Goal: Task Accomplishment & Management: Manage account settings

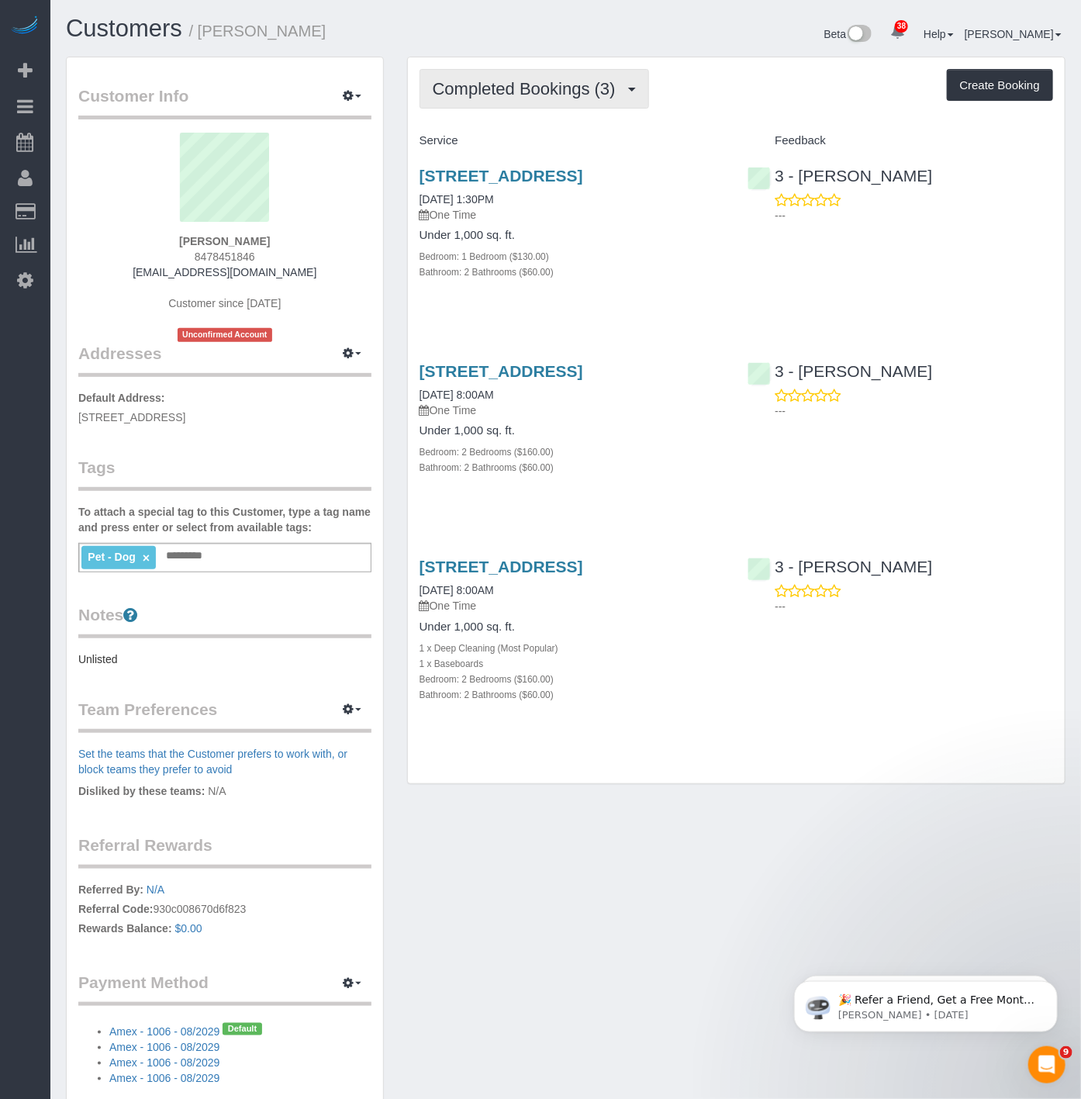
click at [579, 81] on span "Completed Bookings (3)" at bounding box center [528, 88] width 191 height 19
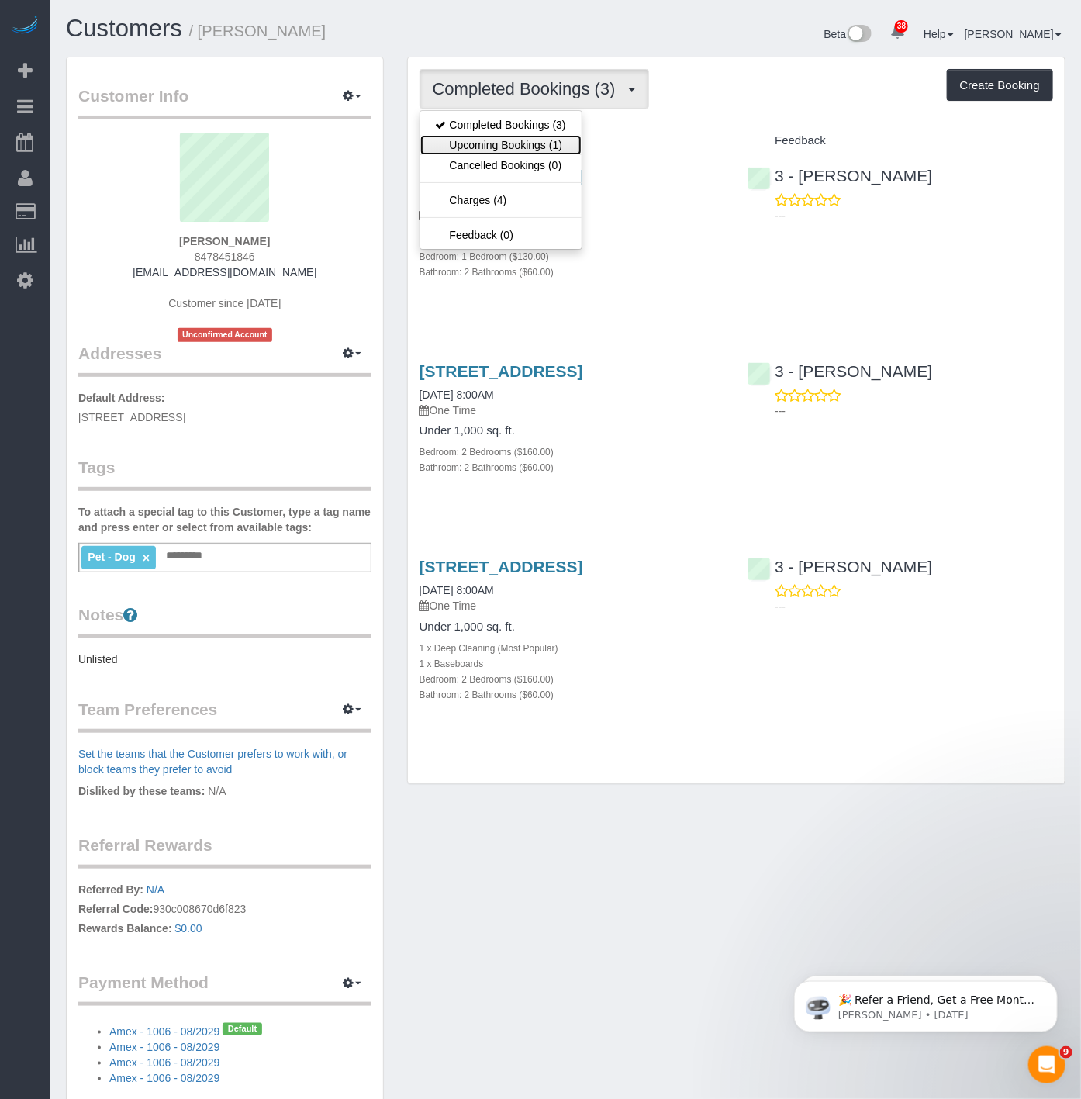
click at [547, 146] on link "Upcoming Bookings (1)" at bounding box center [500, 145] width 161 height 20
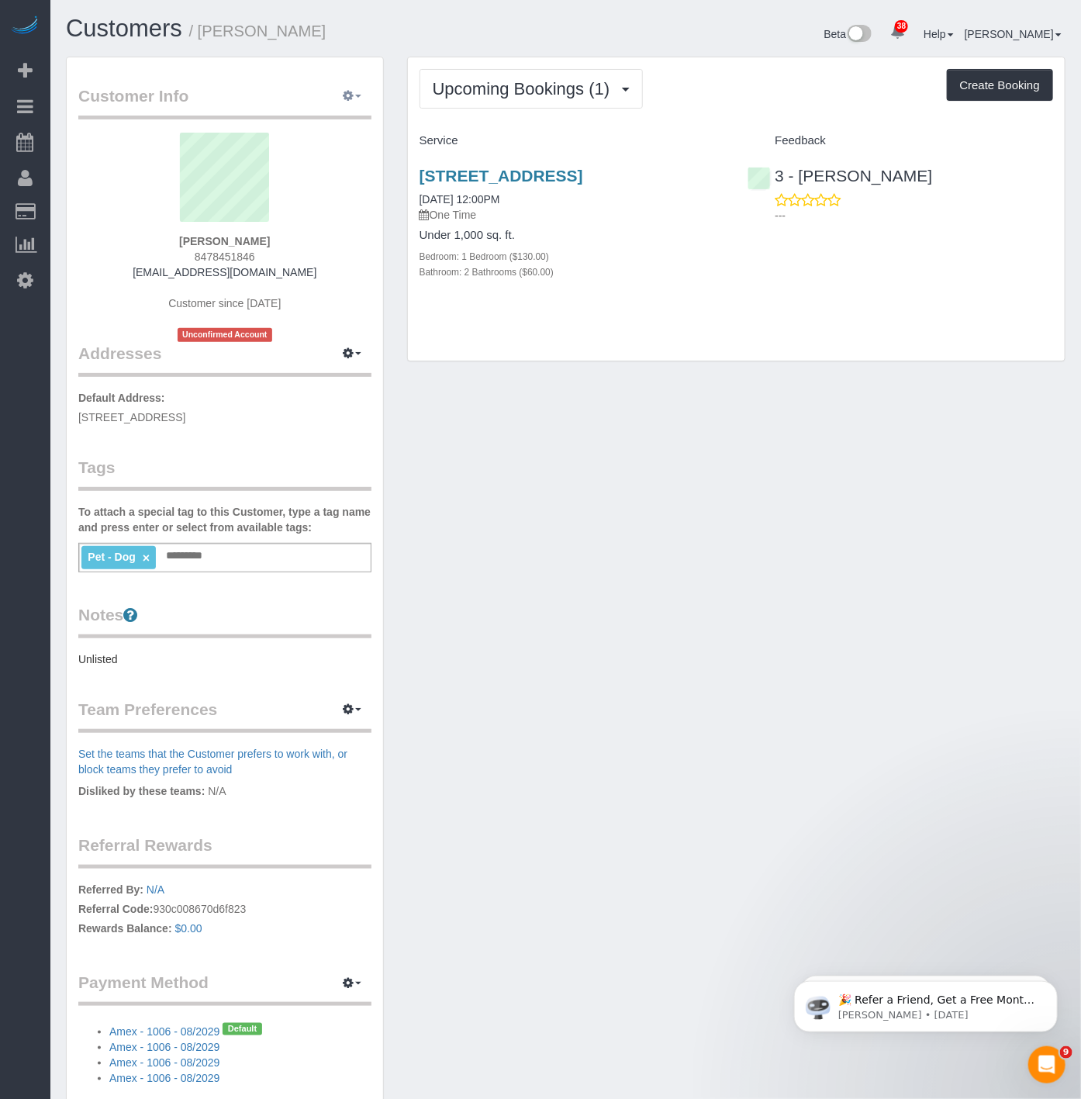
click at [354, 102] on button "button" at bounding box center [352, 97] width 39 height 24
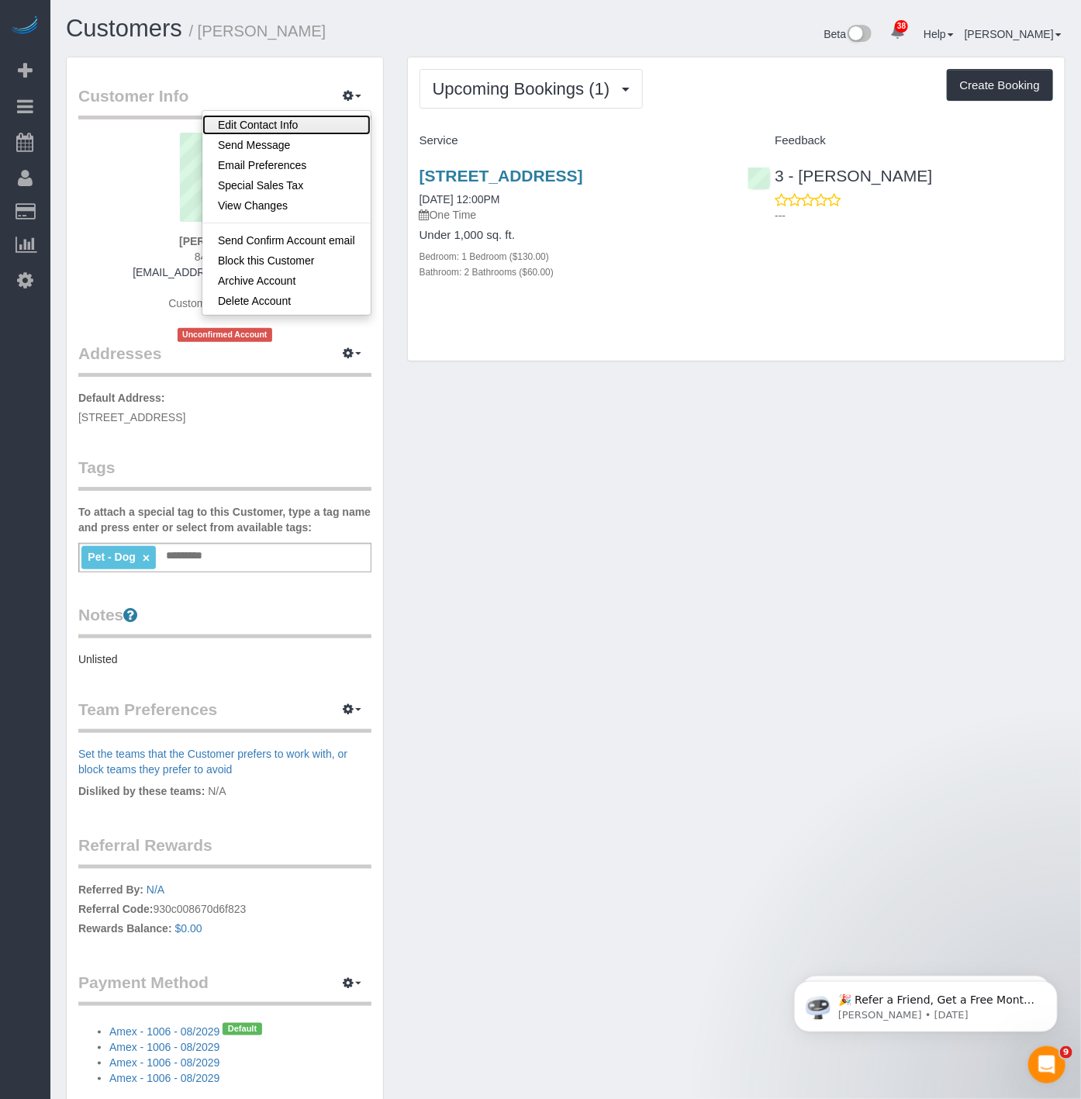
click at [268, 119] on link "Edit Contact Info" at bounding box center [286, 125] width 168 height 20
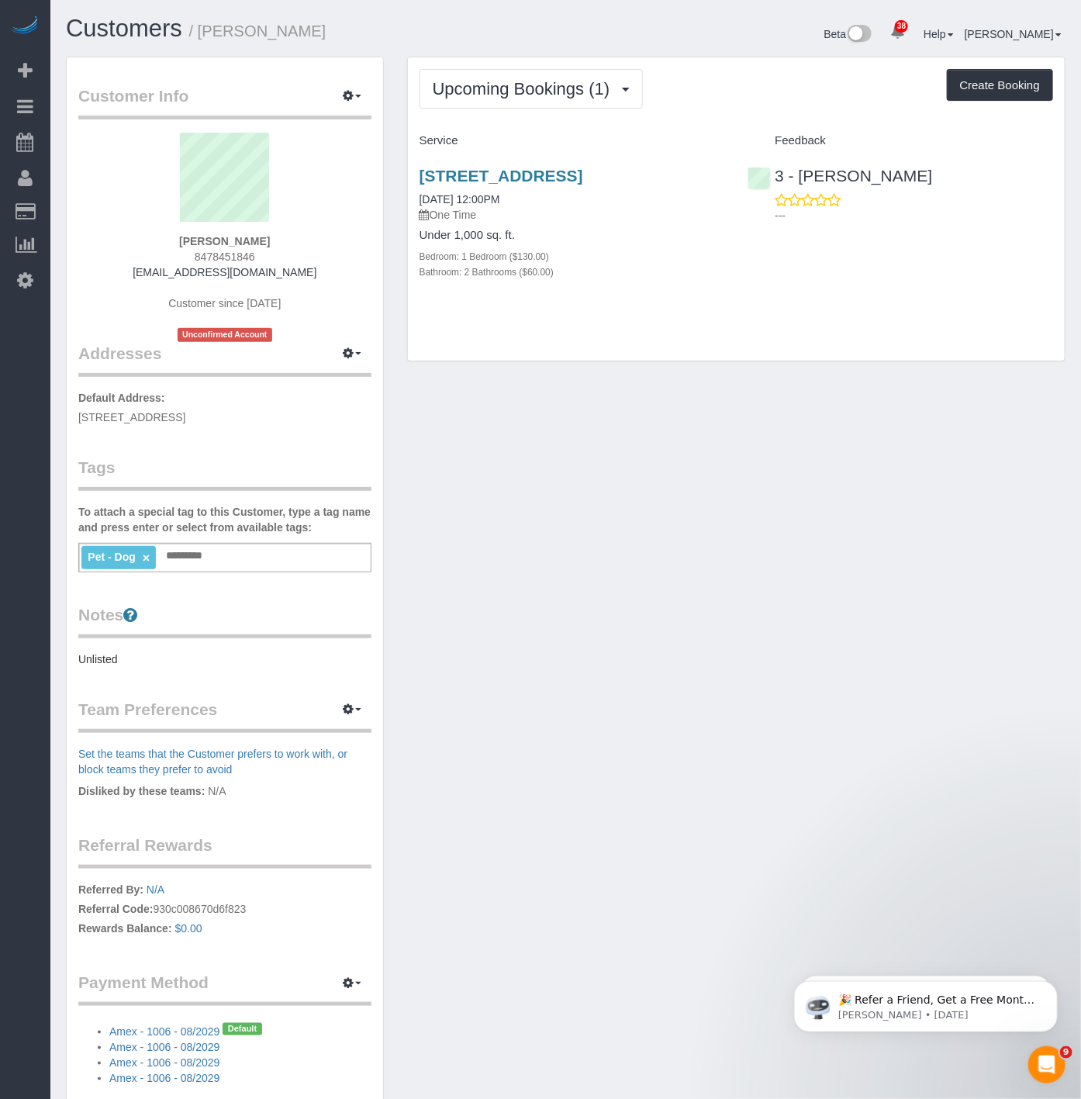
select select "NY"
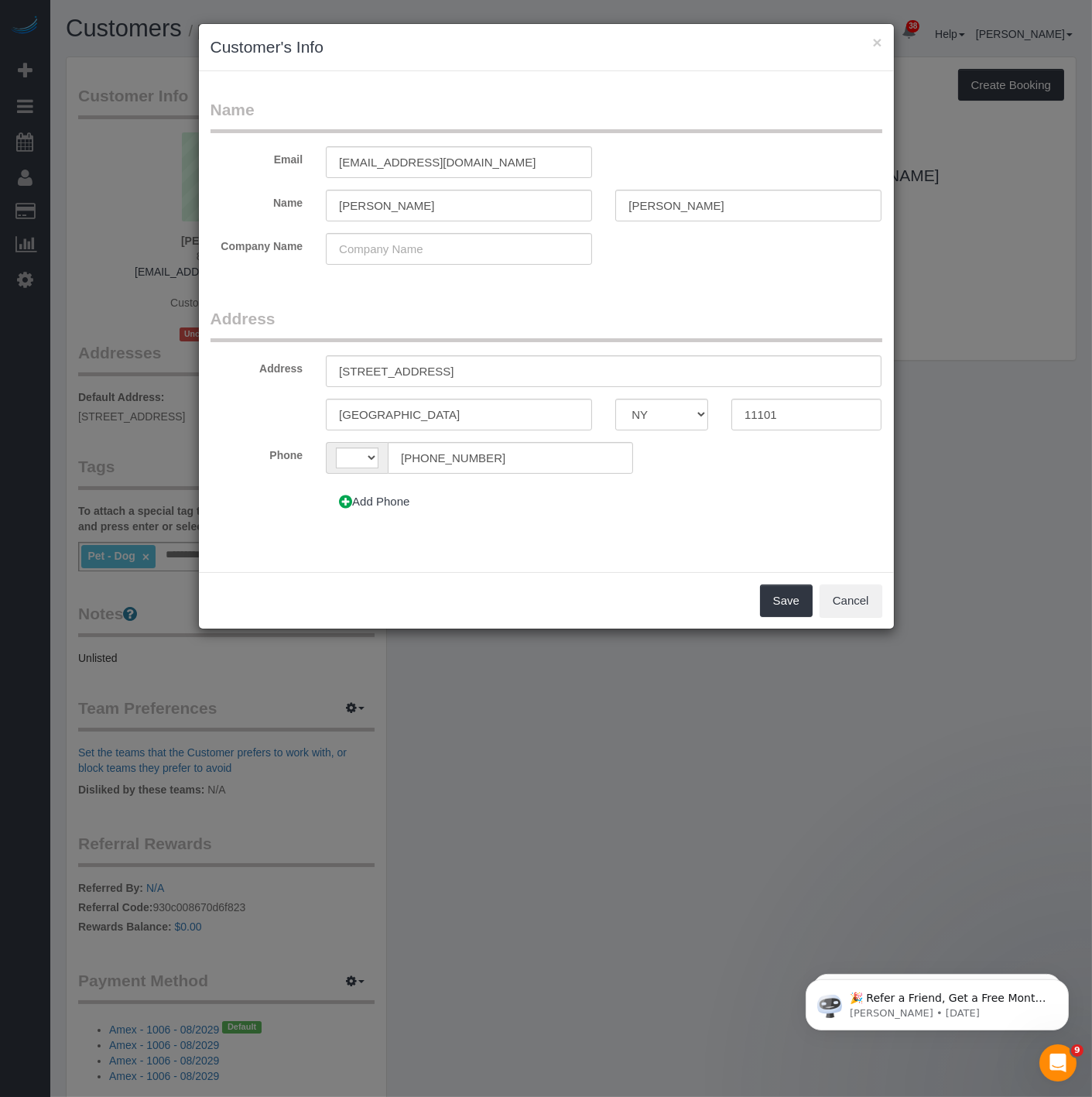
select select "string:US"
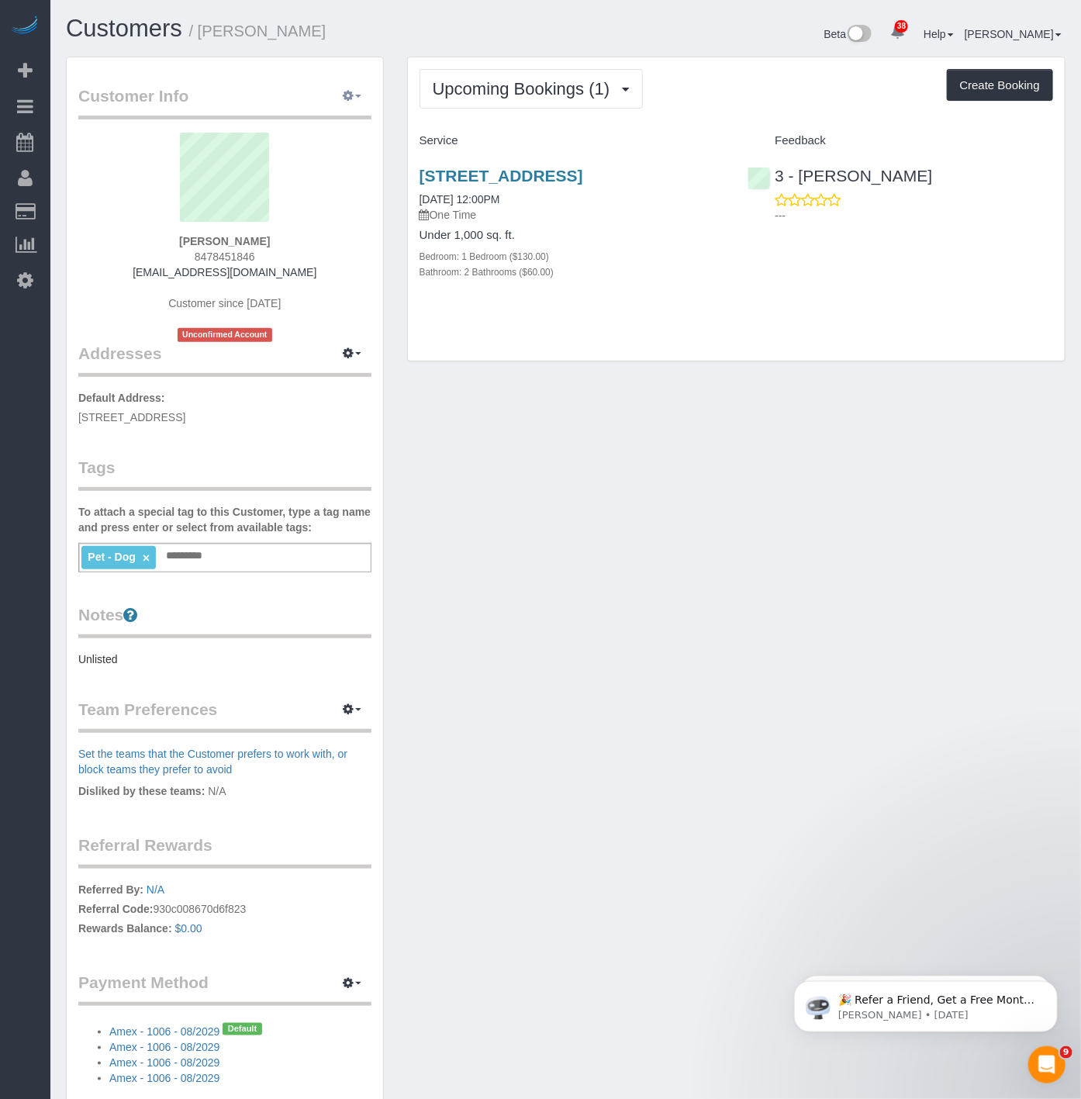
click at [339, 98] on button "button" at bounding box center [352, 97] width 39 height 24
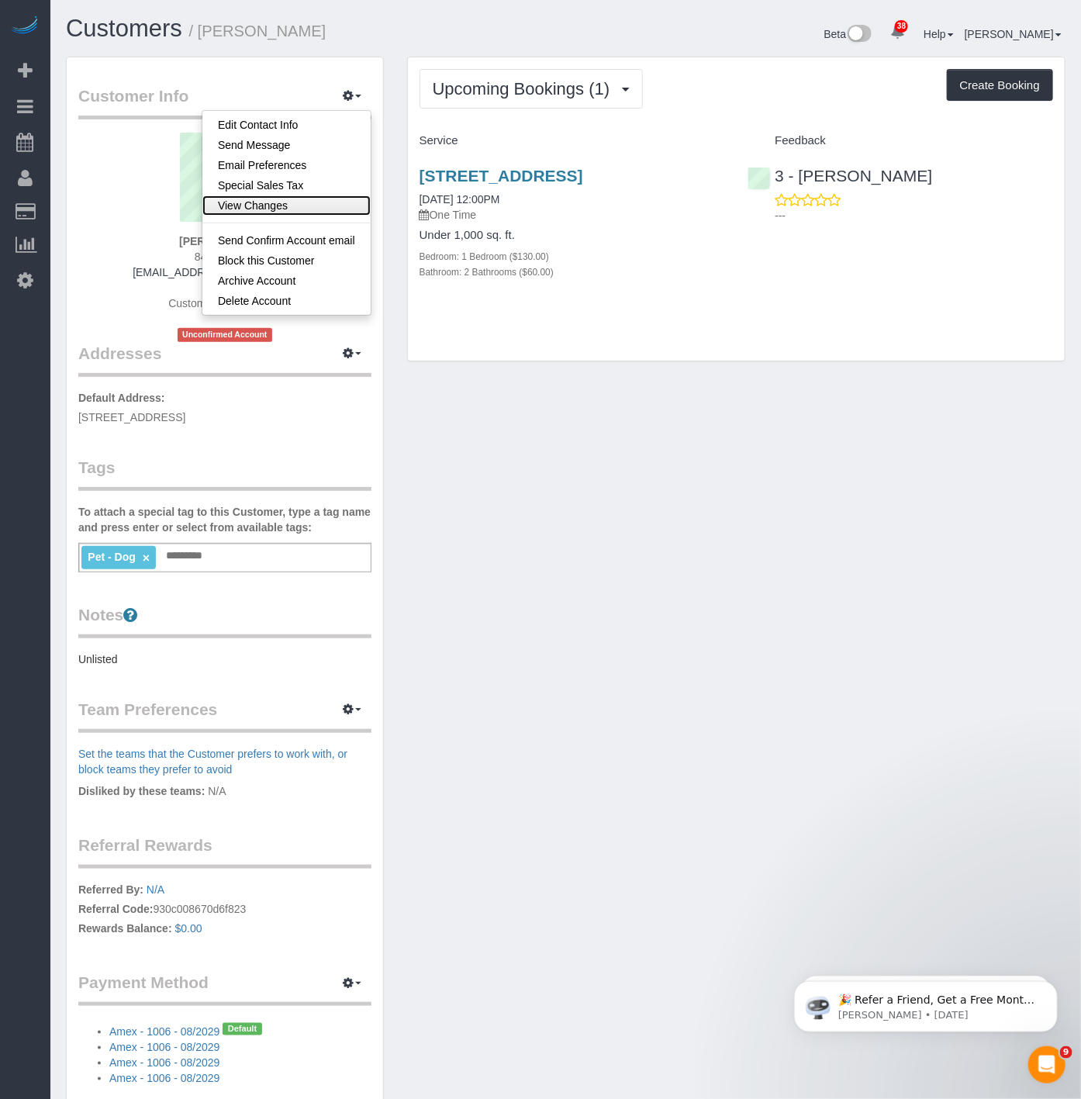
click at [241, 199] on link "View Changes" at bounding box center [286, 205] width 168 height 20
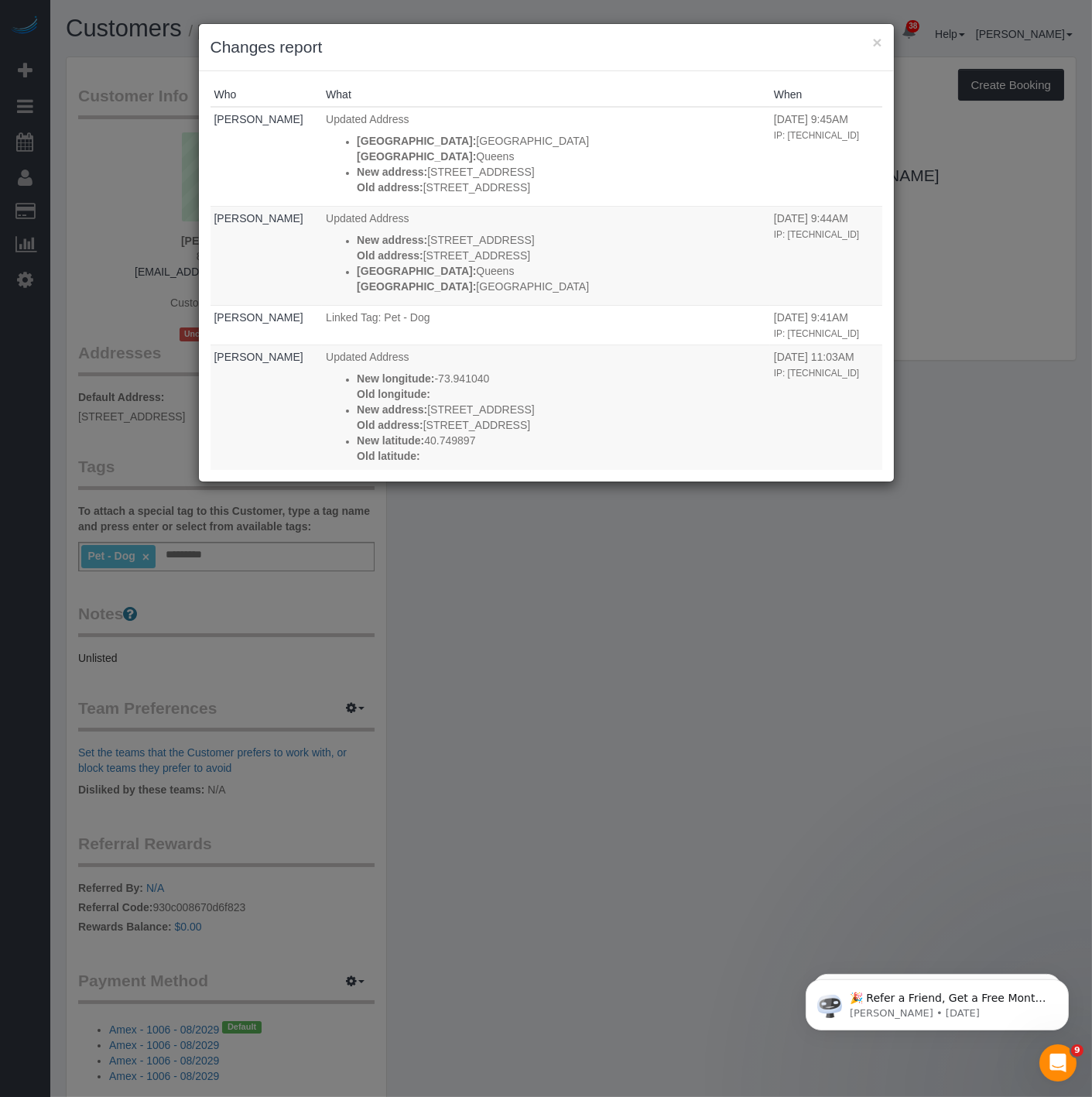
click at [884, 43] on div "× Changes report" at bounding box center [546, 47] width 695 height 47
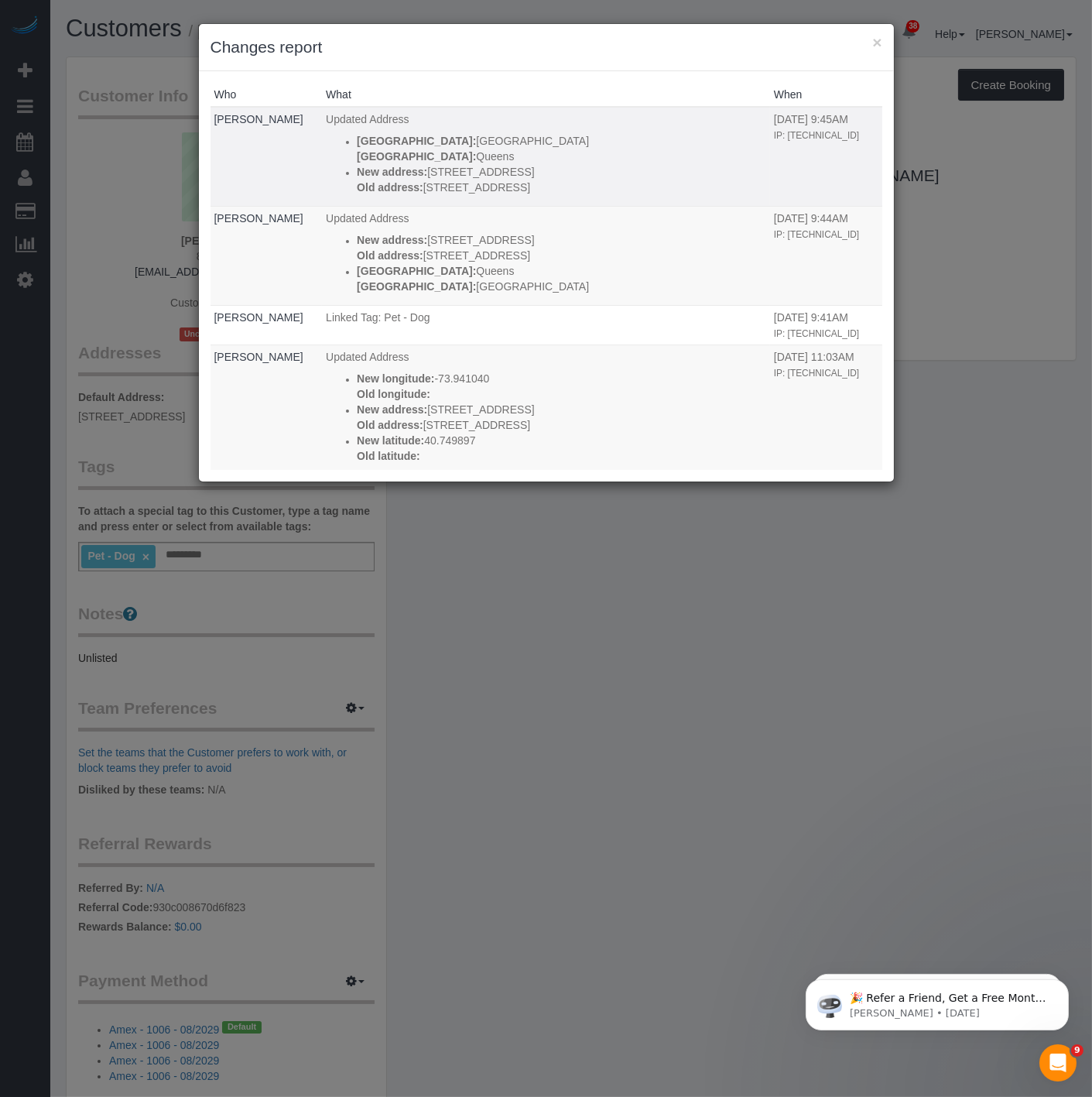
drag, startPoint x: 884, startPoint y: 42, endPoint x: 681, endPoint y: 148, distance: 229.0
click at [681, 148] on sui-modal "× Changes report Who What When Ron Segismundo Updated Address New city: Long Is…" at bounding box center [546, 253] width 695 height 457
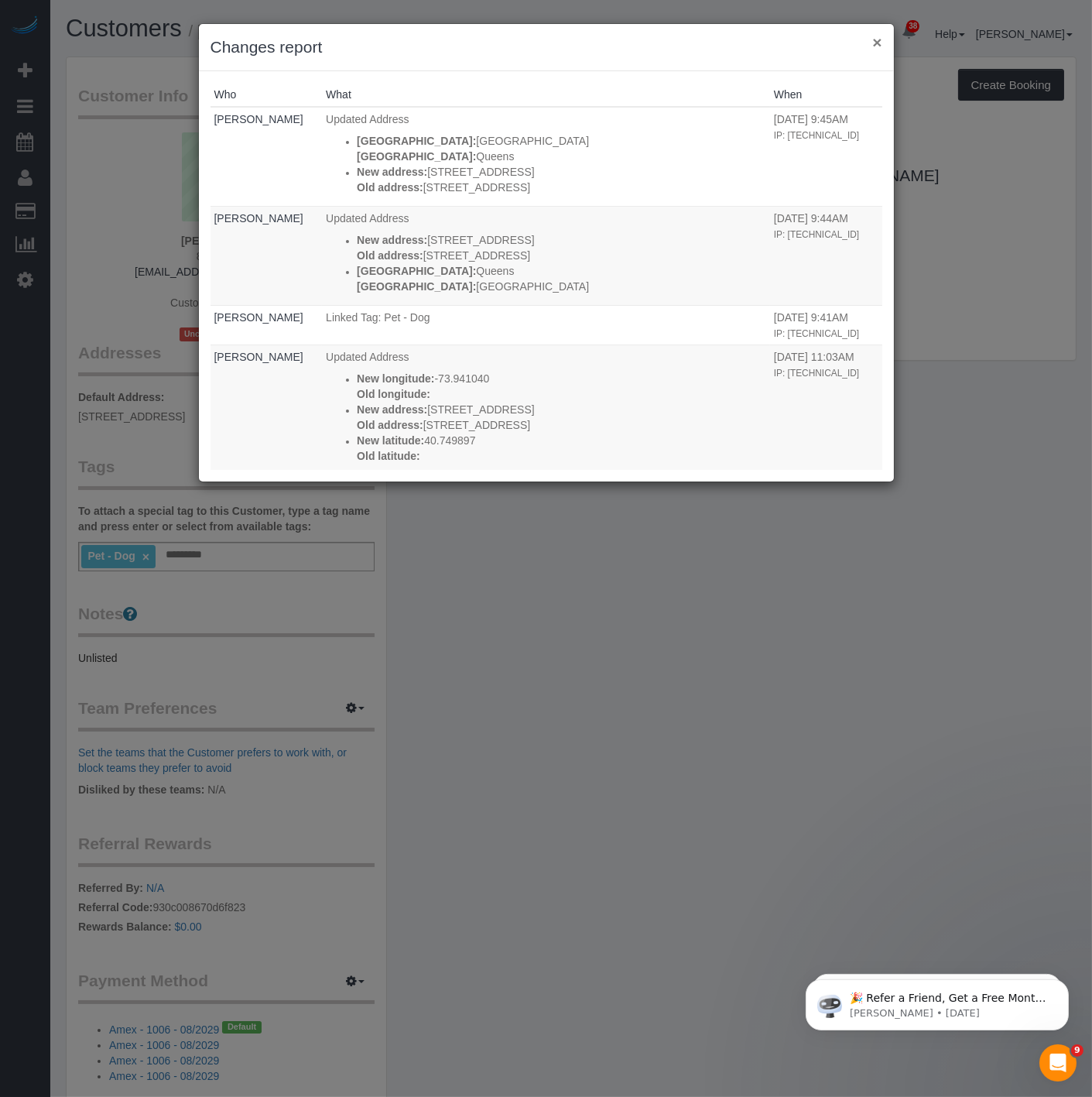
click at [872, 36] on button "×" at bounding box center [876, 42] width 9 height 16
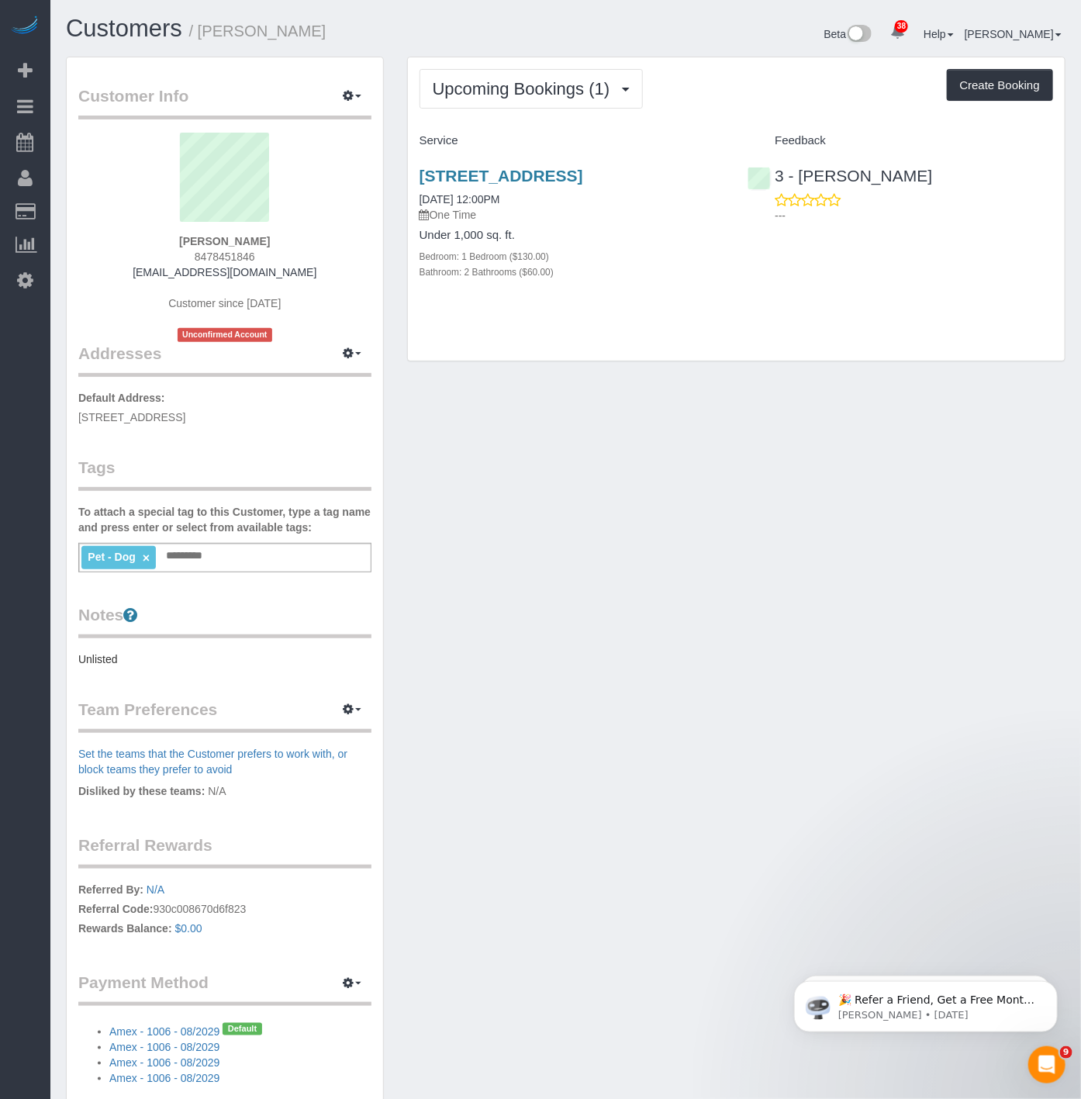
click at [336, 80] on div "Customer Info Edit Contact Info Send Message Email Preferences Special Sales Ta…" at bounding box center [225, 593] width 316 height 1072
click at [347, 98] on icon "button" at bounding box center [348, 95] width 11 height 9
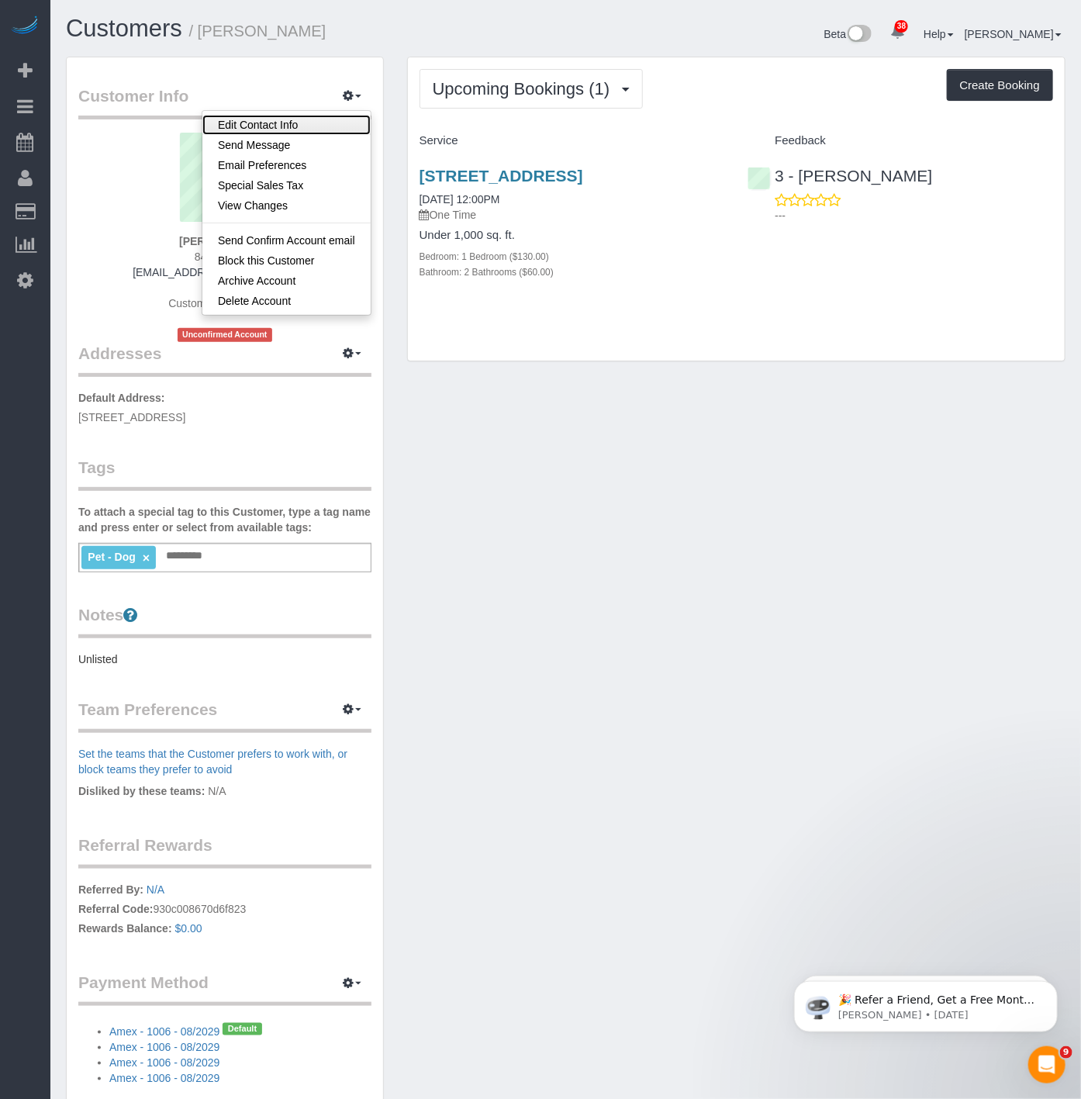
click at [319, 126] on link "Edit Contact Info" at bounding box center [286, 125] width 168 height 20
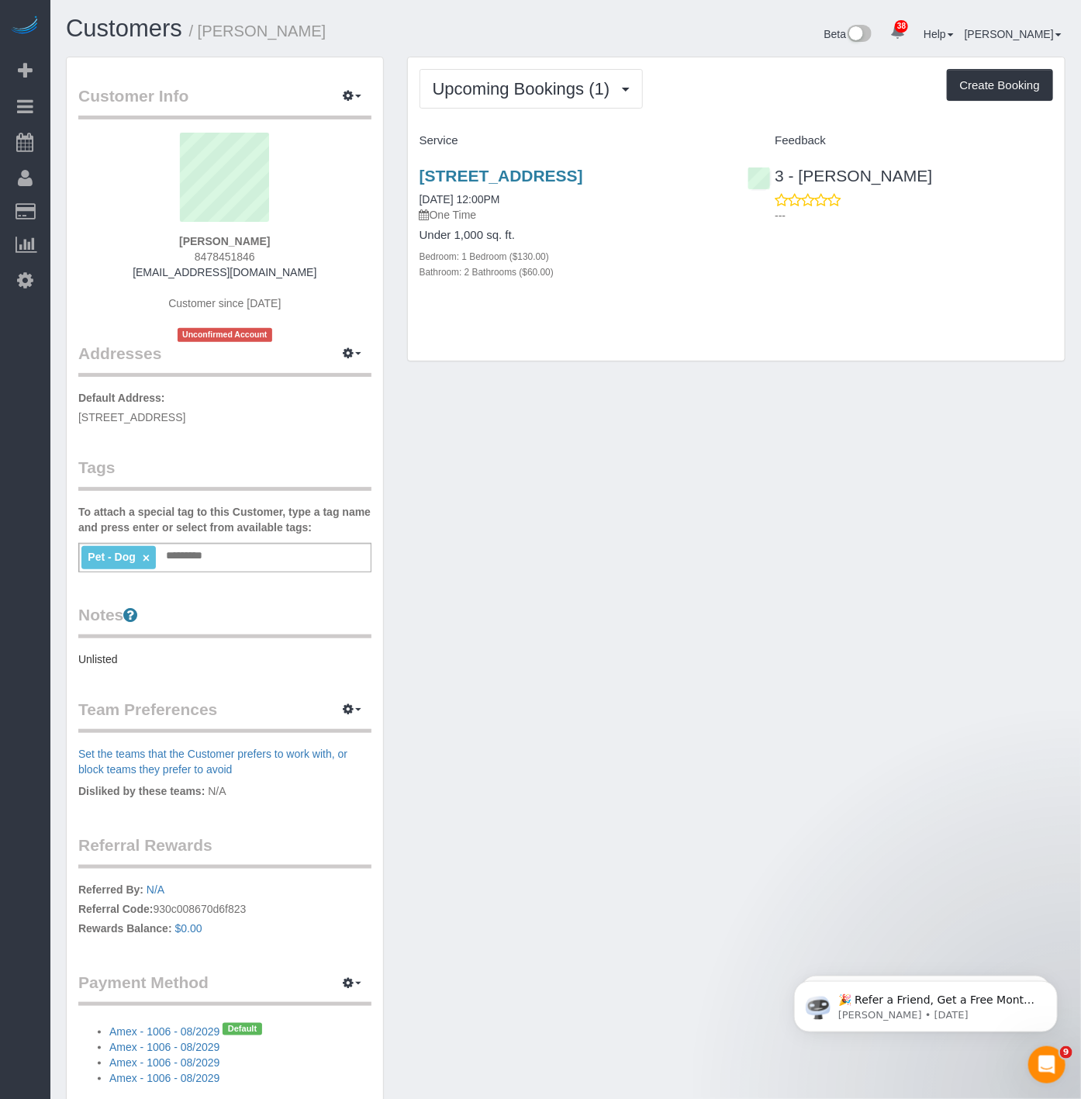
select select "NY"
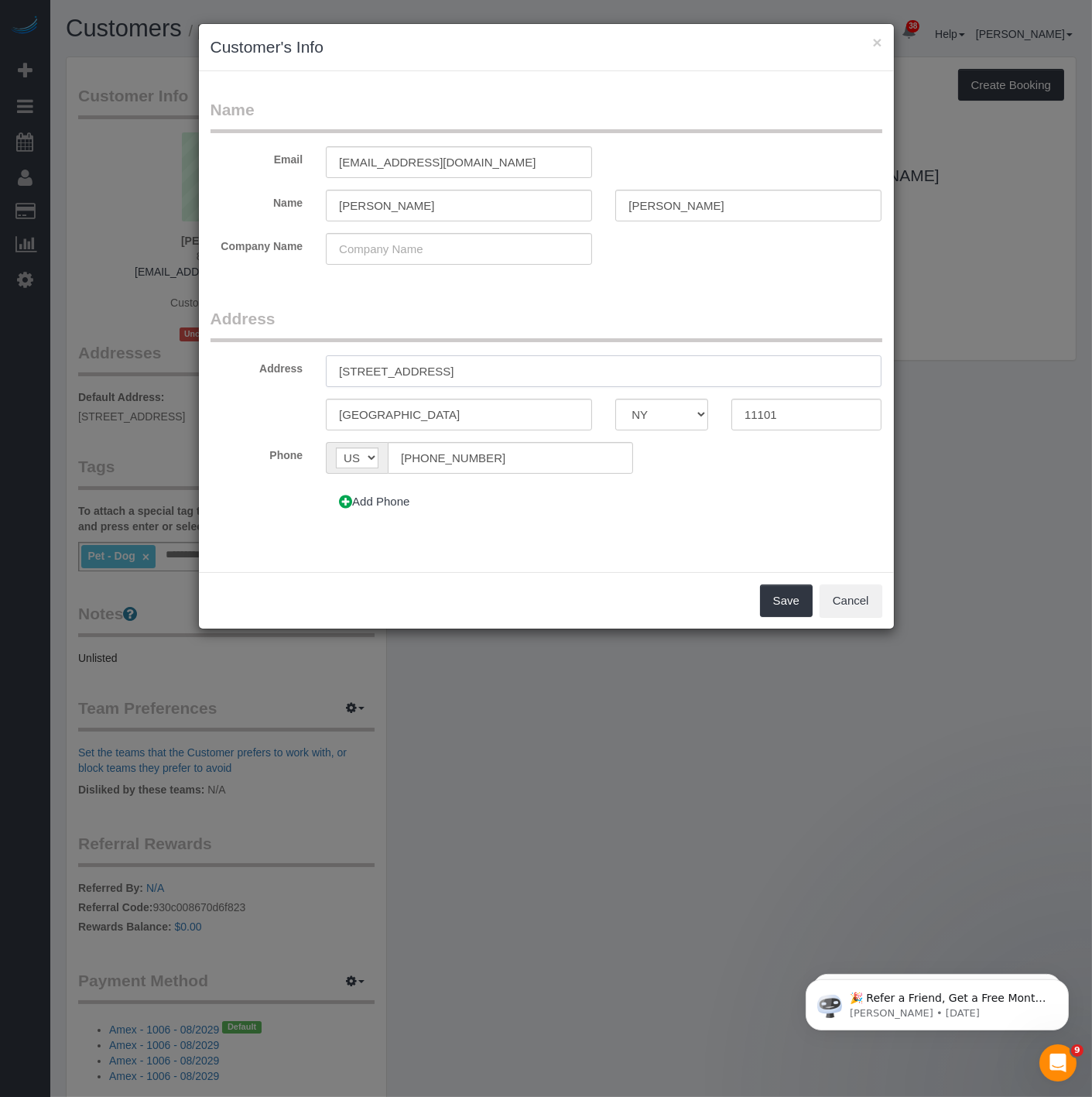
click at [474, 355] on input "4220 27th Street, Apt. 41" at bounding box center [603, 371] width 556 height 32
type input "4220 27th Street, Apt. 412"
click at [772, 609] on button "Save" at bounding box center [786, 600] width 53 height 33
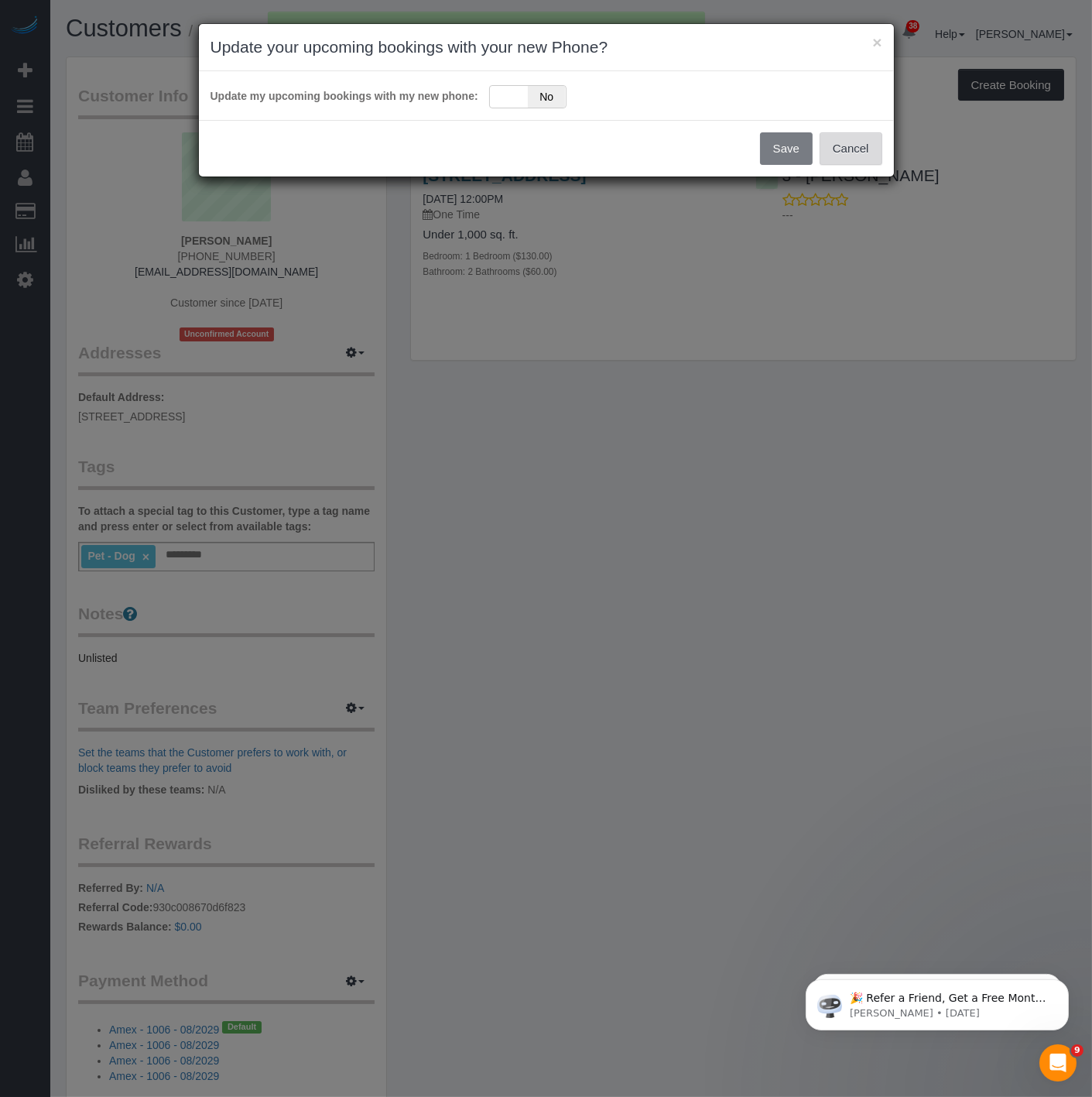
click at [867, 156] on button "Cancel" at bounding box center [850, 149] width 63 height 33
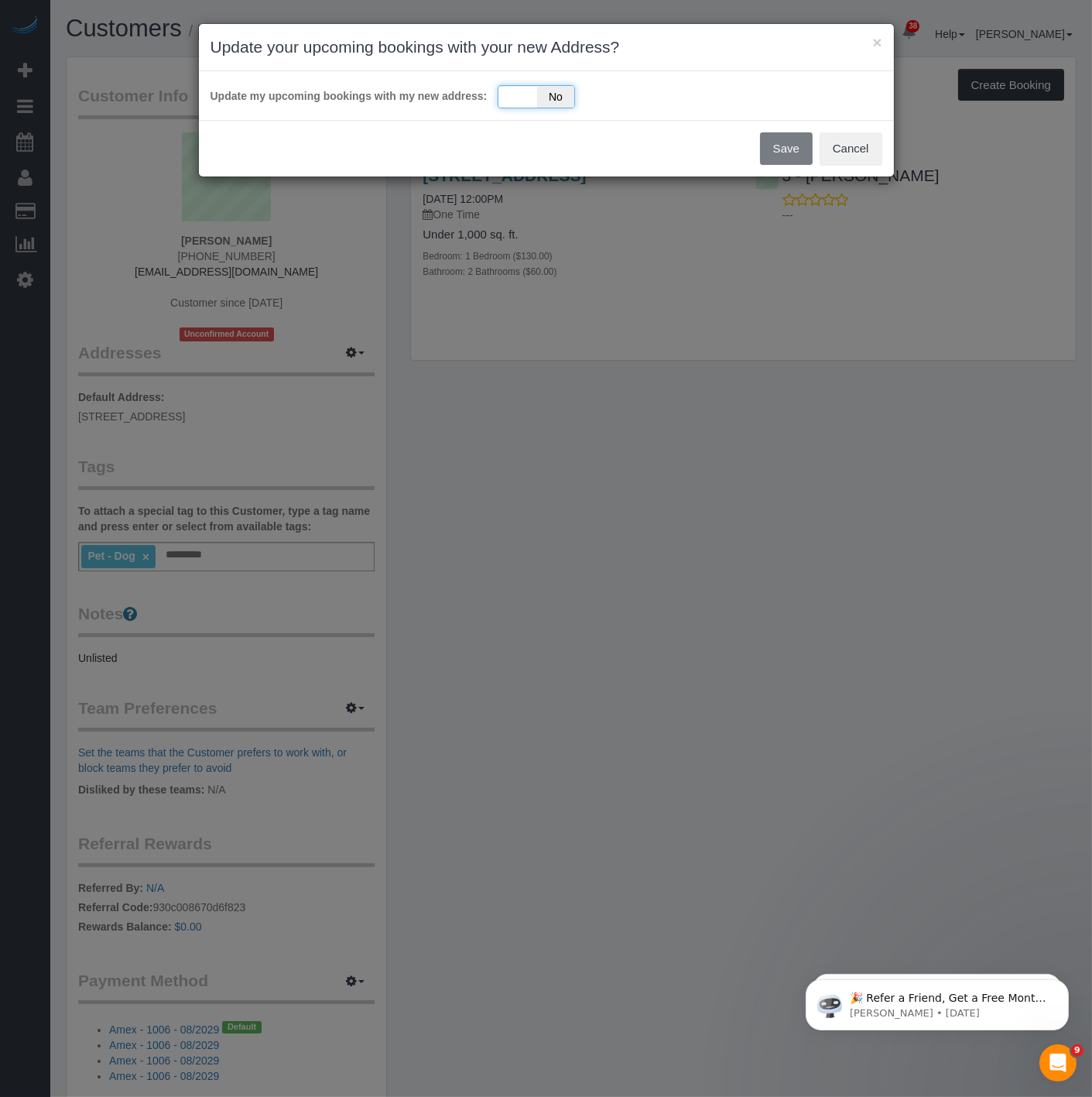
click at [532, 98] on div "Yes No" at bounding box center [537, 96] width 78 height 23
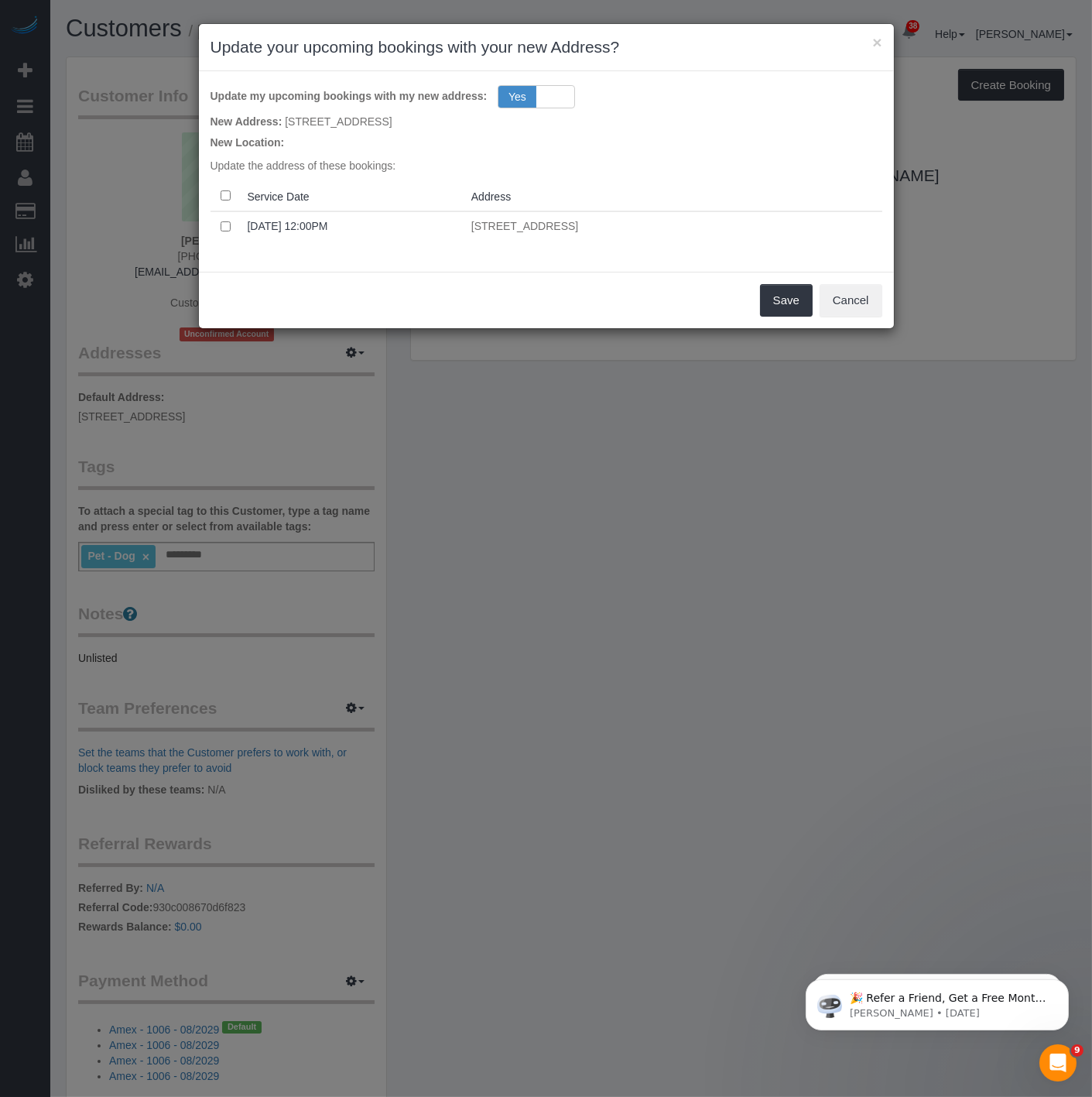
click at [814, 311] on div "Save Cancel" at bounding box center [546, 299] width 695 height 57
click at [801, 311] on button "Save" at bounding box center [786, 300] width 53 height 33
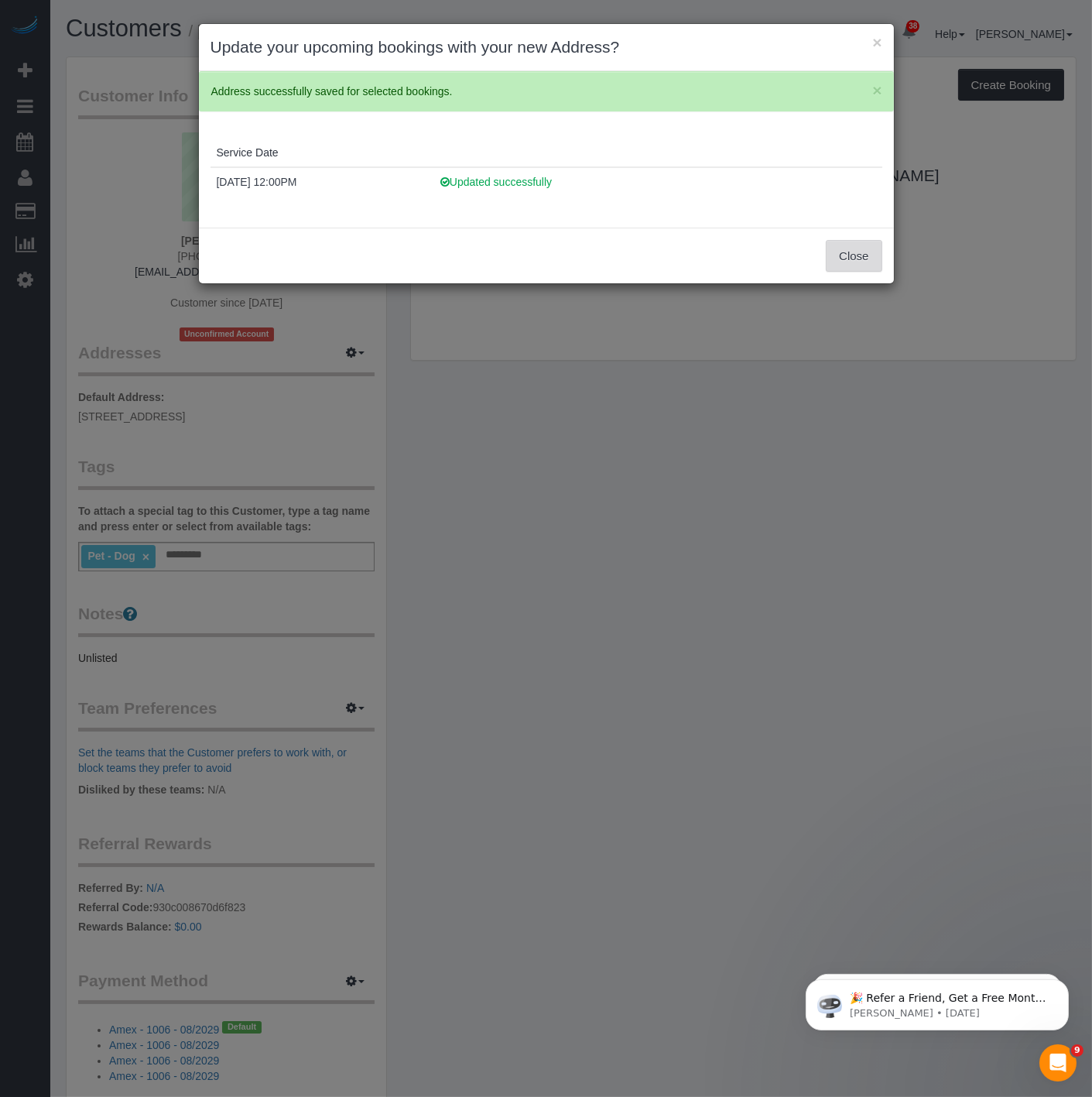
click at [862, 254] on button "Close" at bounding box center [853, 256] width 56 height 33
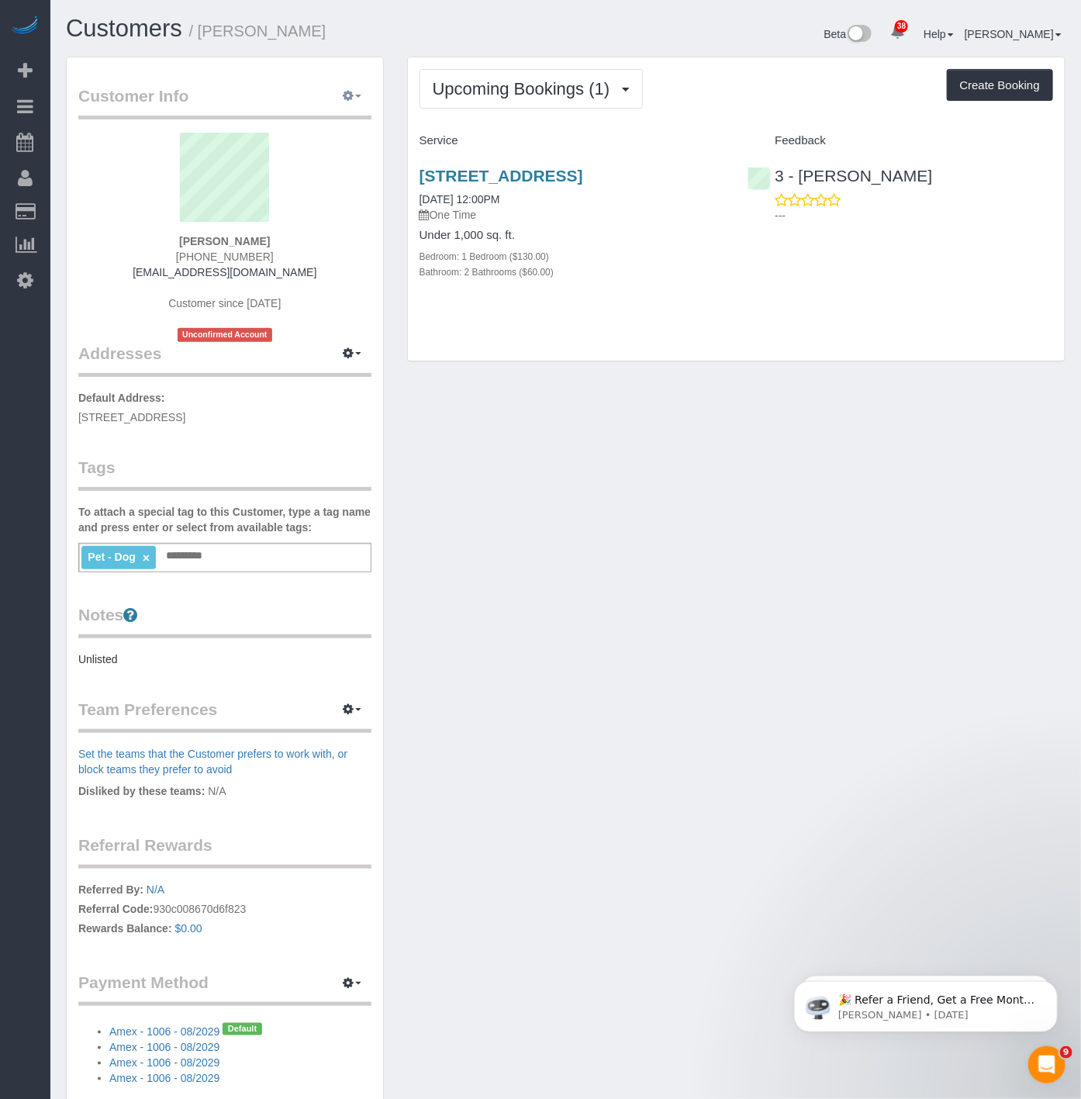
click at [344, 88] on button "button" at bounding box center [352, 97] width 39 height 24
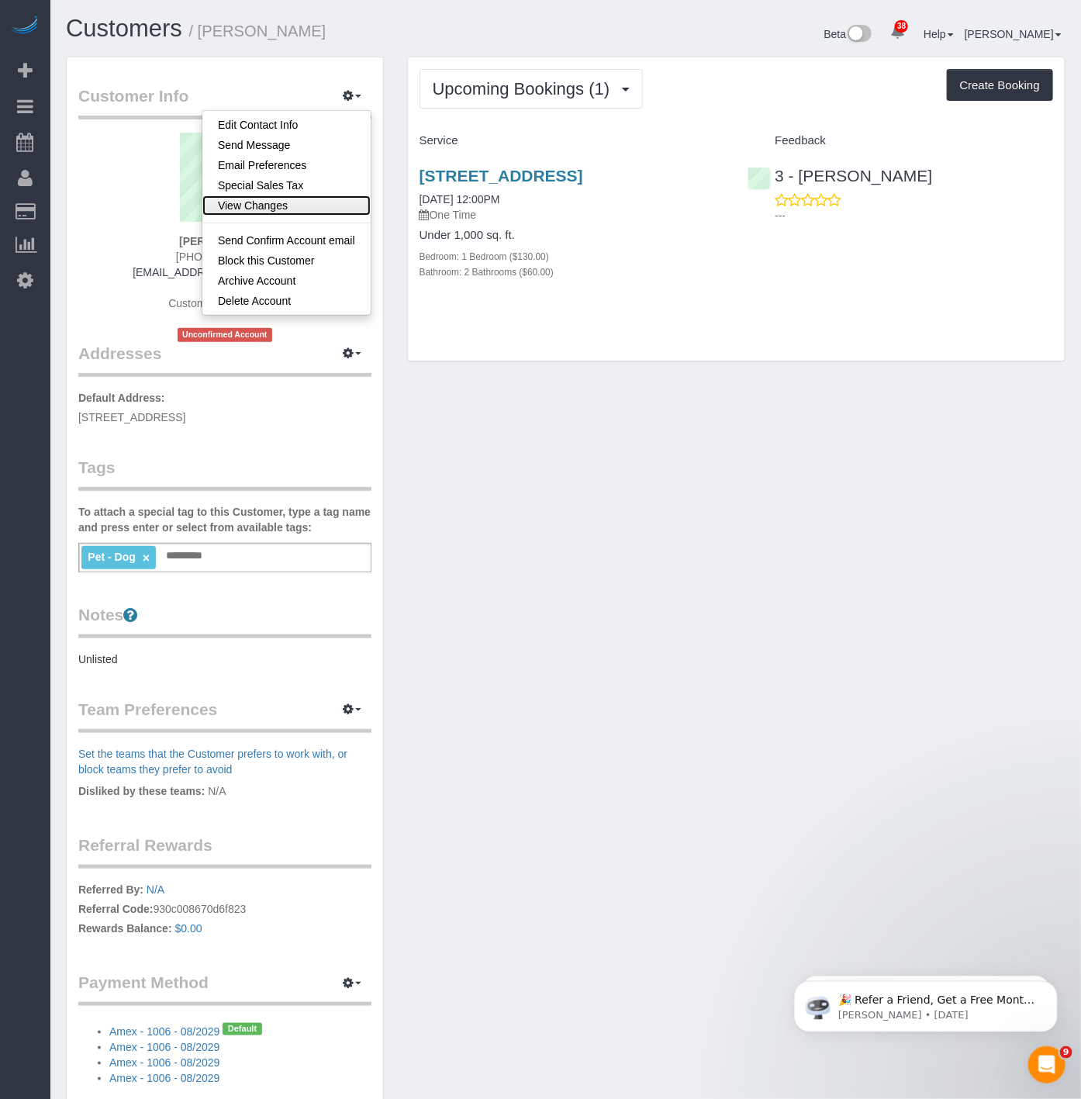
click at [225, 196] on link "View Changes" at bounding box center [286, 205] width 168 height 20
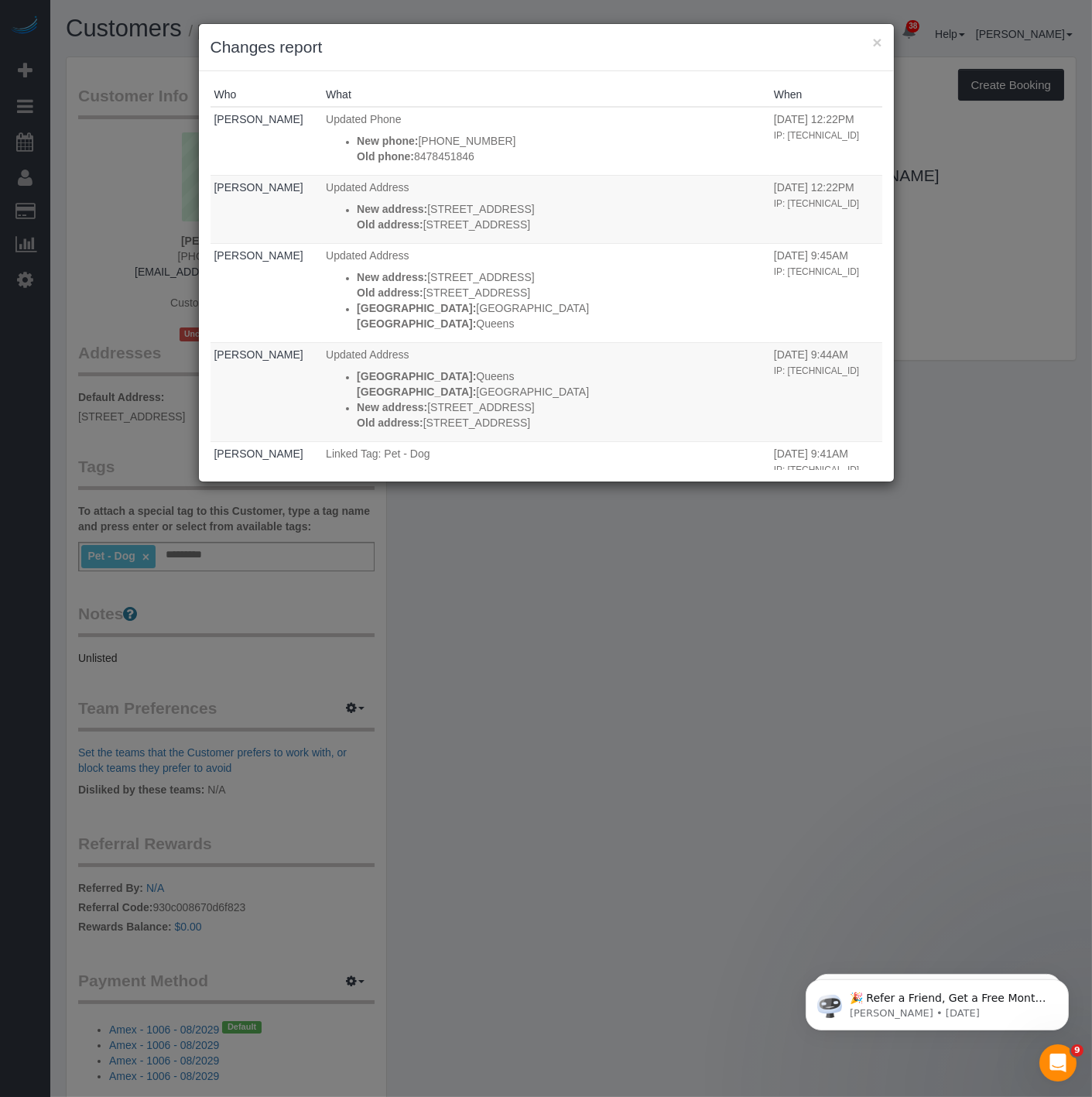
click at [884, 42] on div "× Changes report" at bounding box center [546, 47] width 695 height 47
click at [875, 42] on button "×" at bounding box center [876, 42] width 9 height 16
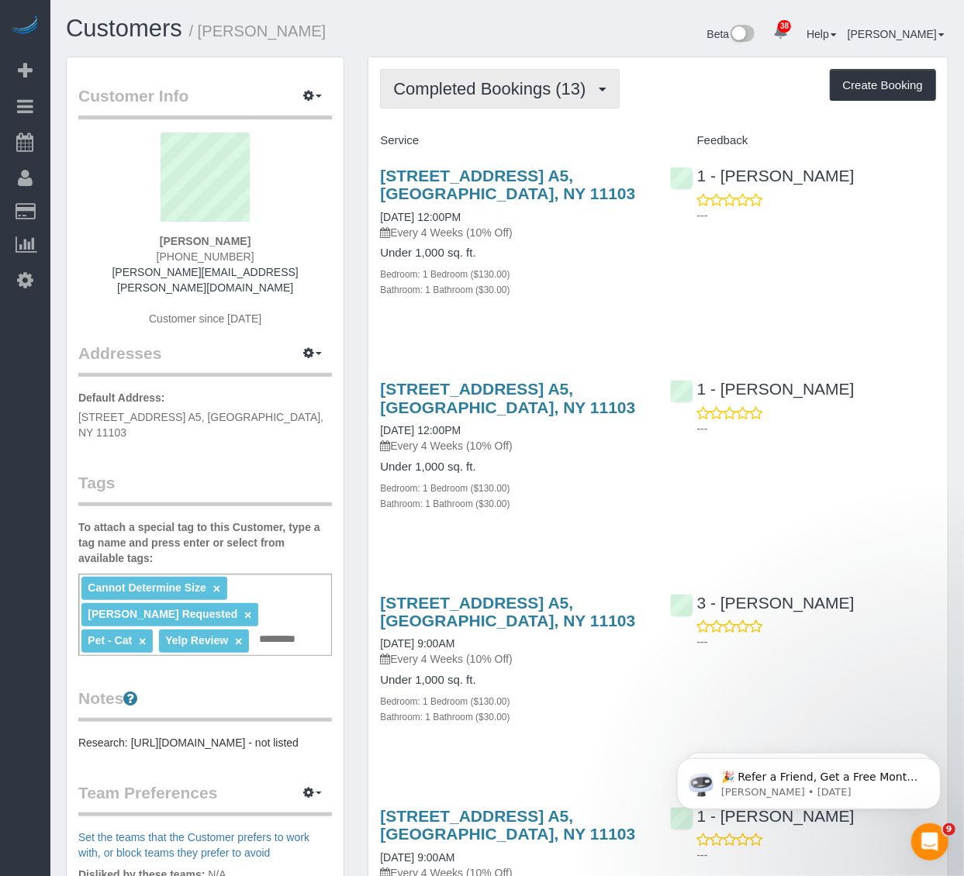
click at [536, 82] on span "Completed Bookings (13)" at bounding box center [493, 88] width 200 height 19
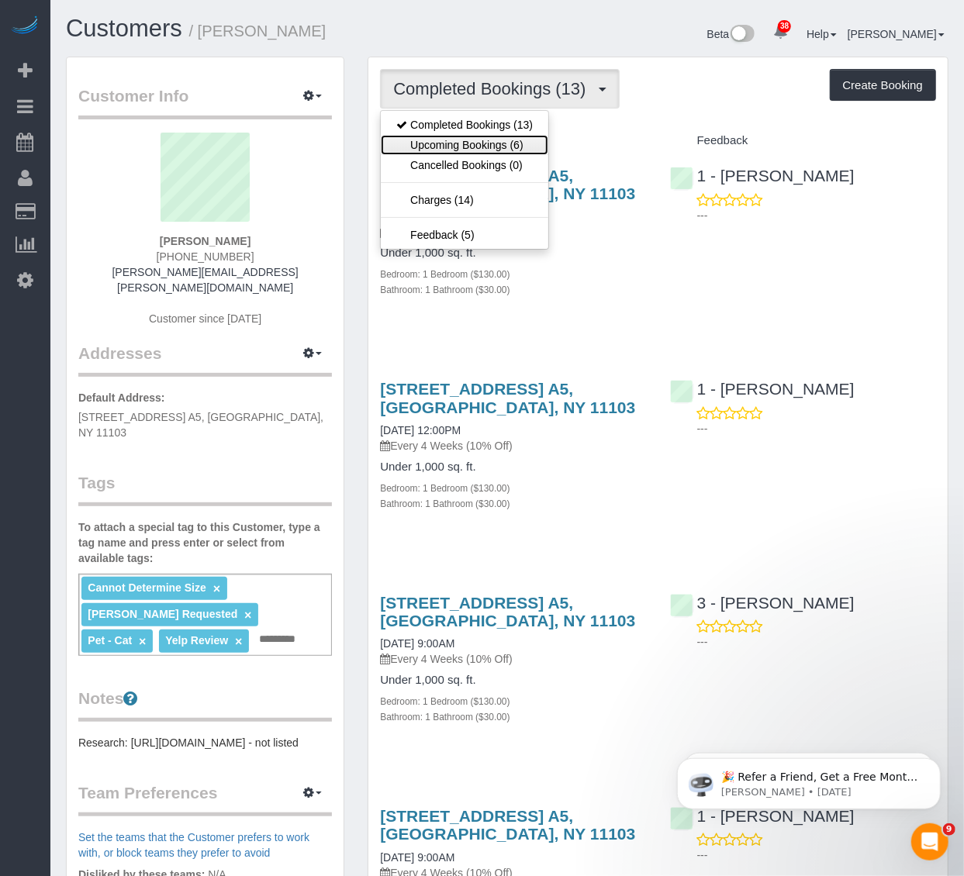
click at [523, 147] on link "Upcoming Bookings (6)" at bounding box center [464, 145] width 167 height 20
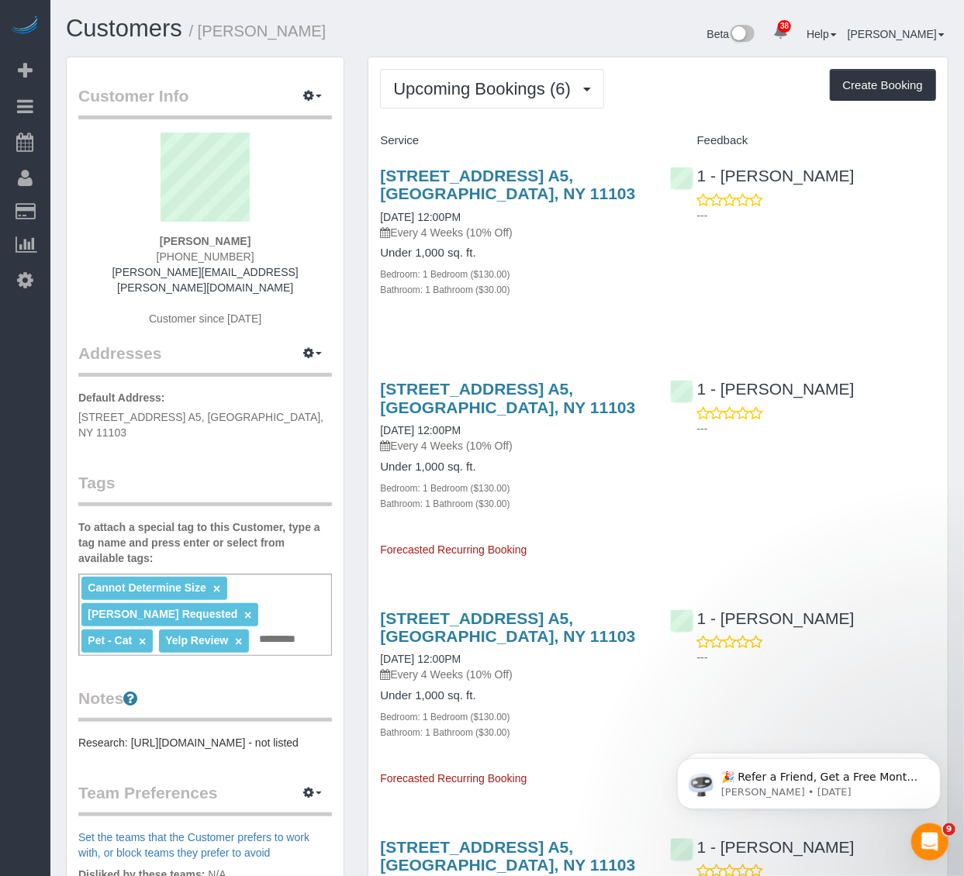
click at [662, 292] on div "31-34 37th Street, Apt. A5, Astoria, NY 11103 10/12/2025 12:00PM Every 4 Weeks …" at bounding box center [657, 241] width 579 height 174
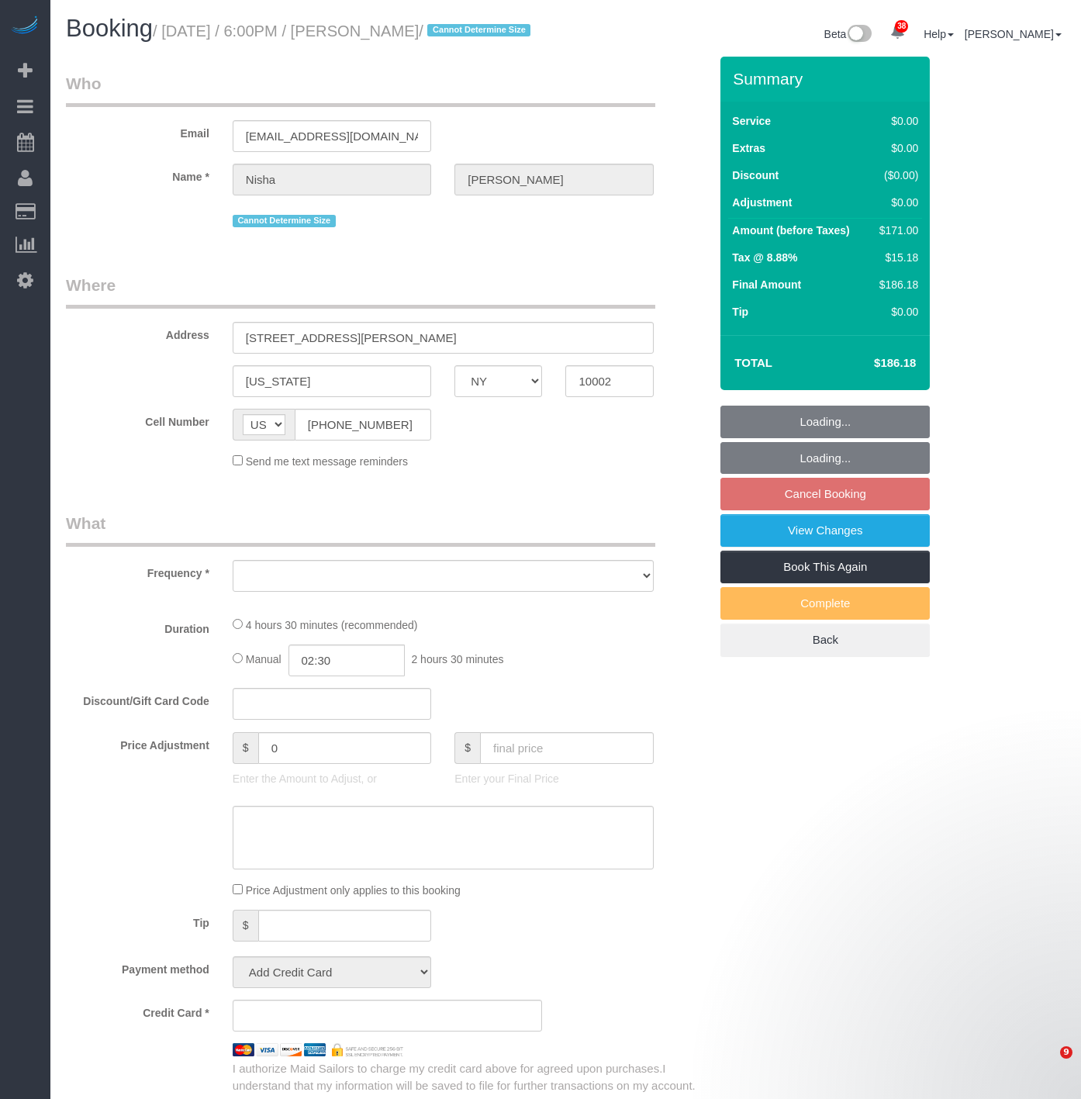
select select "NY"
select select "object:7226"
select select "number:89"
select select "number:90"
select select "number:15"
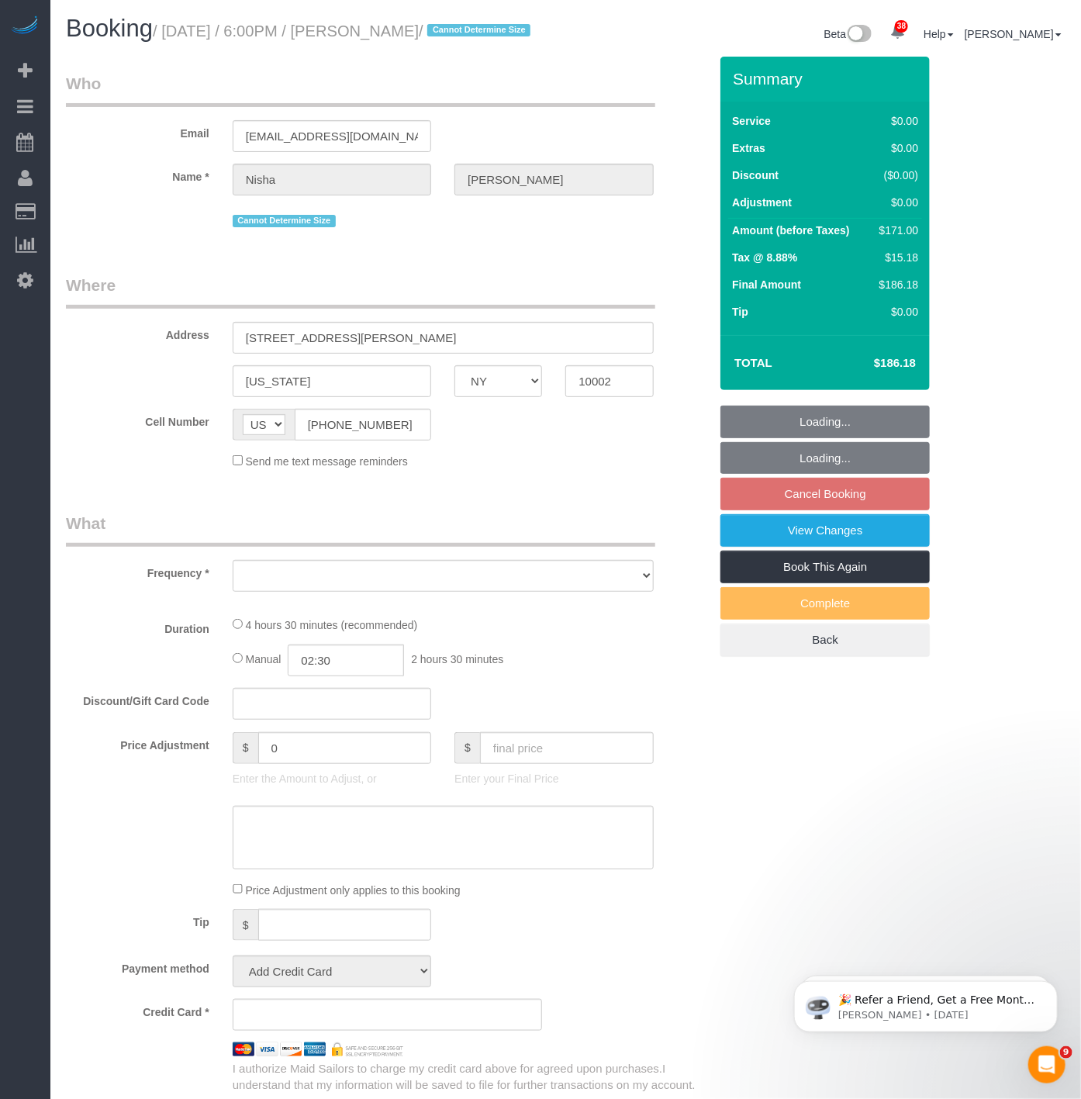
select select "number:7"
select select "string:stripe-pm_1S5zm54VGloSiKo7XVYV6Vsv"
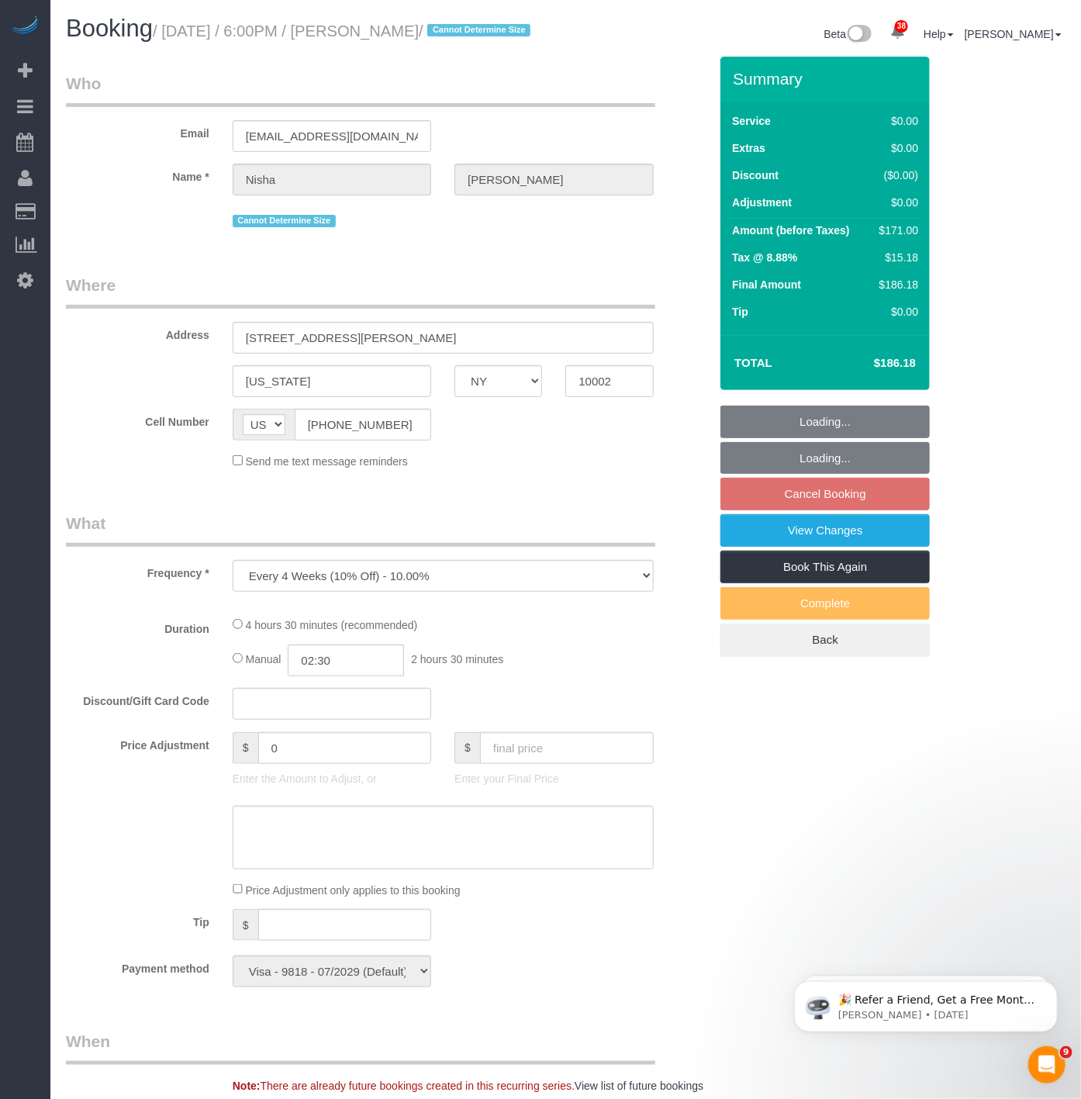
select select "2"
select select "spot50"
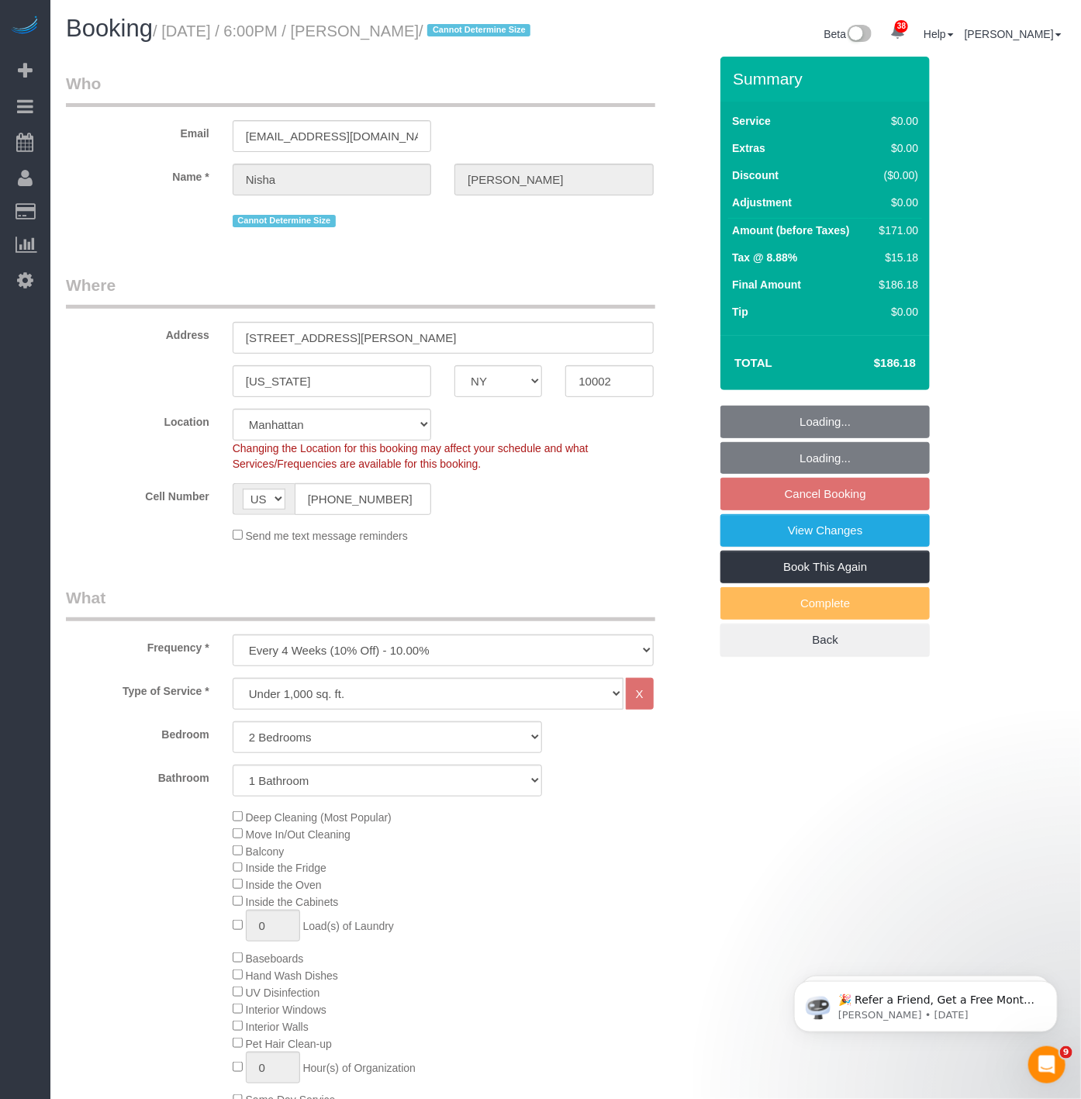
select select "2"
select select "object:7962"
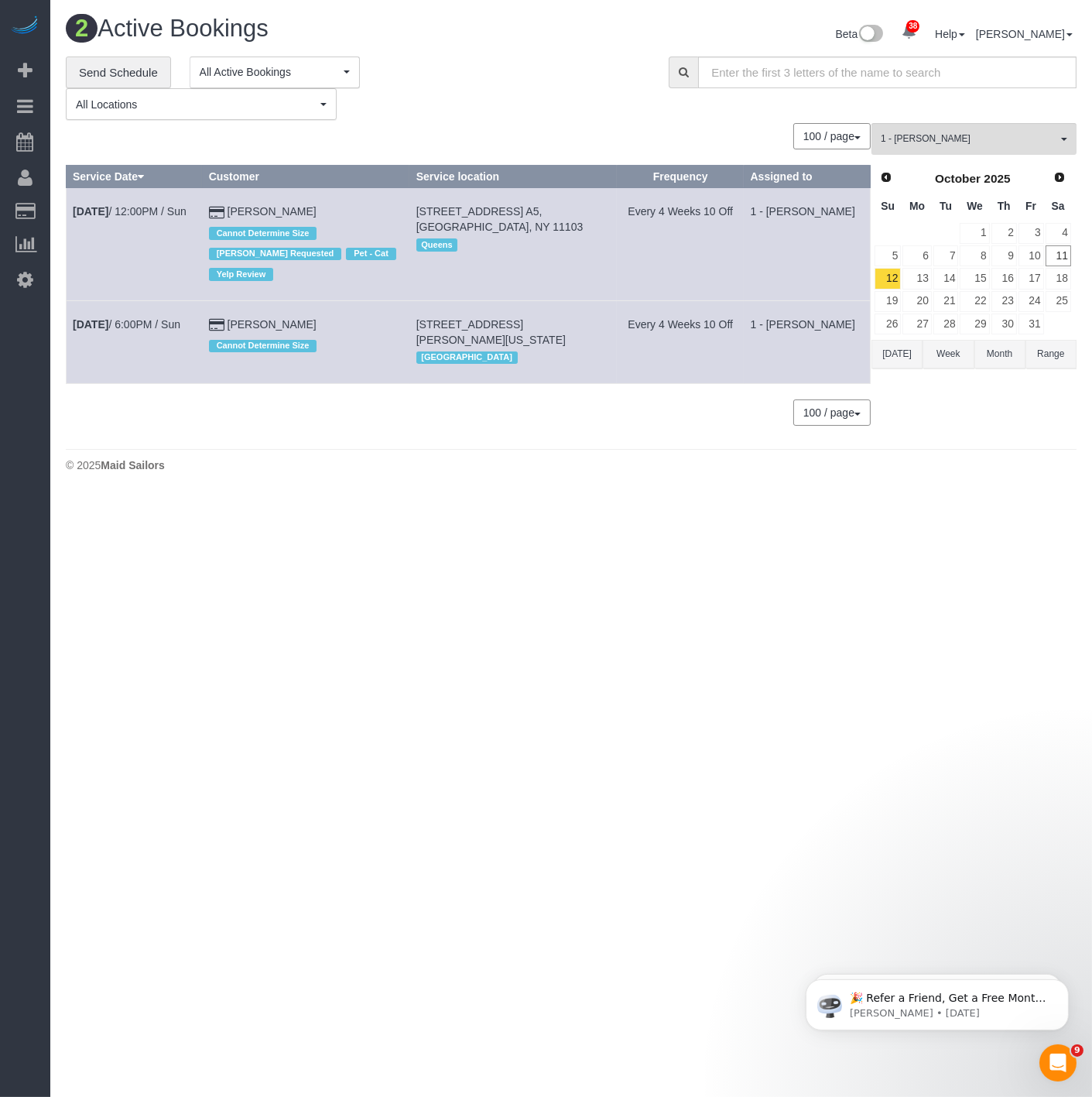
drag, startPoint x: 67, startPoint y: 220, endPoint x: 345, endPoint y: 216, distance: 278.0
click at [345, 216] on tr "Oct 12th / 12:00PM / Sun Michael Zadorian Cannot Determine Size Kariluz Romero …" at bounding box center [469, 244] width 805 height 112
copy tr "Oct 12th / 12:00PM / Sun Michael Zadorian"
click at [274, 215] on link "[PERSON_NAME]" at bounding box center [272, 211] width 89 height 12
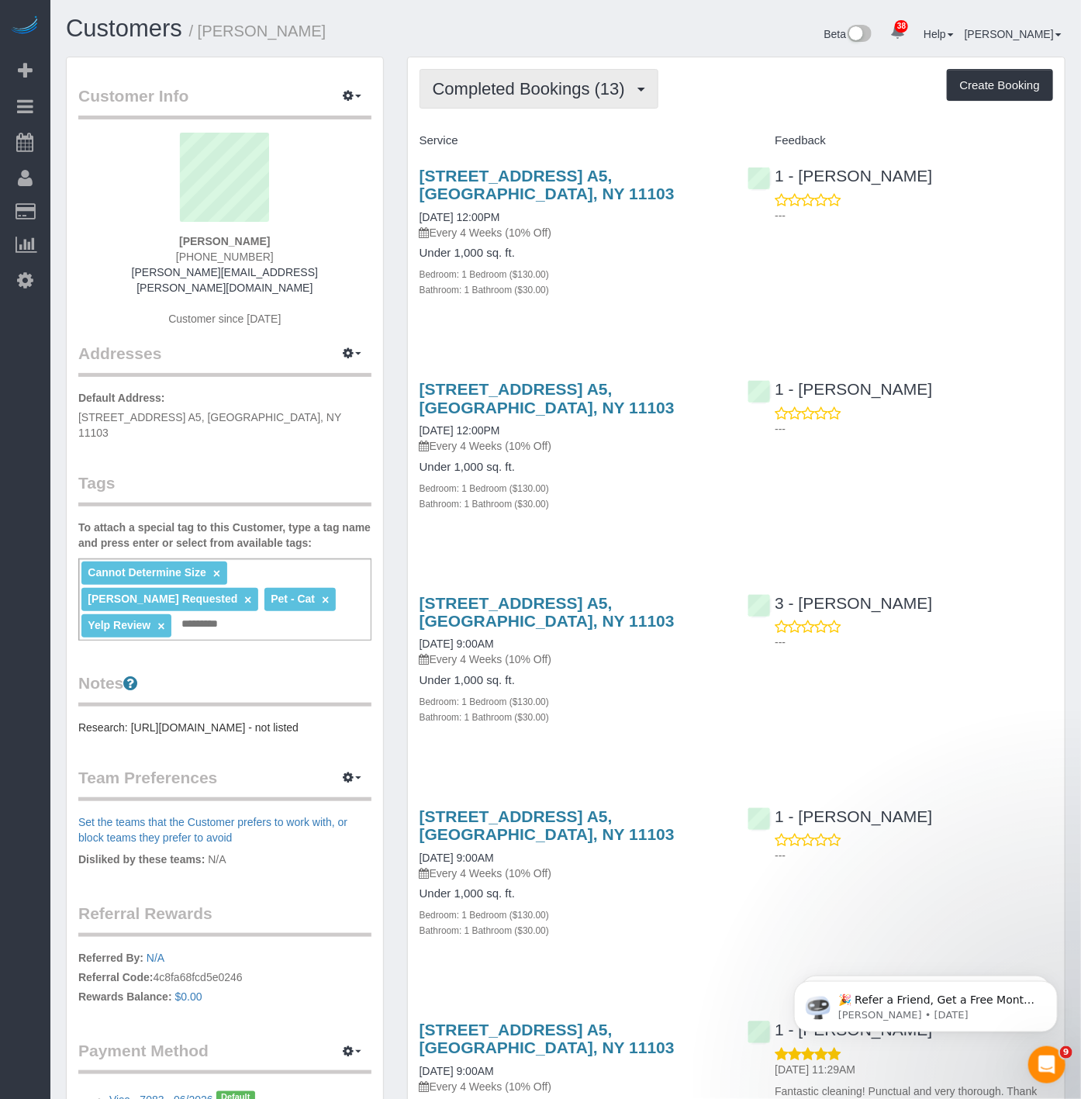
click at [559, 105] on button "Completed Bookings (13)" at bounding box center [539, 89] width 239 height 40
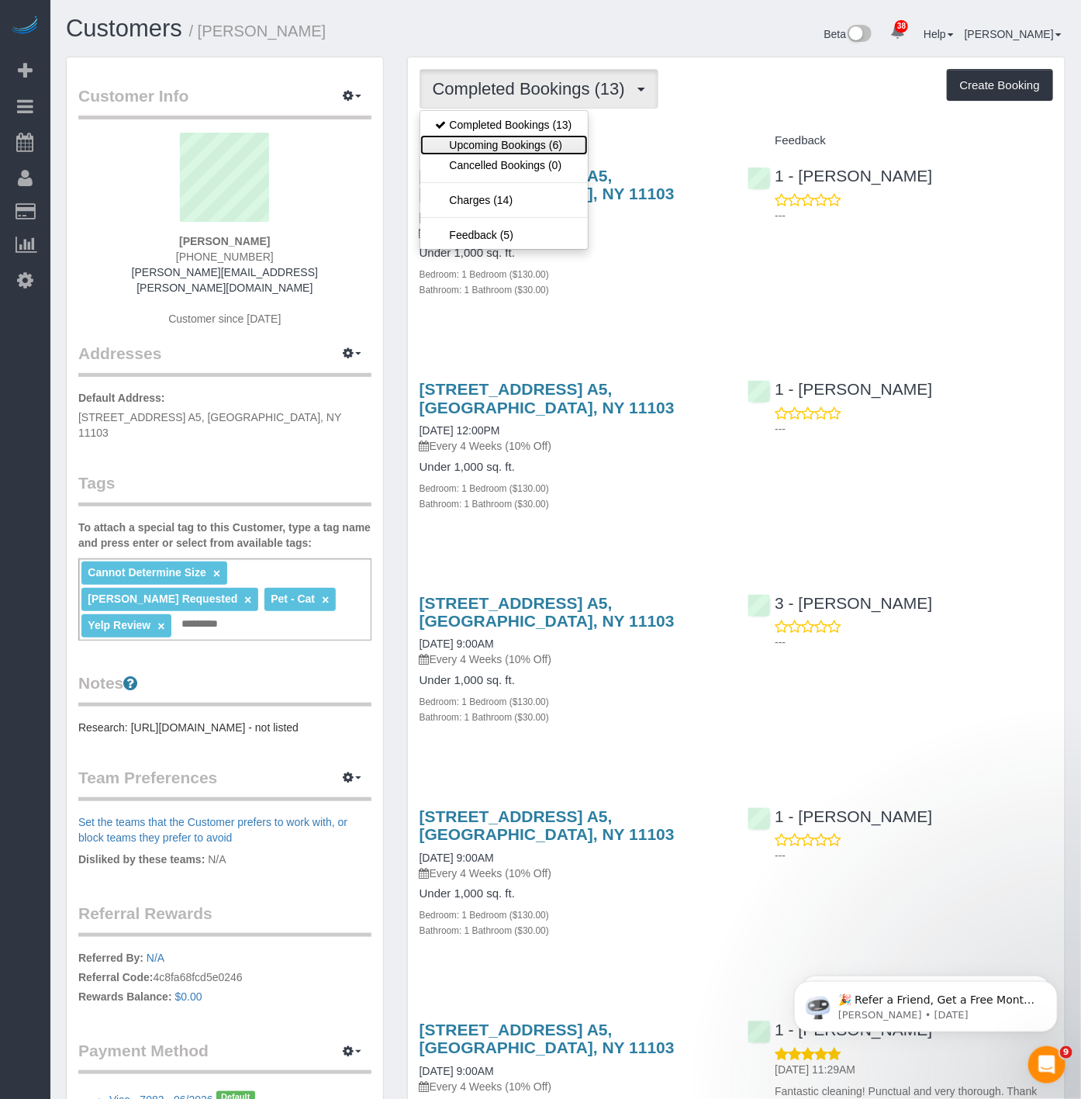
click at [565, 155] on link "Upcoming Bookings (6)" at bounding box center [503, 145] width 167 height 20
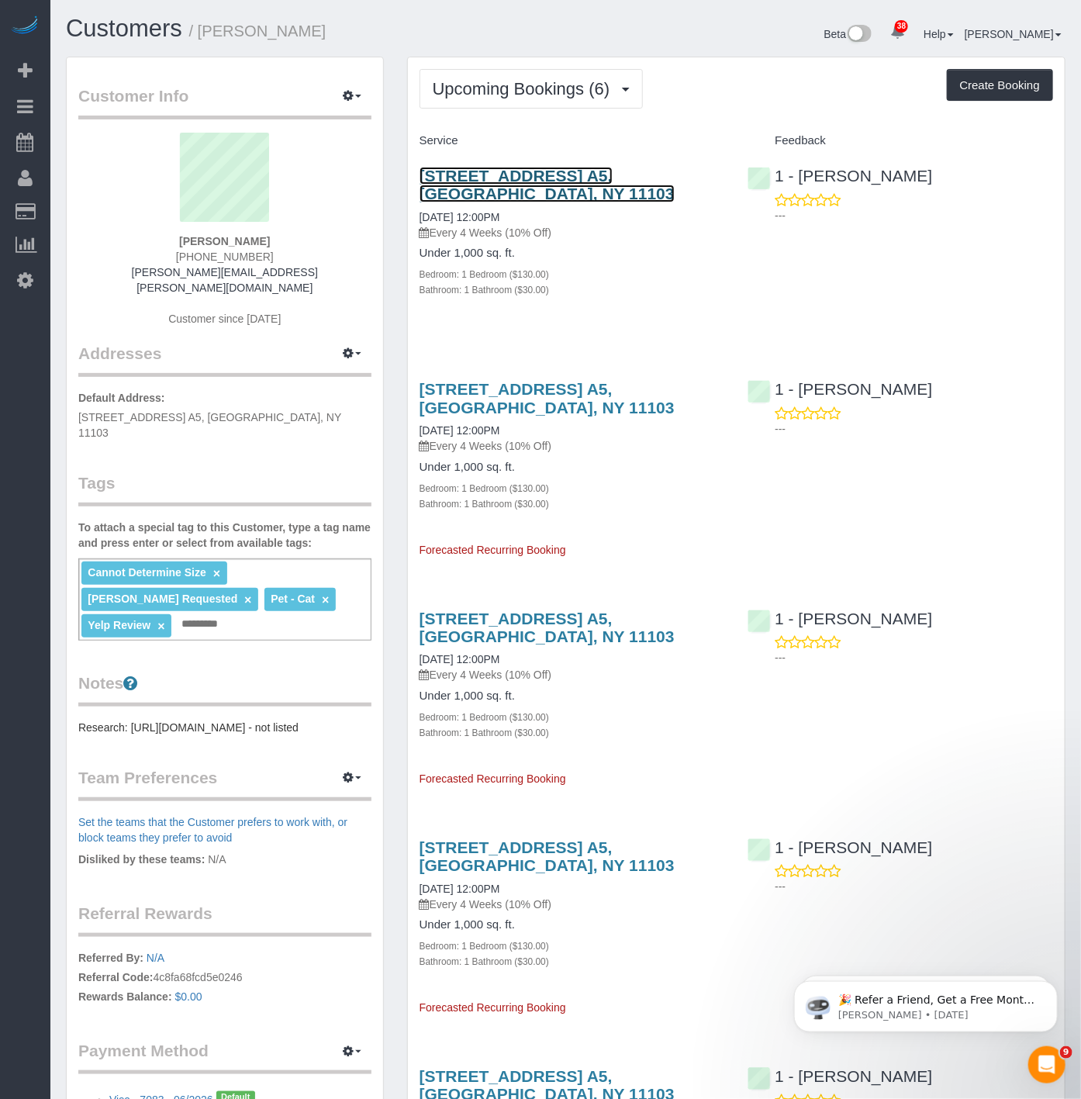
click at [523, 176] on link "[STREET_ADDRESS] A5, [GEOGRAPHIC_DATA], NY 11103" at bounding box center [547, 185] width 255 height 36
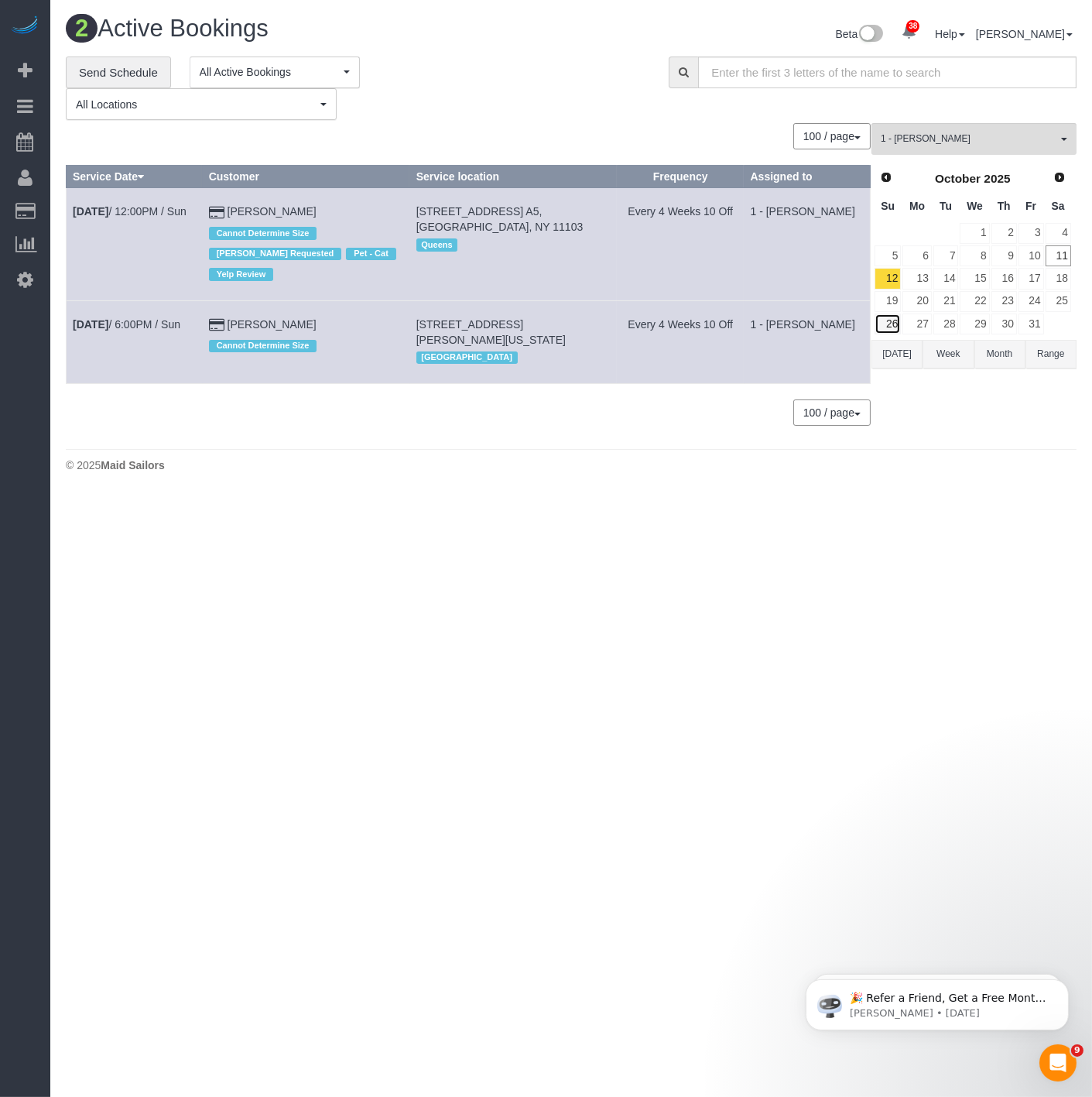
click at [890, 323] on link "26" at bounding box center [887, 323] width 26 height 21
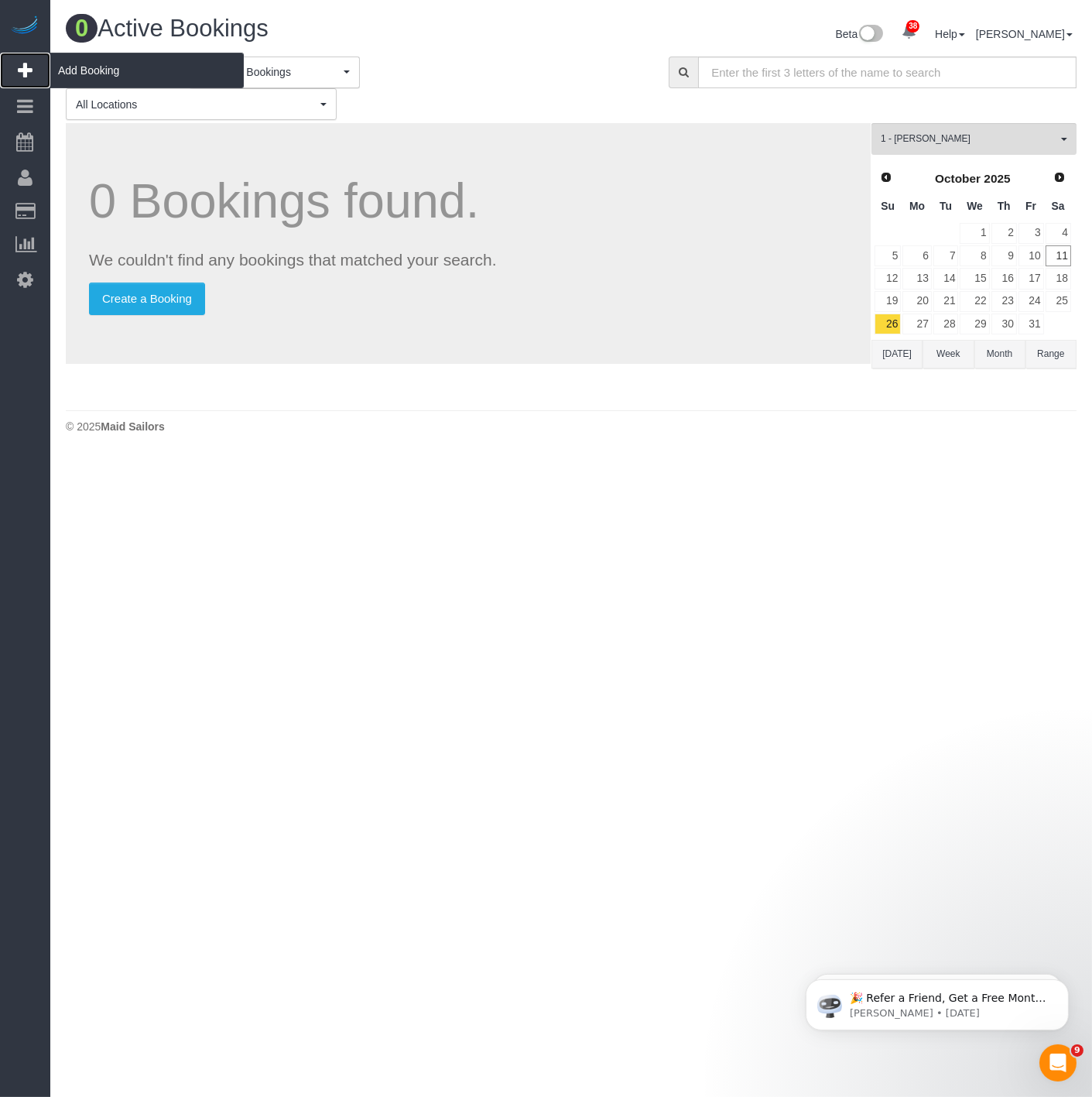
click at [64, 67] on span "Add Booking" at bounding box center [147, 71] width 194 height 36
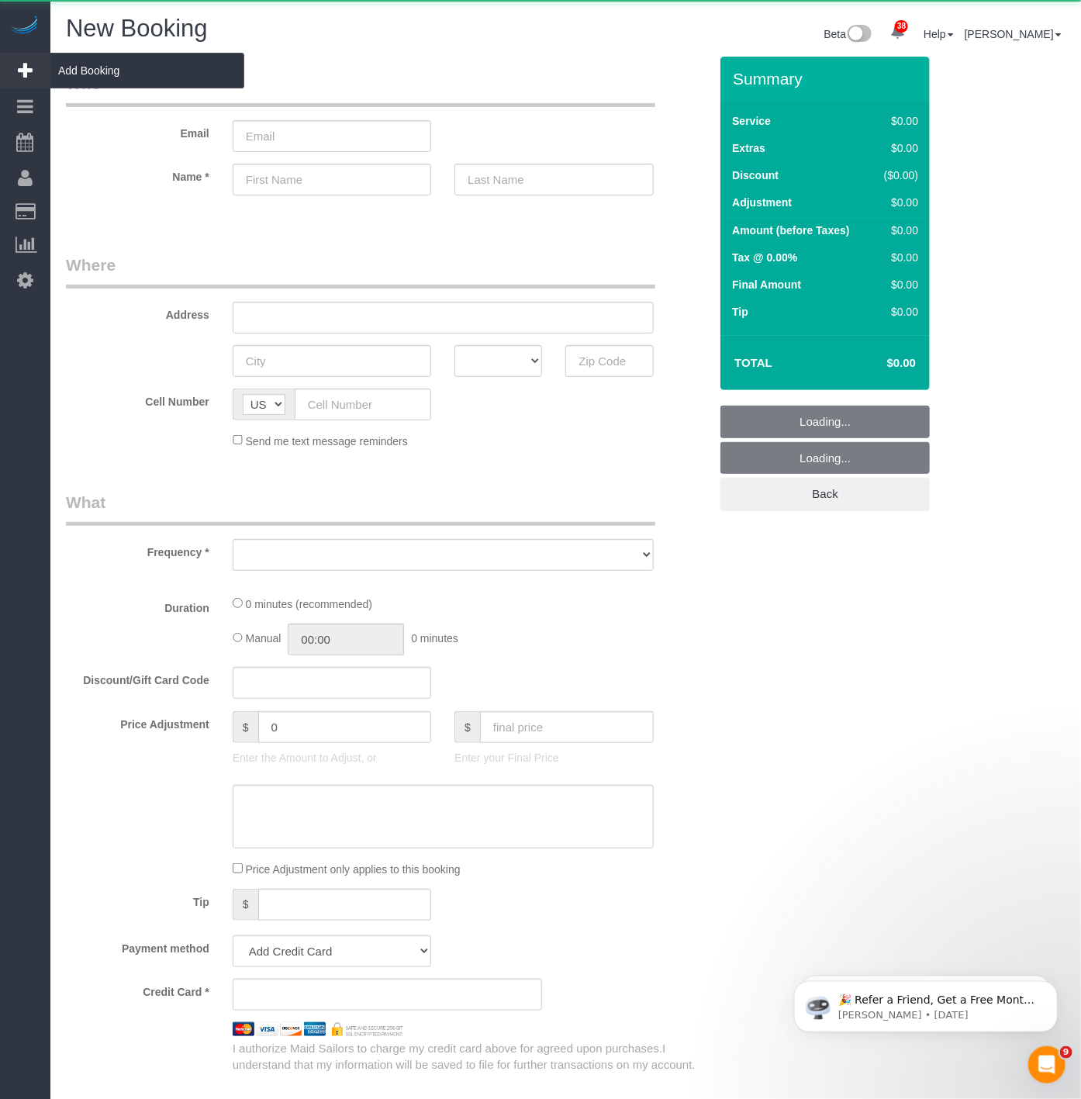
select select "number:89"
select select "number:90"
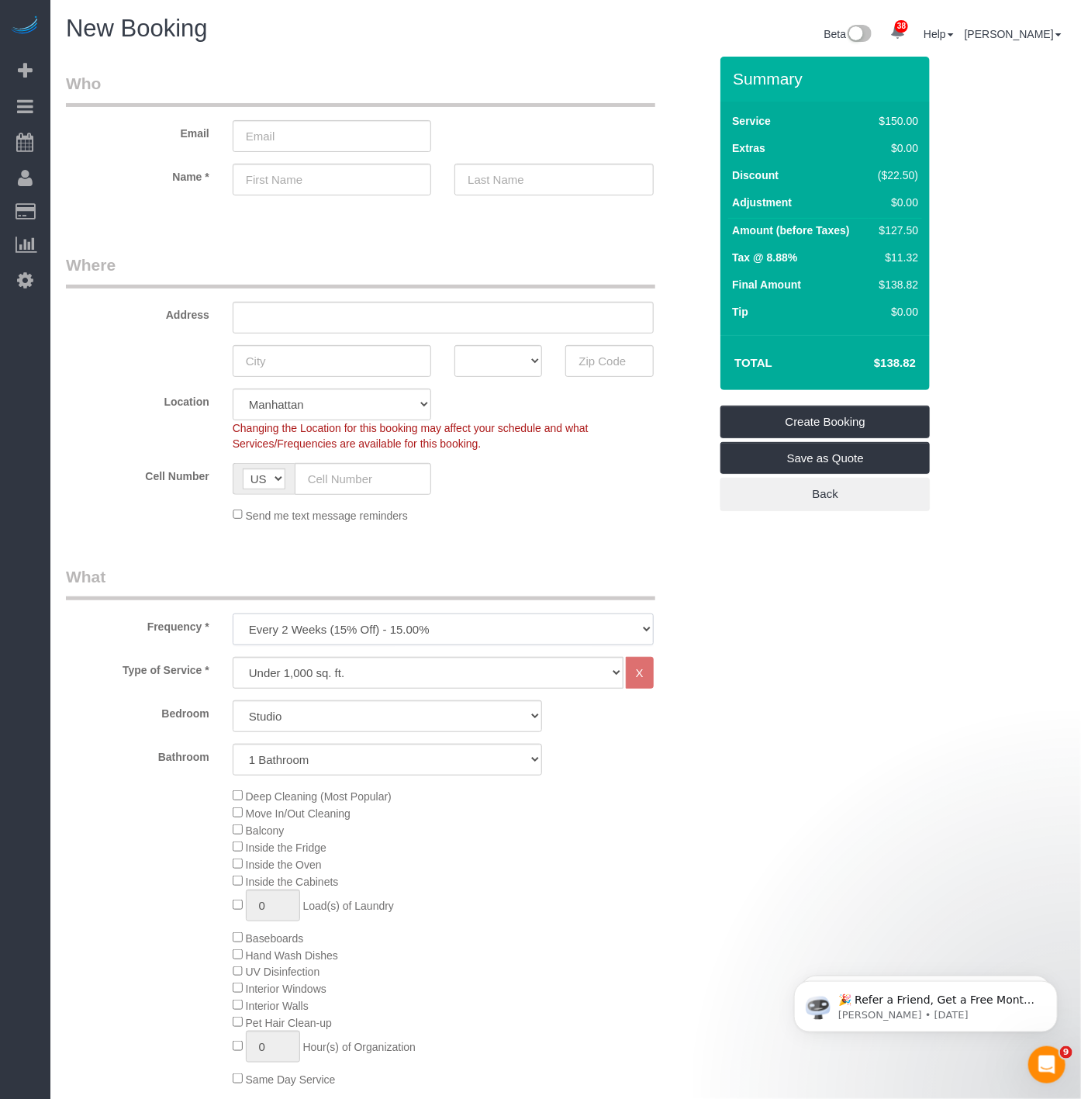
click at [492, 637] on select "One Time Weekly (20% Off) - 20.00% Every 2 Weeks (15% Off) - 15.00% Every 4 Wee…" at bounding box center [443, 629] width 421 height 32
select select "object:10831"
click at [233, 615] on select "One Time Weekly (20% Off) - 20.00% Every 2 Weeks (15% Off) - 15.00% Every 4 Wee…" at bounding box center [443, 629] width 421 height 32
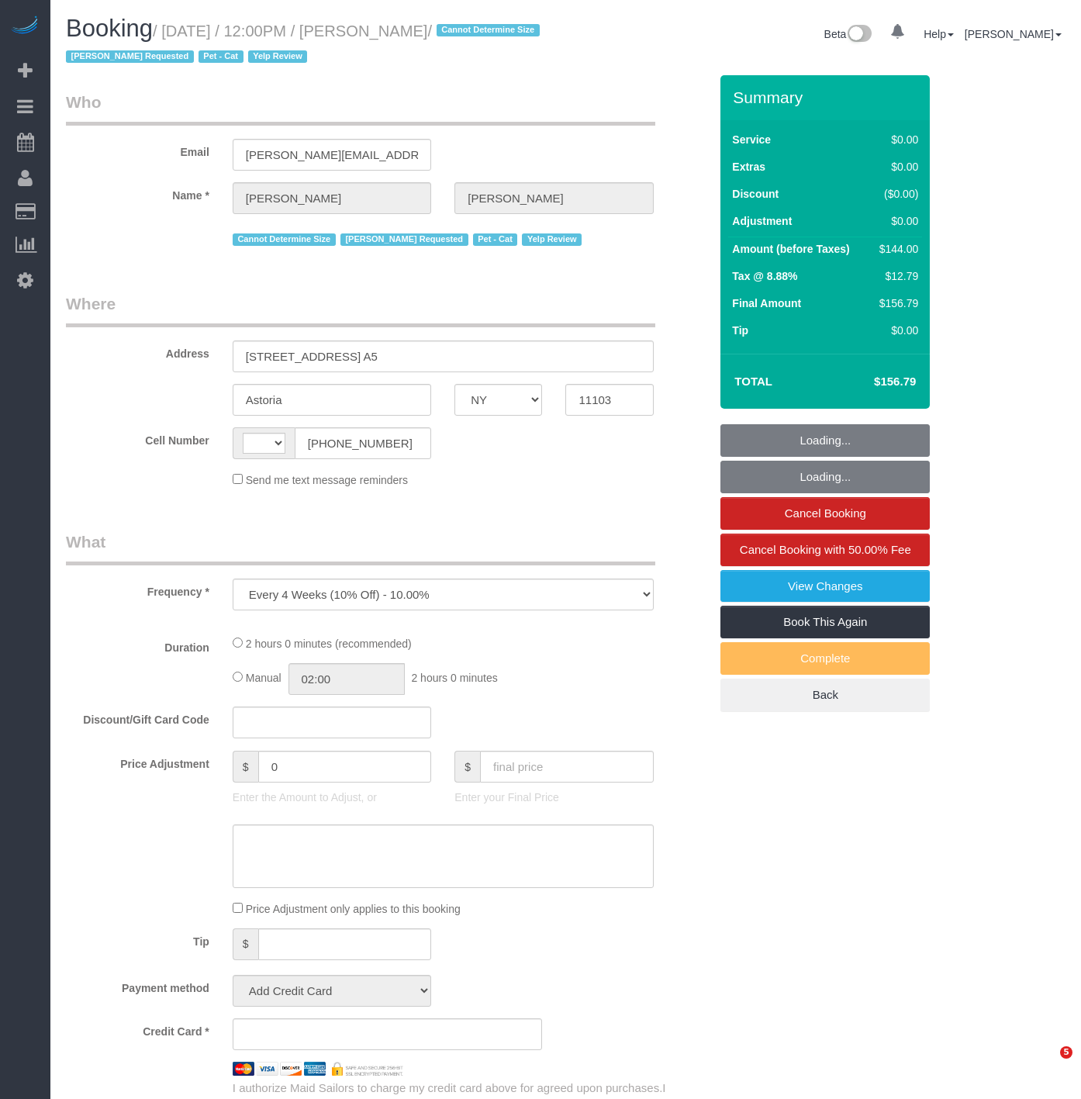
select select "NY"
select select "string:[GEOGRAPHIC_DATA]"
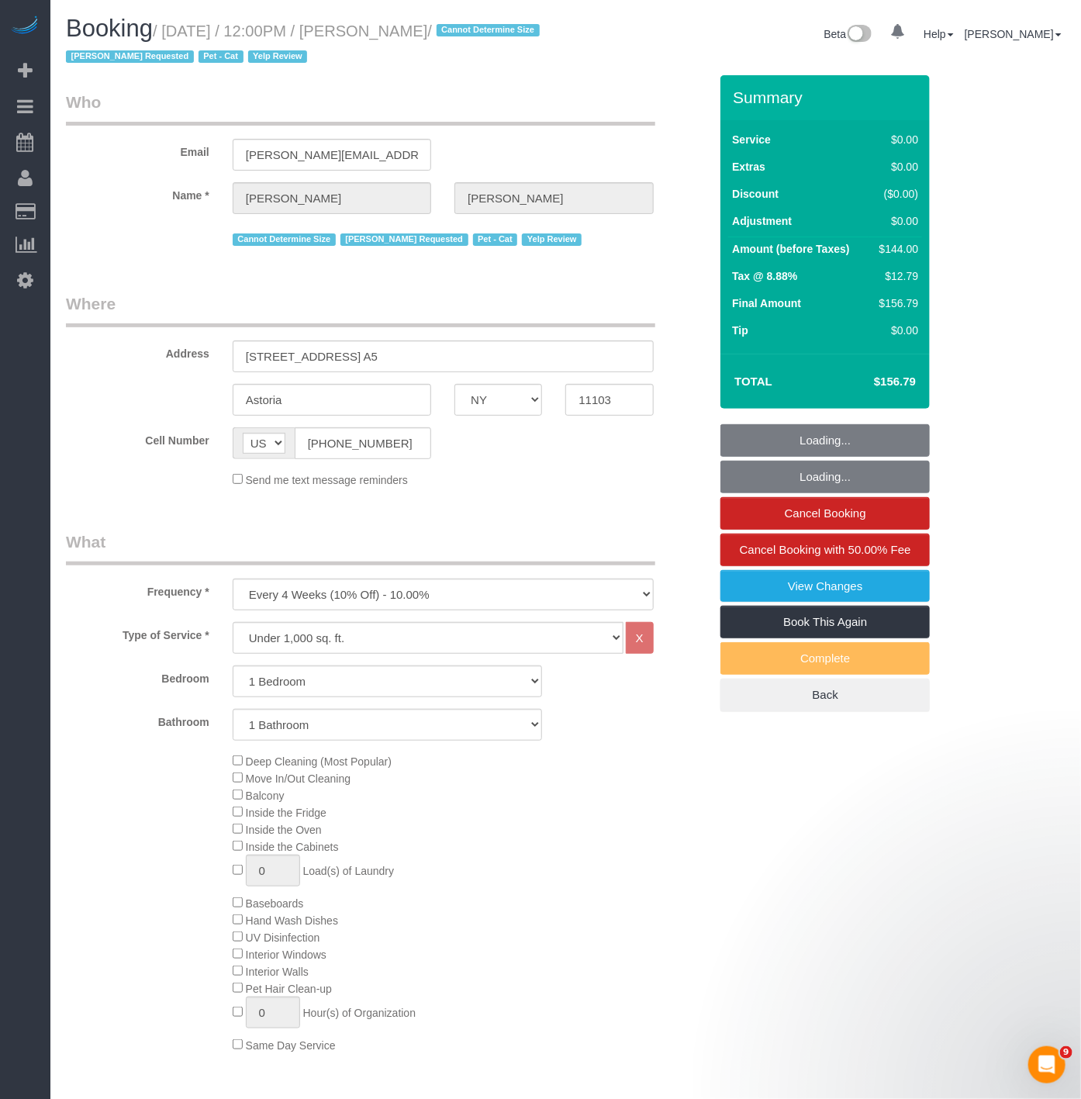
select select "string:stripe-pm_1LXcSW4VGloSiKo7DSrAZGau"
select select "spot1"
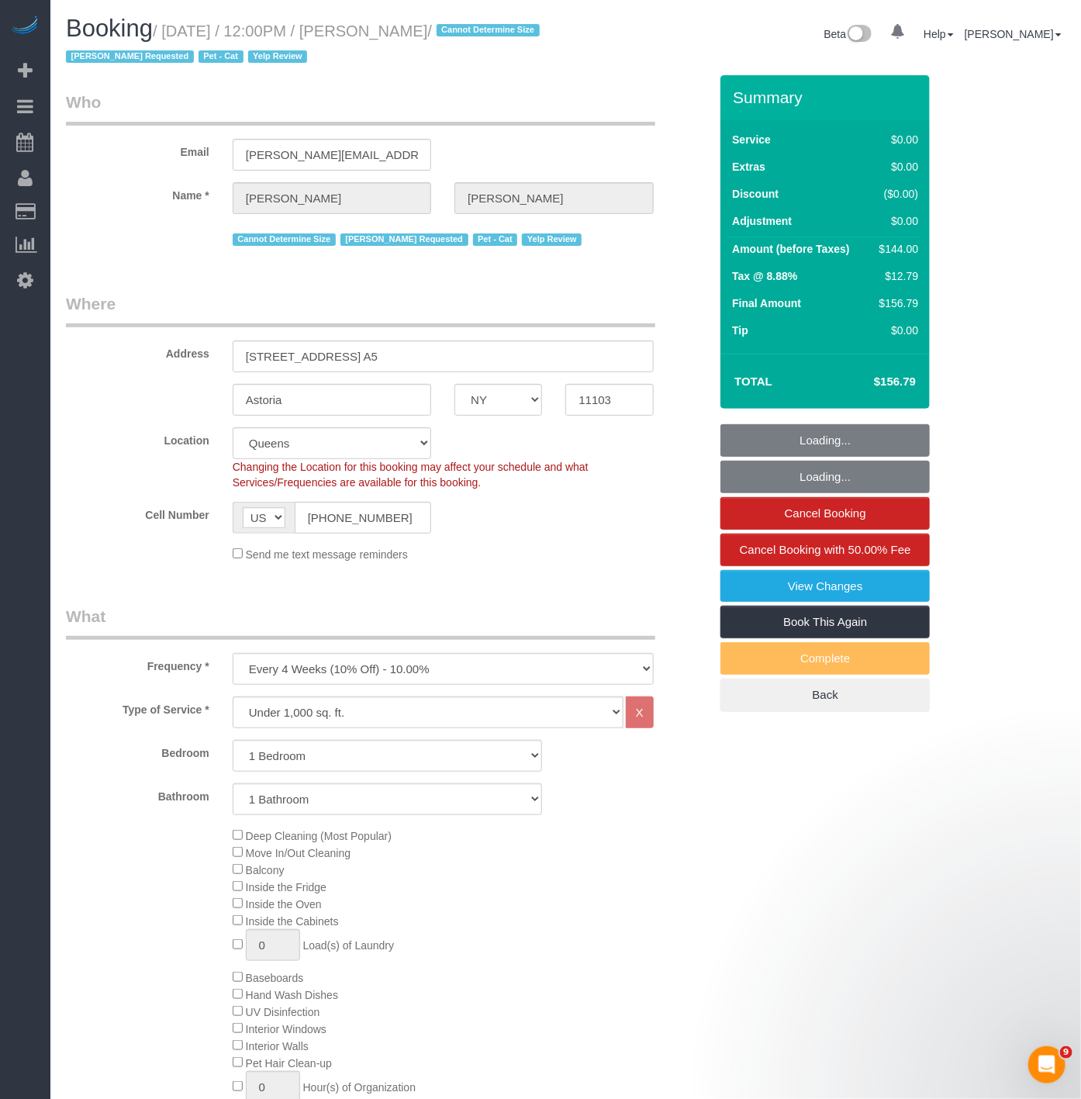
select select "object:1443"
select select
select select "1"
select select "spot52"
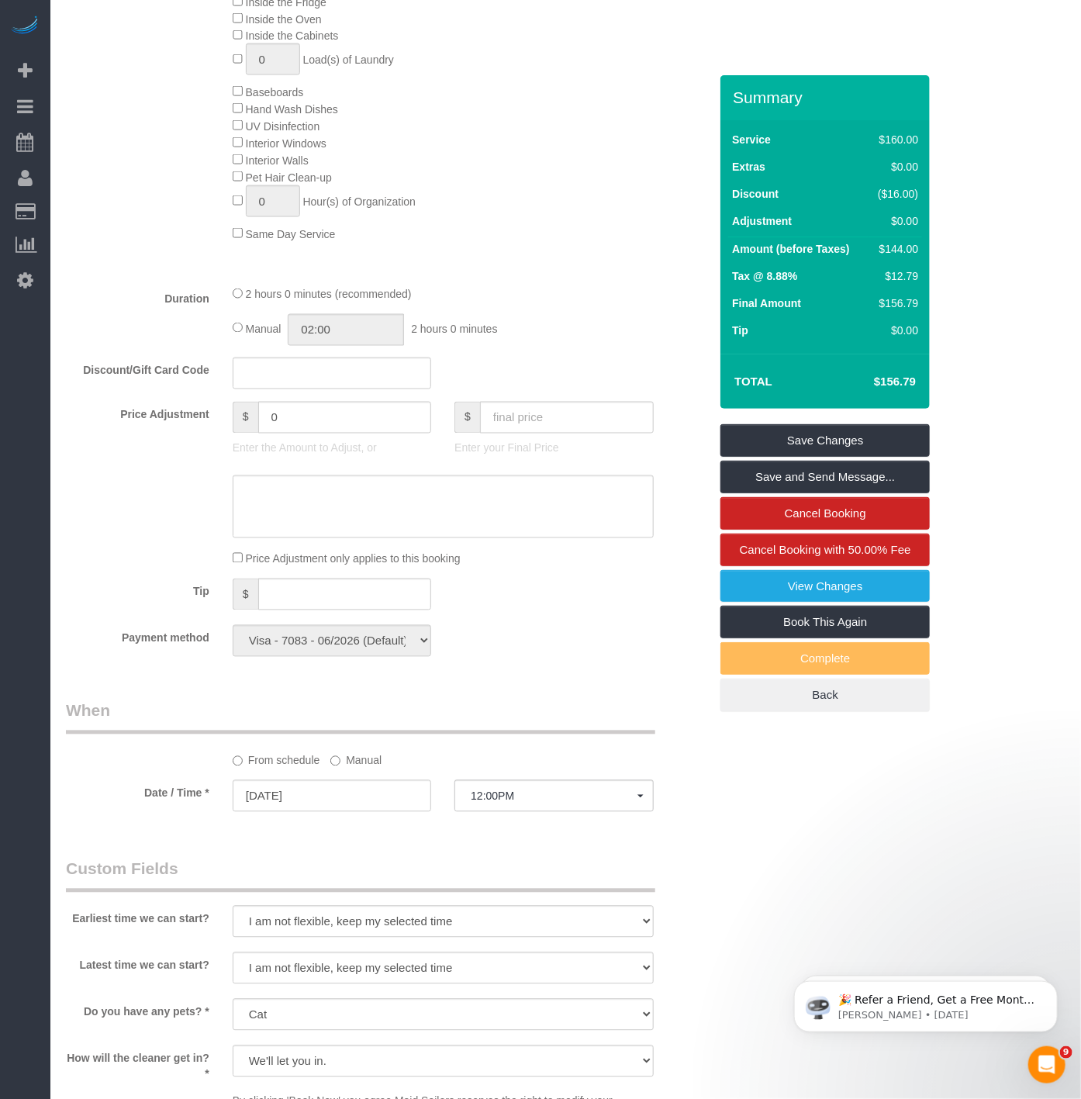
scroll to position [1120, 0]
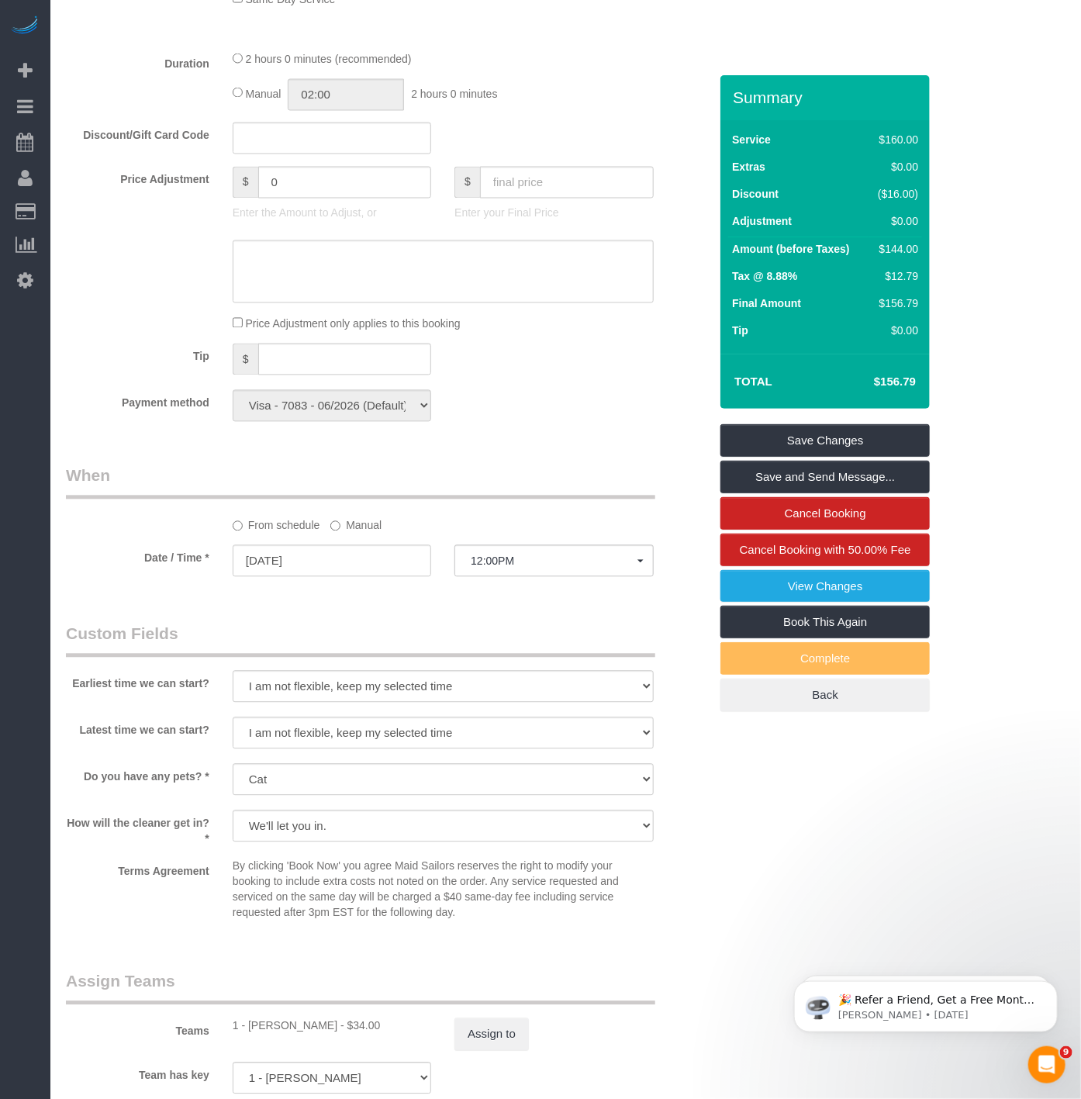
click at [340, 534] on label "Manual" at bounding box center [355, 523] width 51 height 21
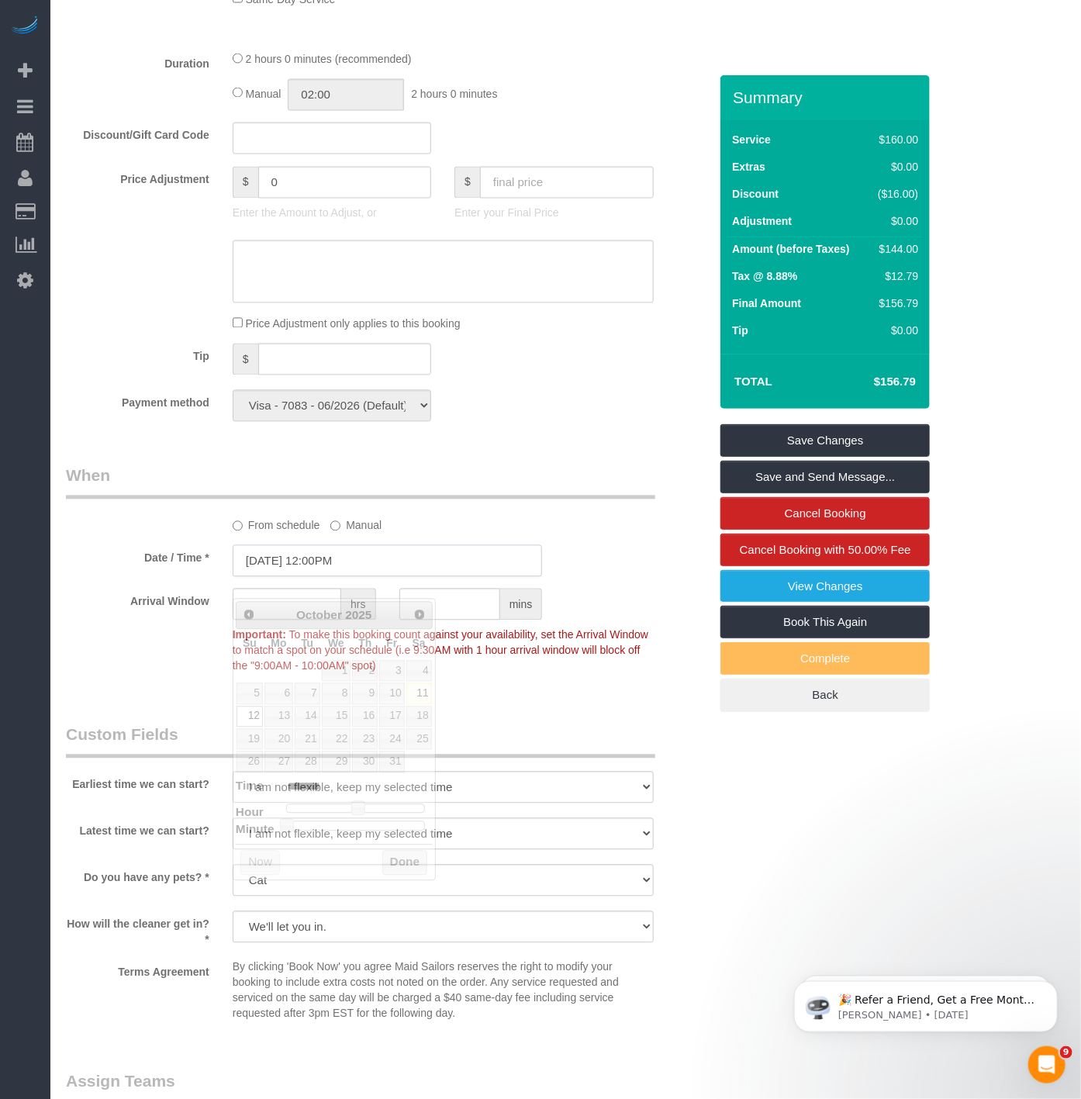
click at [335, 575] on input "10/12/2025 12:00PM" at bounding box center [388, 561] width 310 height 32
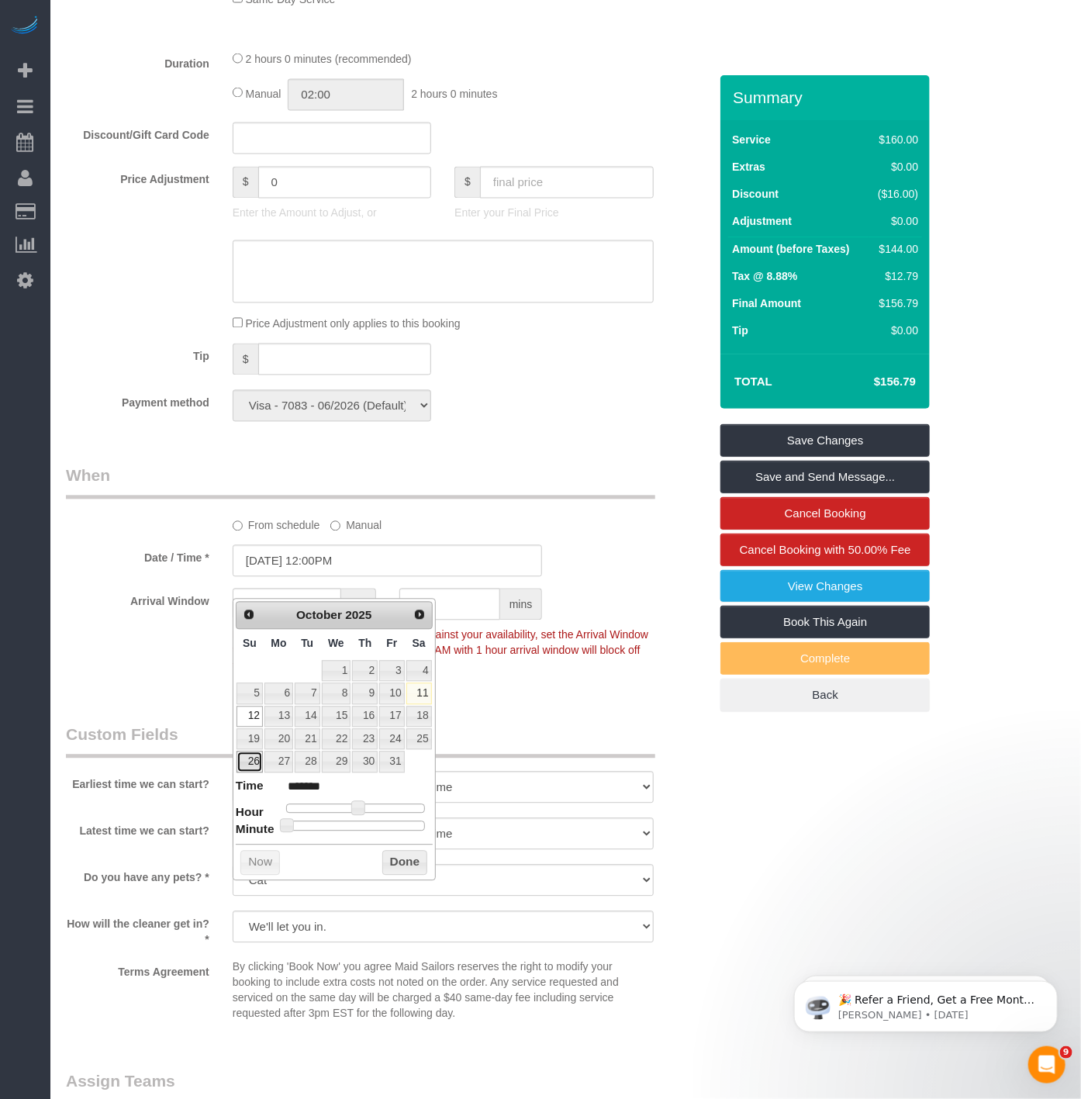
click at [248, 765] on link "26" at bounding box center [250, 761] width 26 height 21
type input "10/26/2025 12:00PM"
click at [414, 864] on button "Done" at bounding box center [405, 863] width 46 height 25
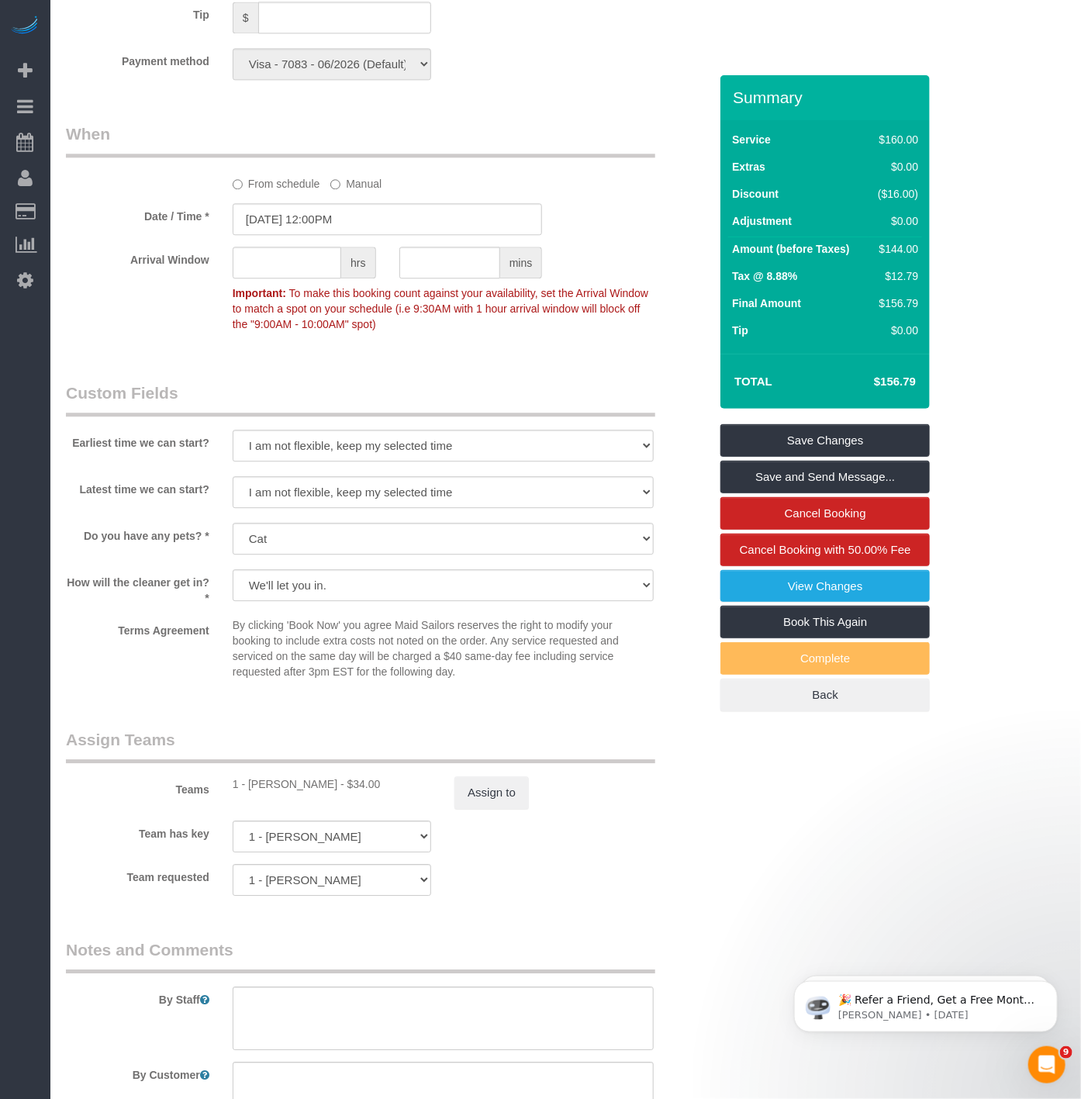
scroll to position [1464, 0]
click at [800, 479] on link "Save and Send Message..." at bounding box center [824, 477] width 209 height 33
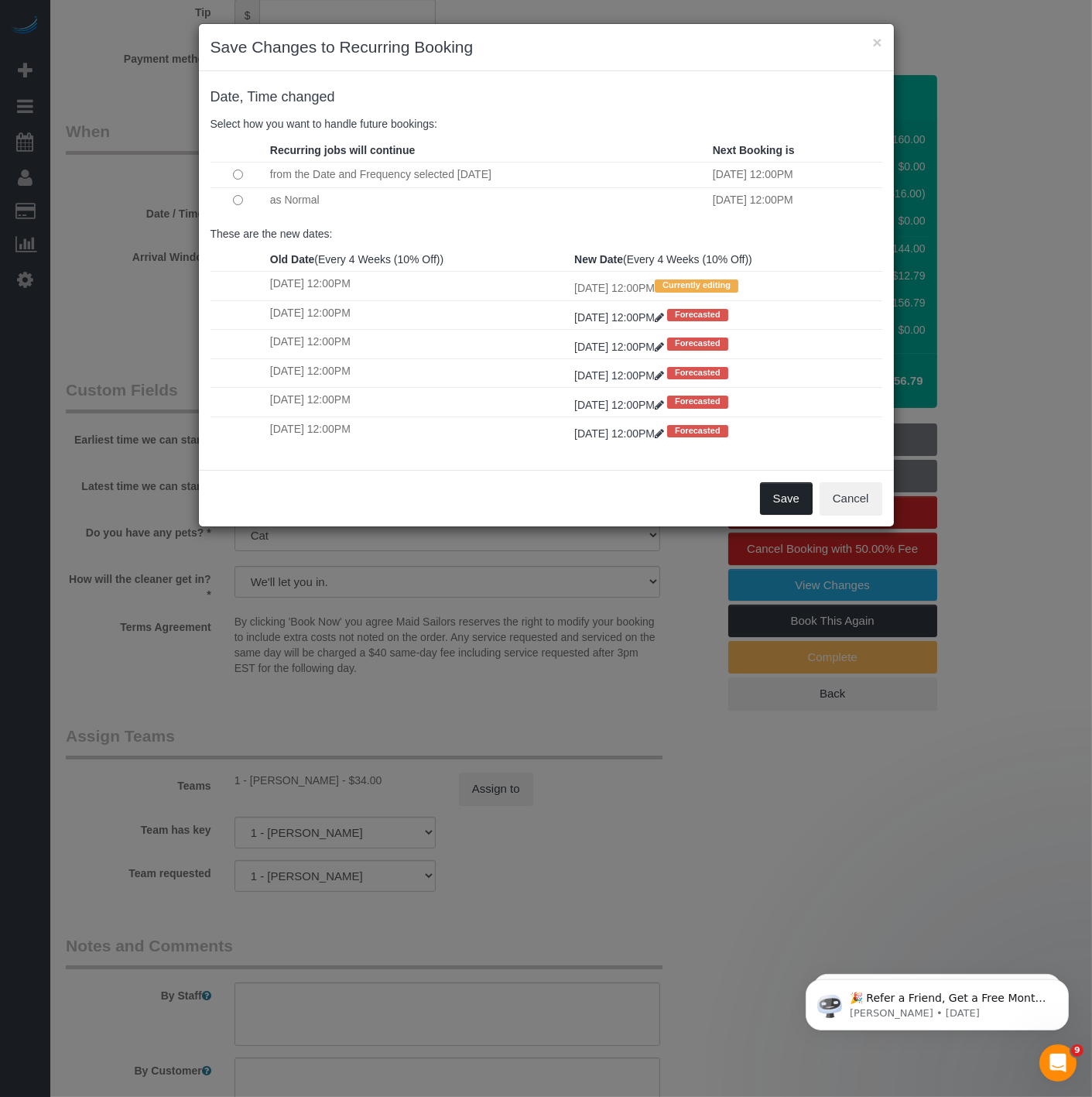
click at [787, 508] on button "Save" at bounding box center [786, 498] width 53 height 33
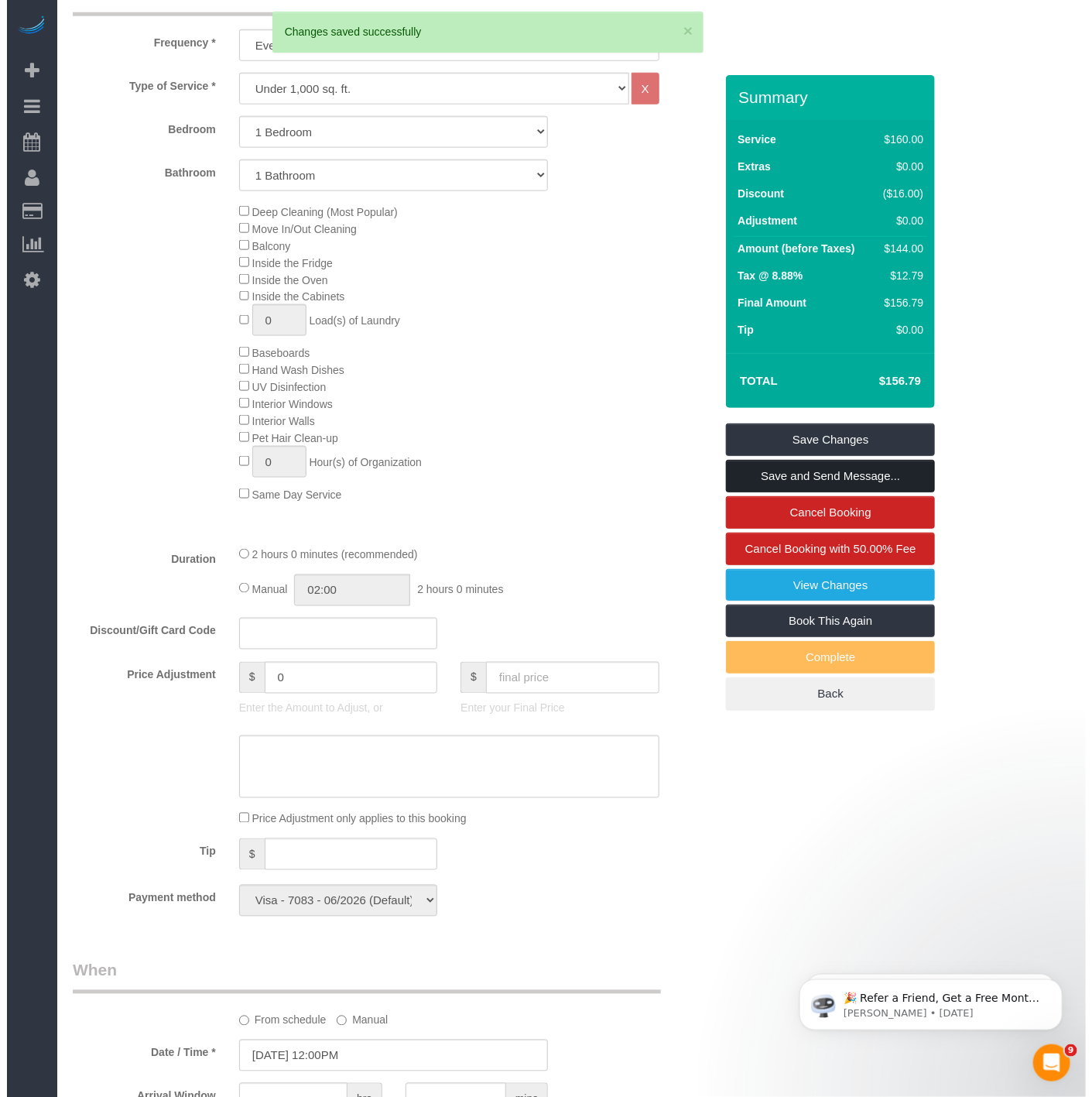
scroll to position [429, 0]
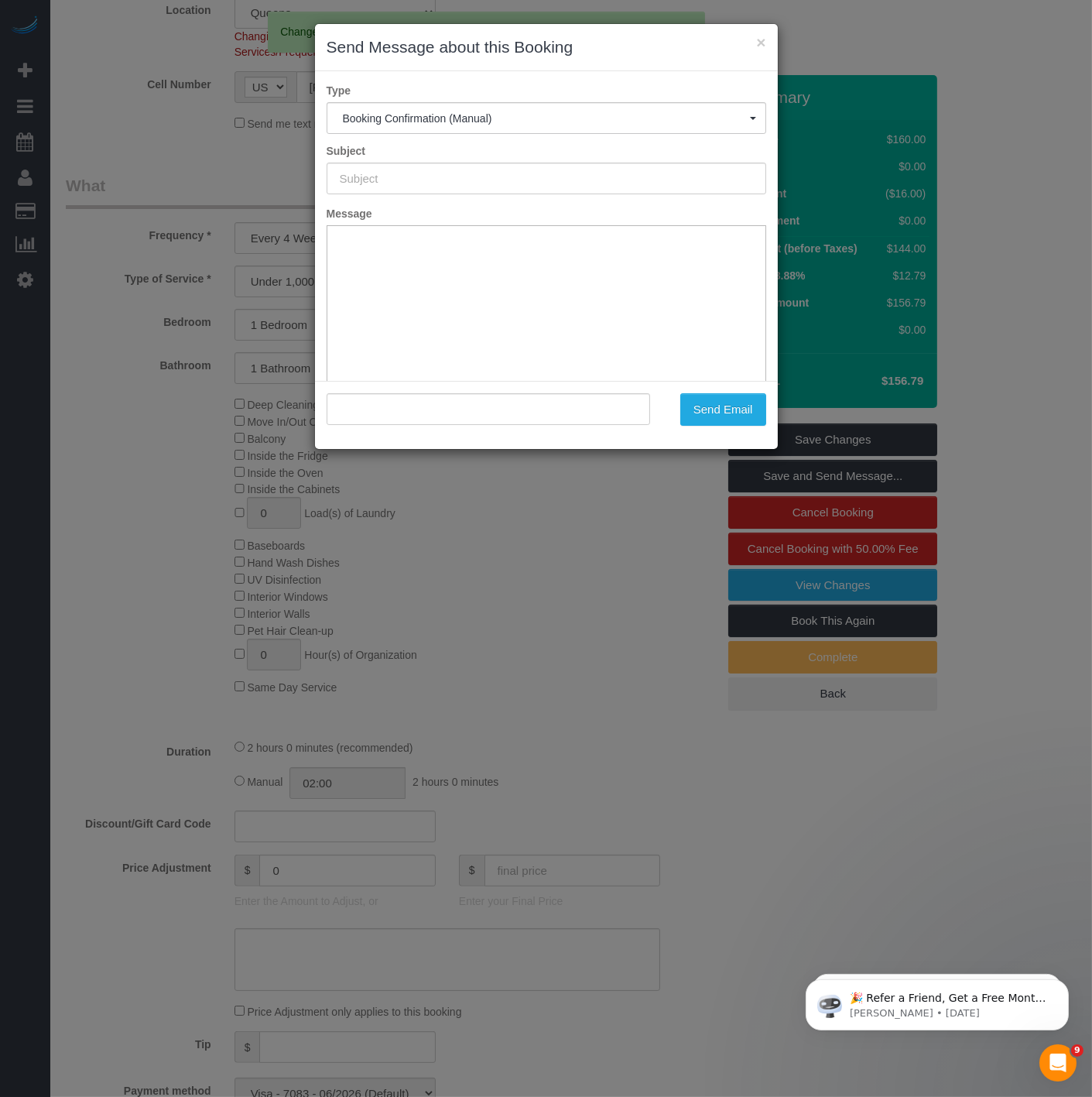
type input "Cleaning Confirmed for 10/26/2025 at 12:00pm"
type input ""Michael Zadorian" <mike.zadorian@gmail.com>"
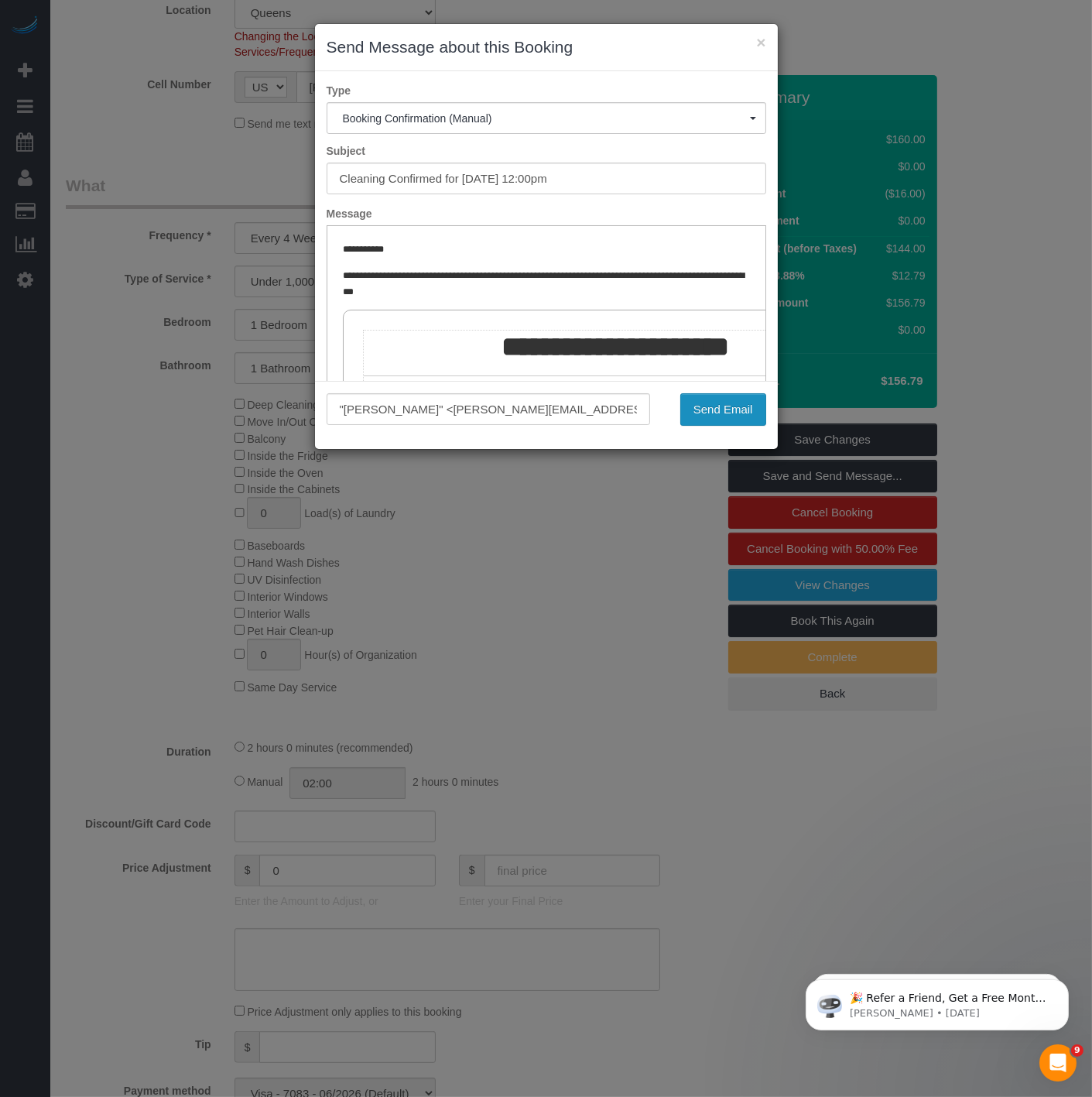
click at [757, 413] on button "Send Email" at bounding box center [724, 409] width 86 height 33
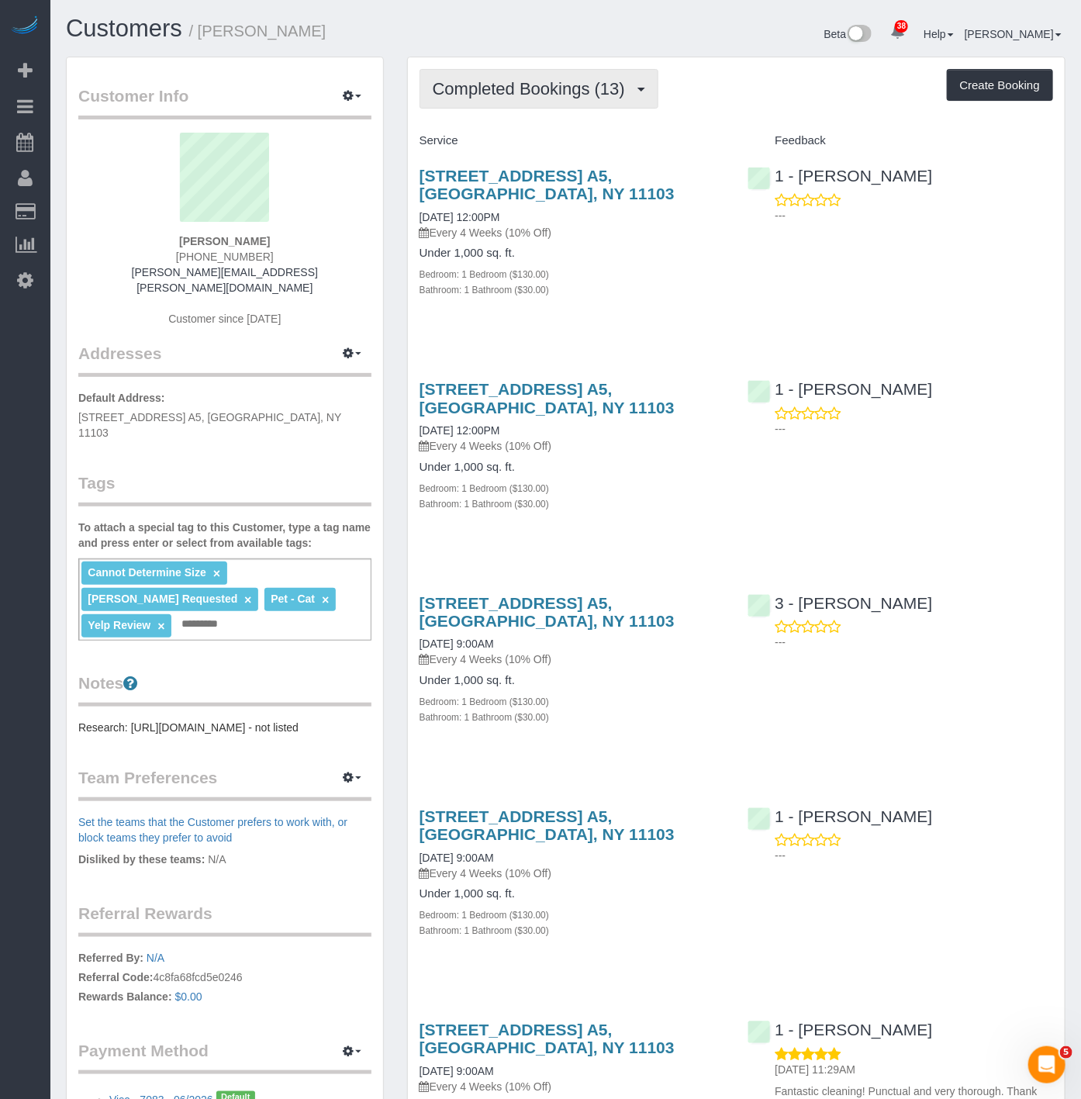
click at [471, 93] on span "Completed Bookings (13)" at bounding box center [533, 88] width 200 height 19
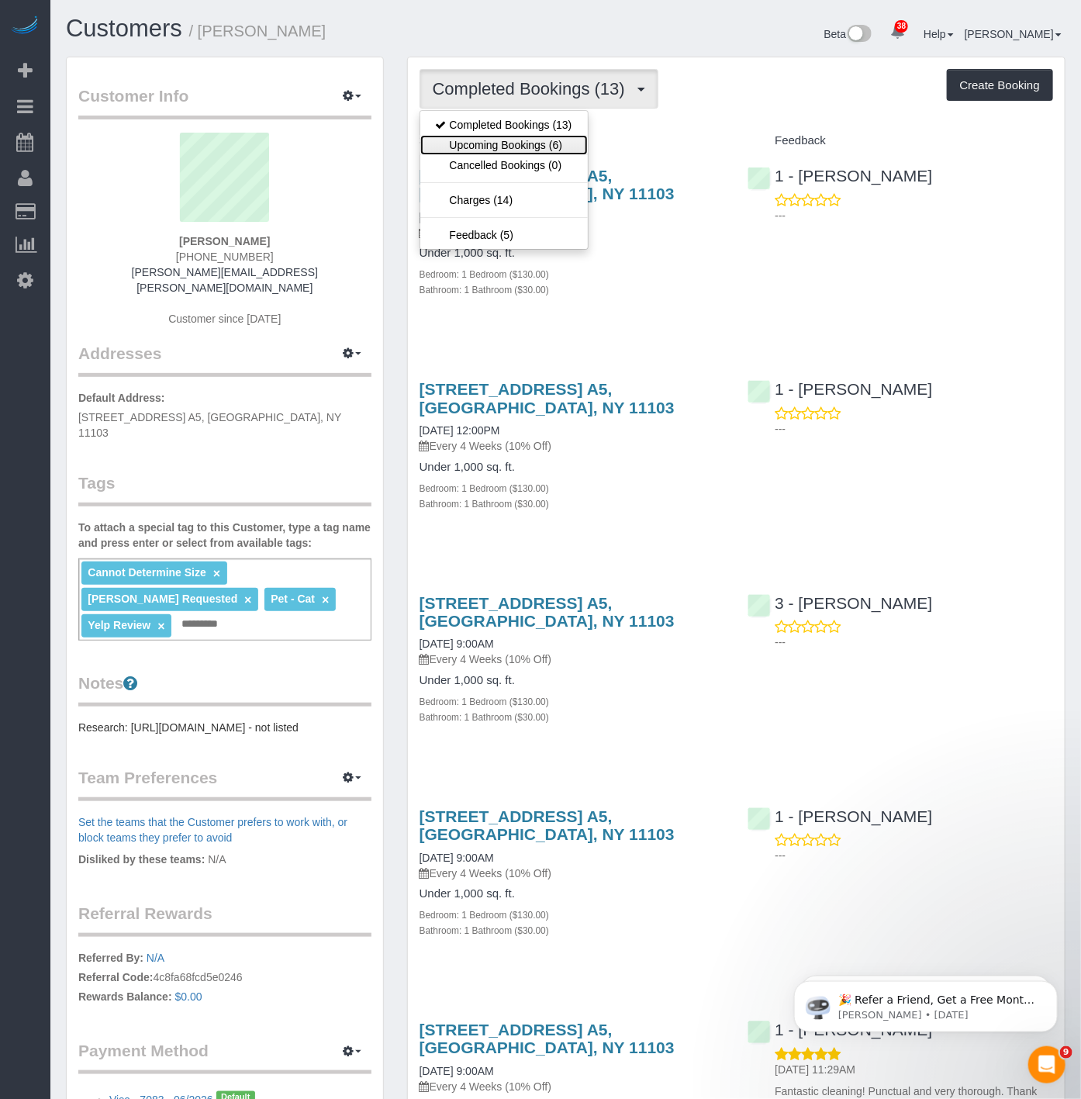
click at [486, 137] on link "Upcoming Bookings (6)" at bounding box center [503, 145] width 167 height 20
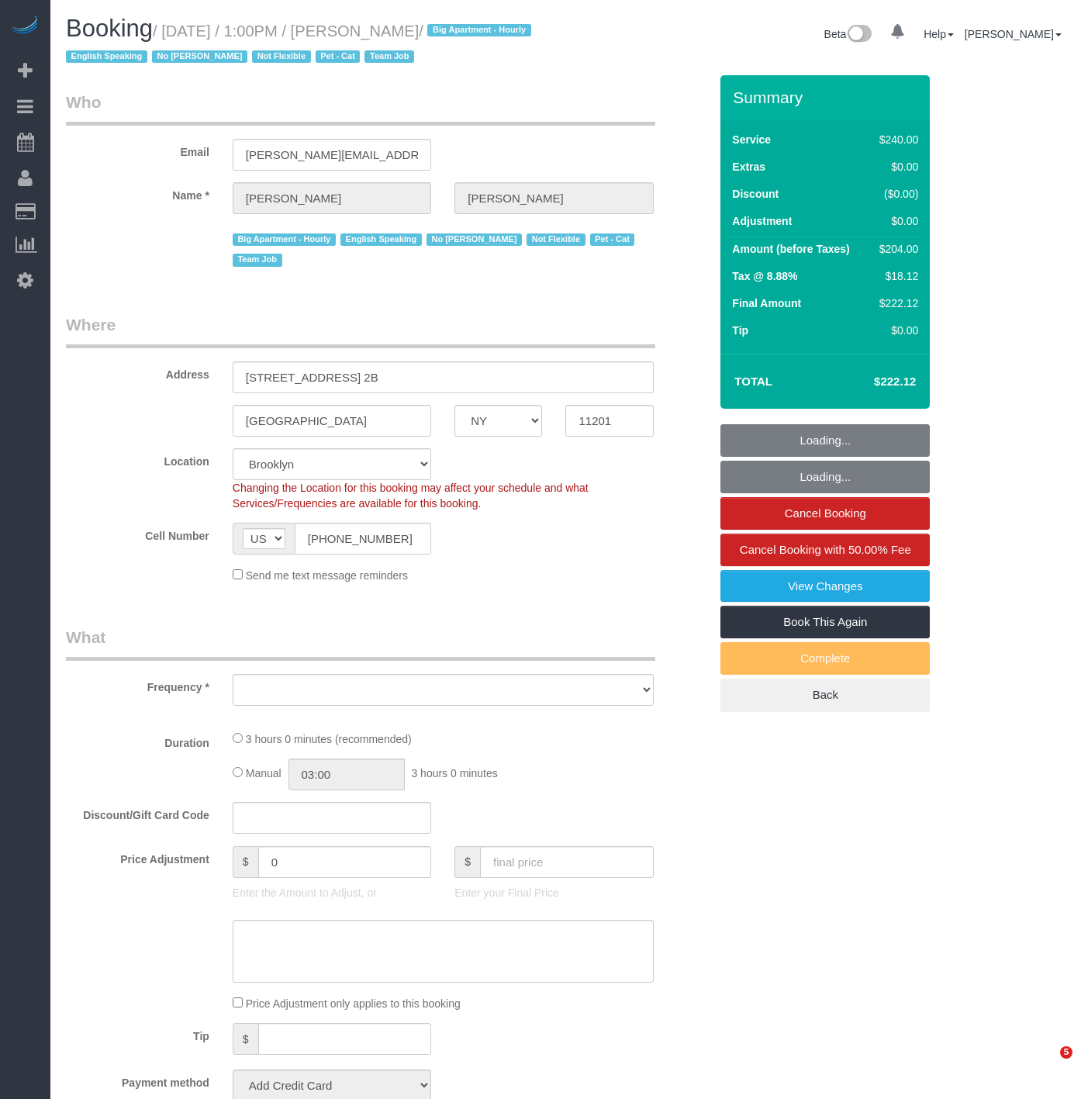
select select "NY"
select select "number:89"
select select "number:90"
select select "number:14"
select select "number:5"
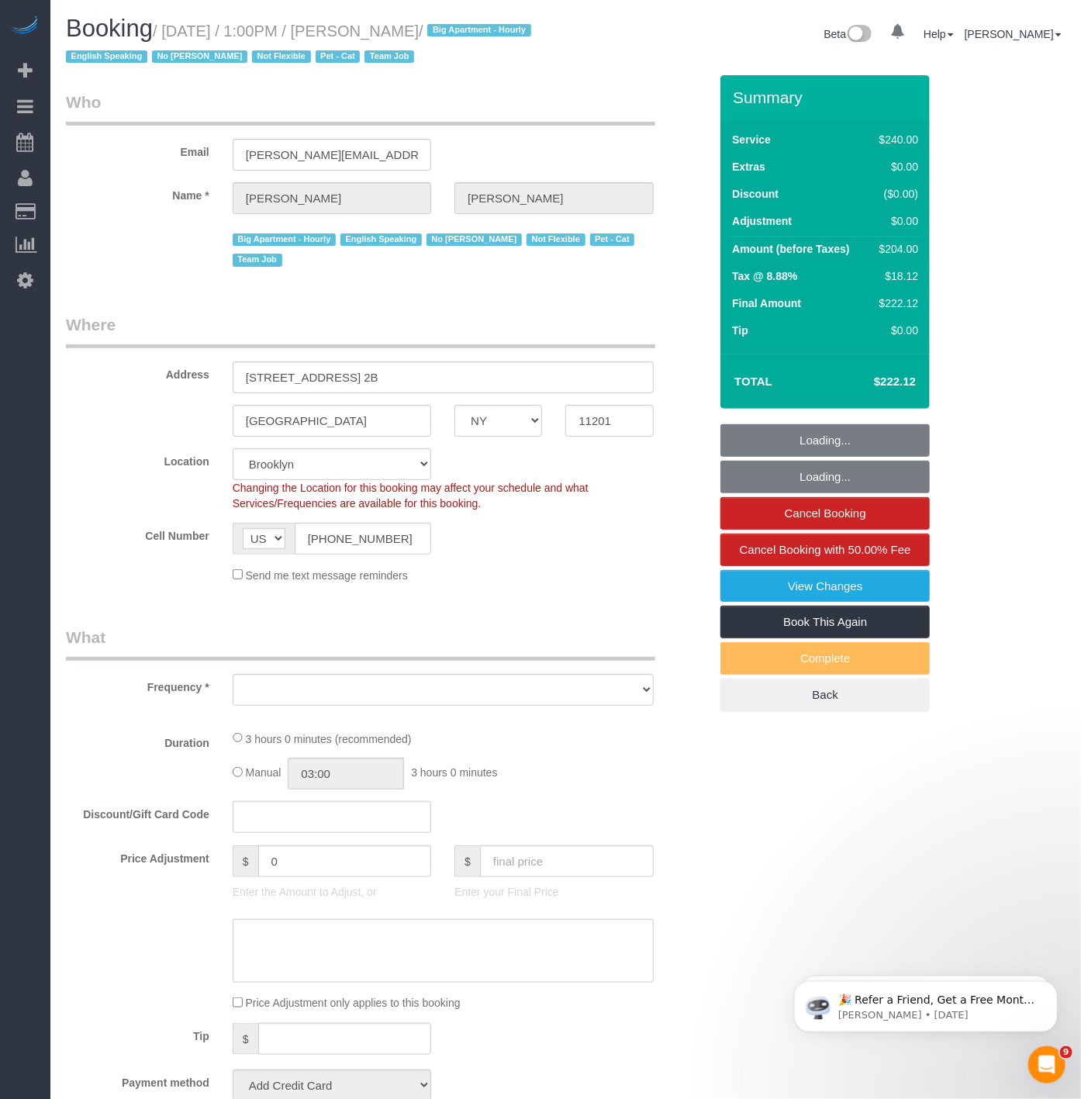
select select "object:986"
select select "string:stripe-pm_1Ro8Hr4VGloSiKo7kqJISDBj"
select select "spot1"
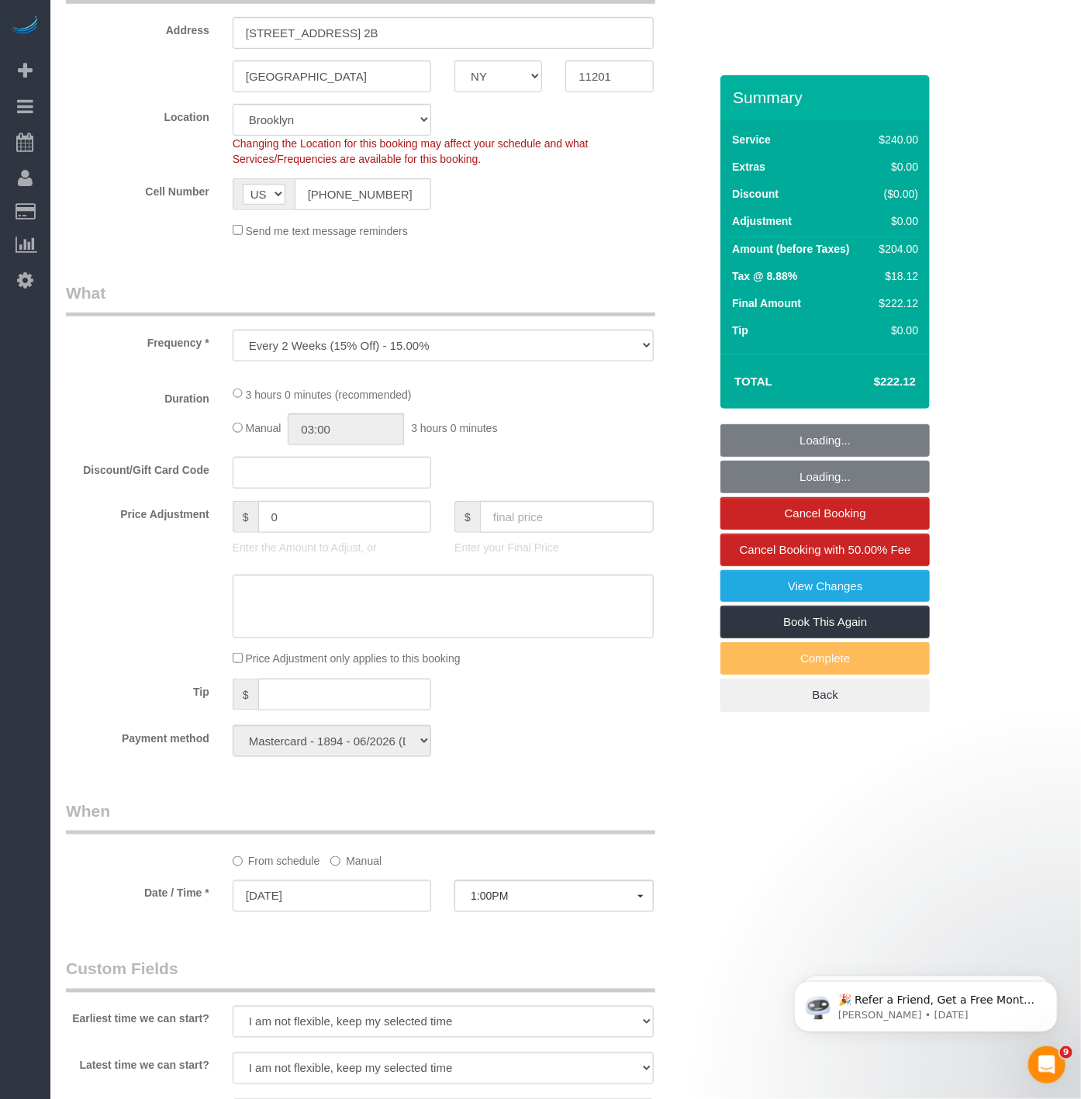
select select "object:1485"
select select "180"
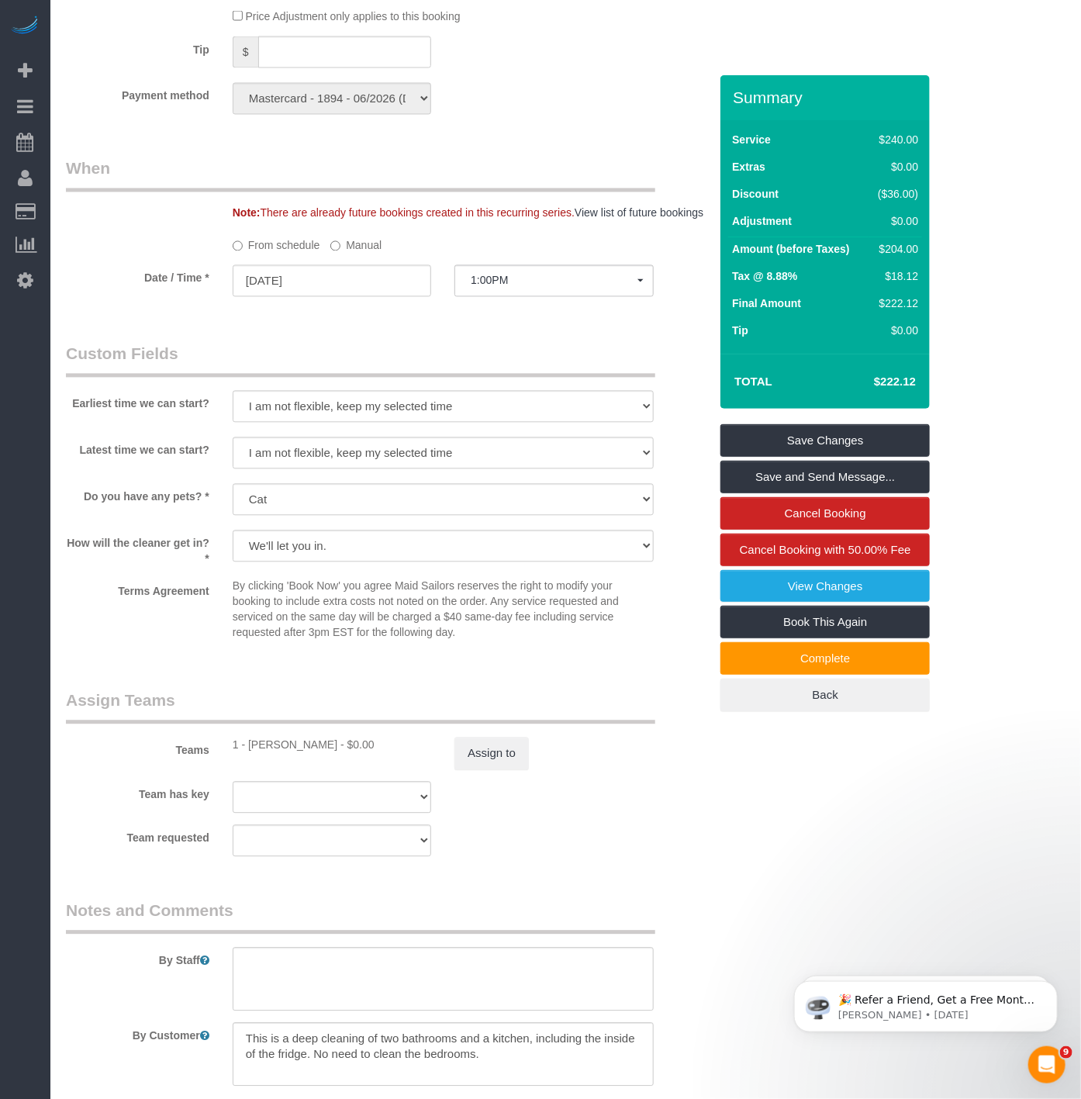
scroll to position [1378, 0]
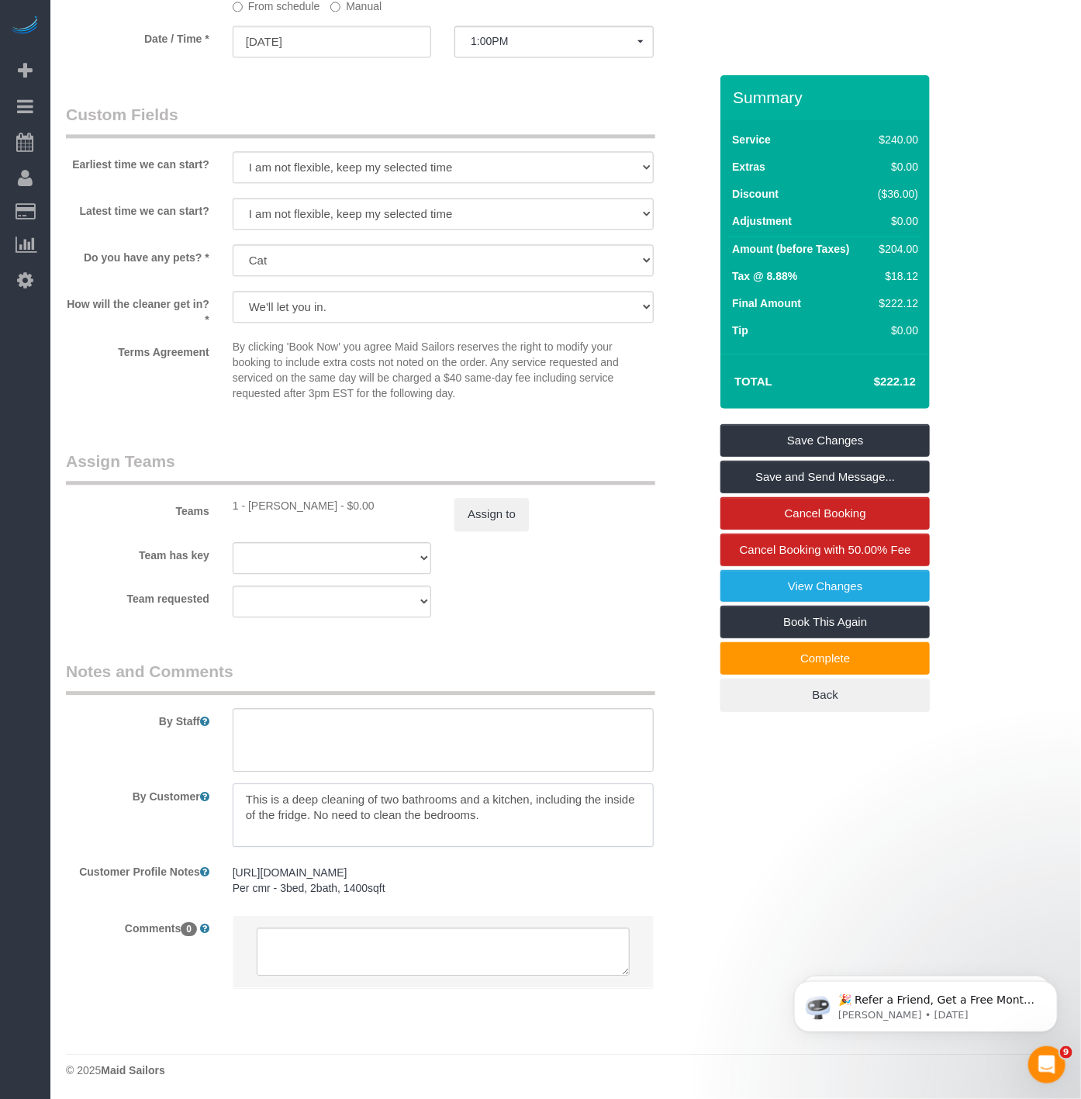
drag, startPoint x: 532, startPoint y: 820, endPoint x: 313, endPoint y: 848, distance: 220.4
click at [313, 847] on textarea at bounding box center [443, 815] width 421 height 64
type textarea "This is a deep cleaning of two bathrooms and a kitchen. No need to clean the be…"
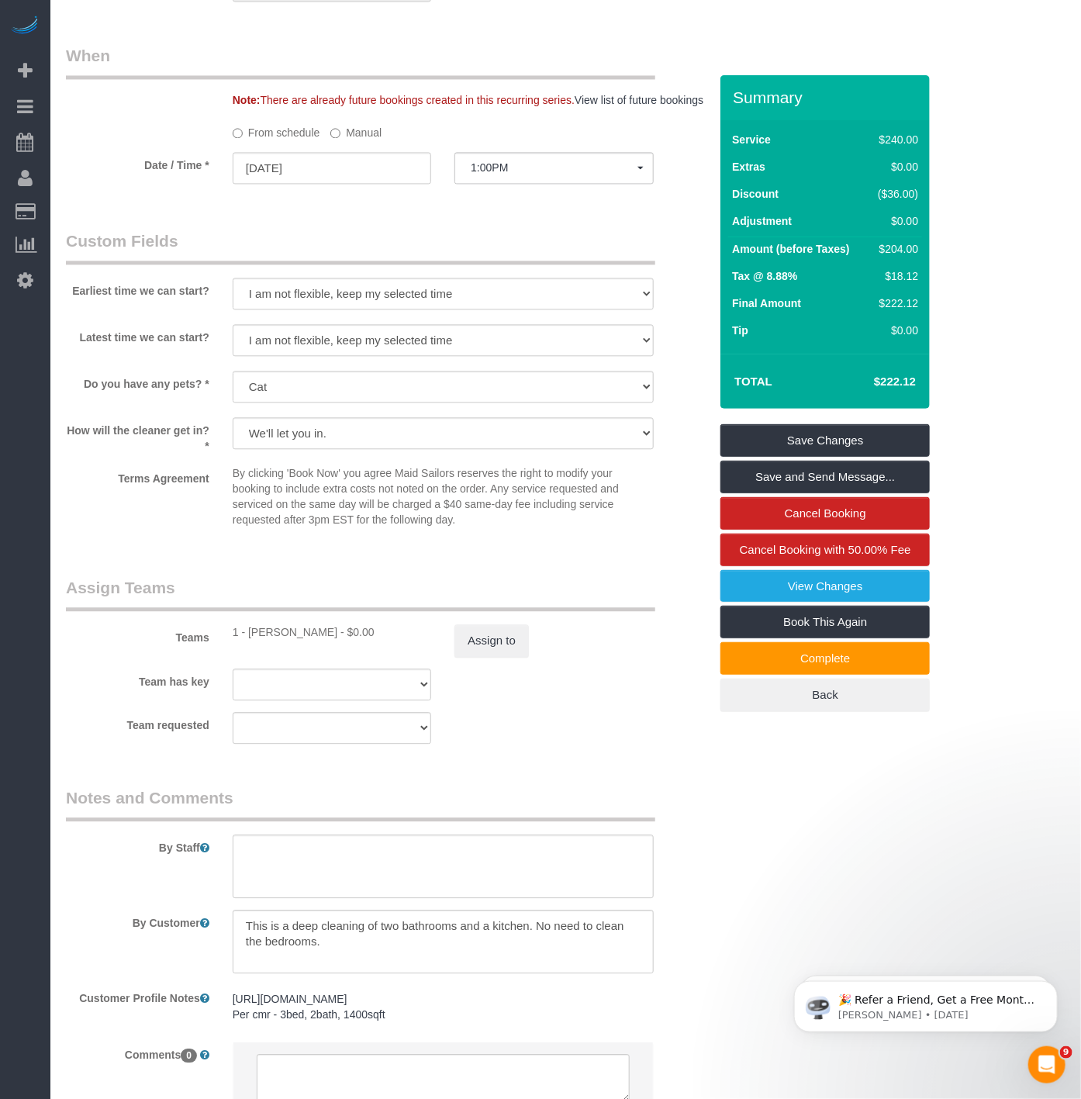
scroll to position [1417, 0]
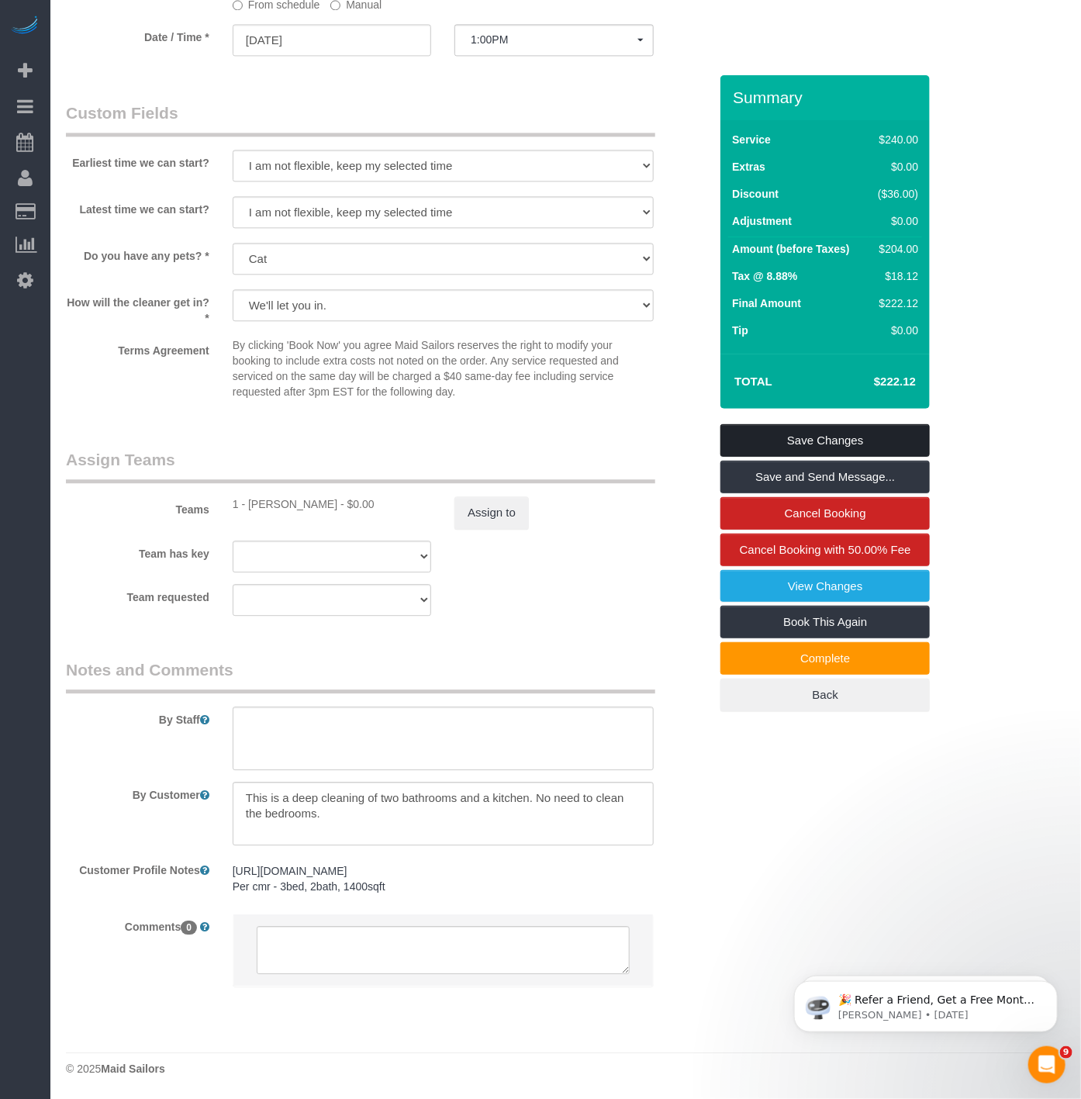
click at [748, 438] on link "Save Changes" at bounding box center [824, 440] width 209 height 33
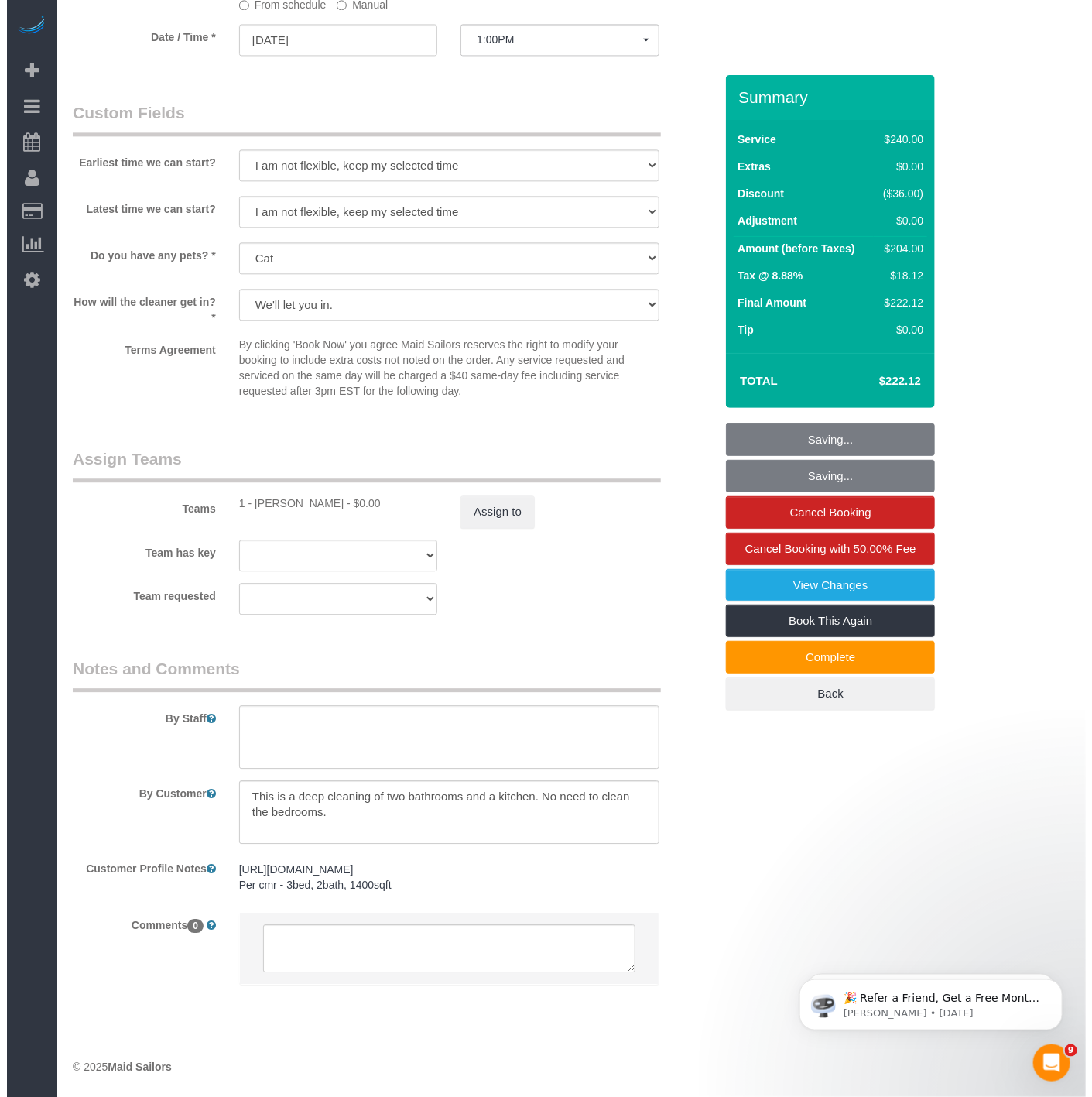
scroll to position [1398, 0]
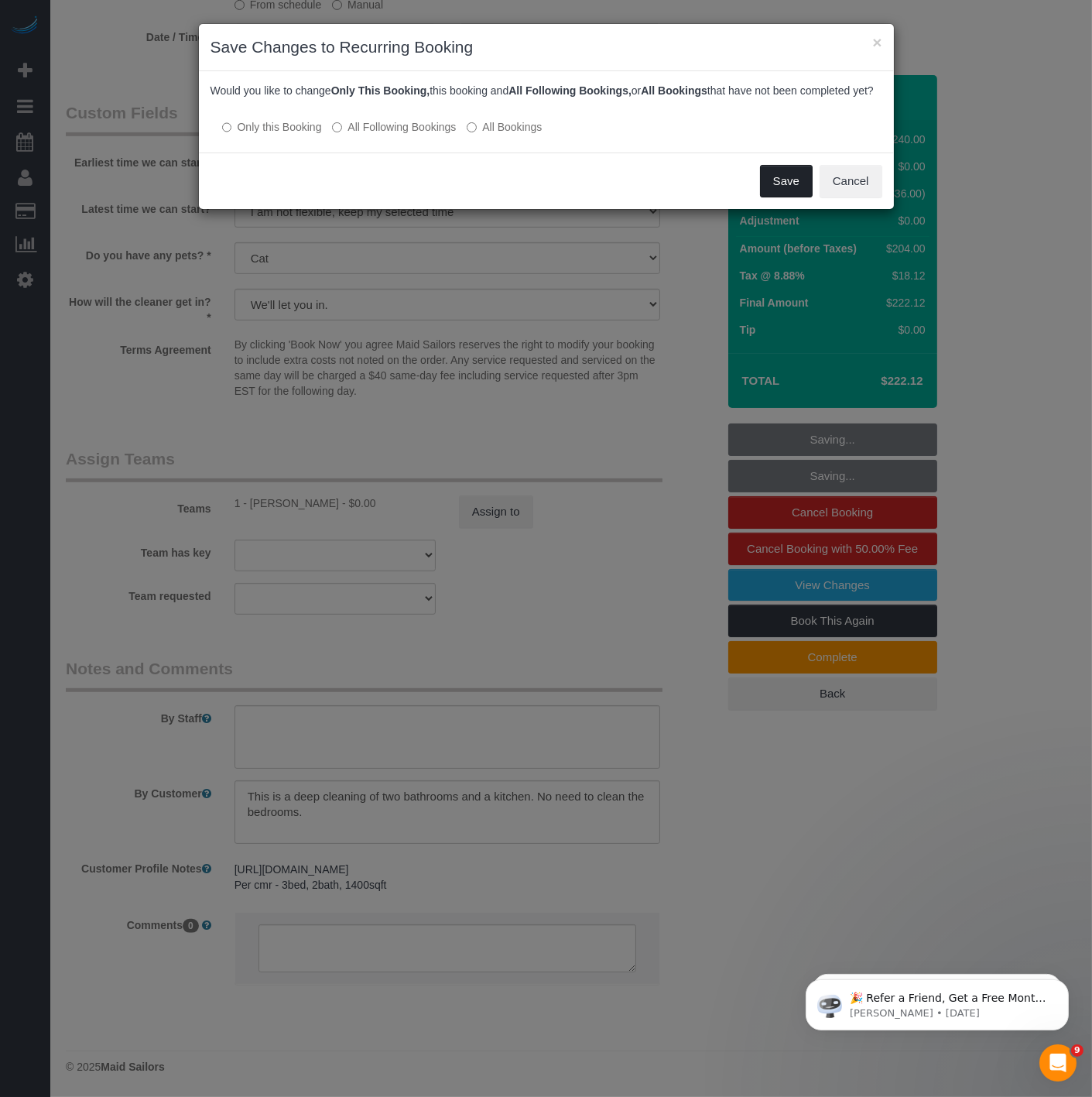
click at [769, 198] on button "Save" at bounding box center [786, 181] width 53 height 33
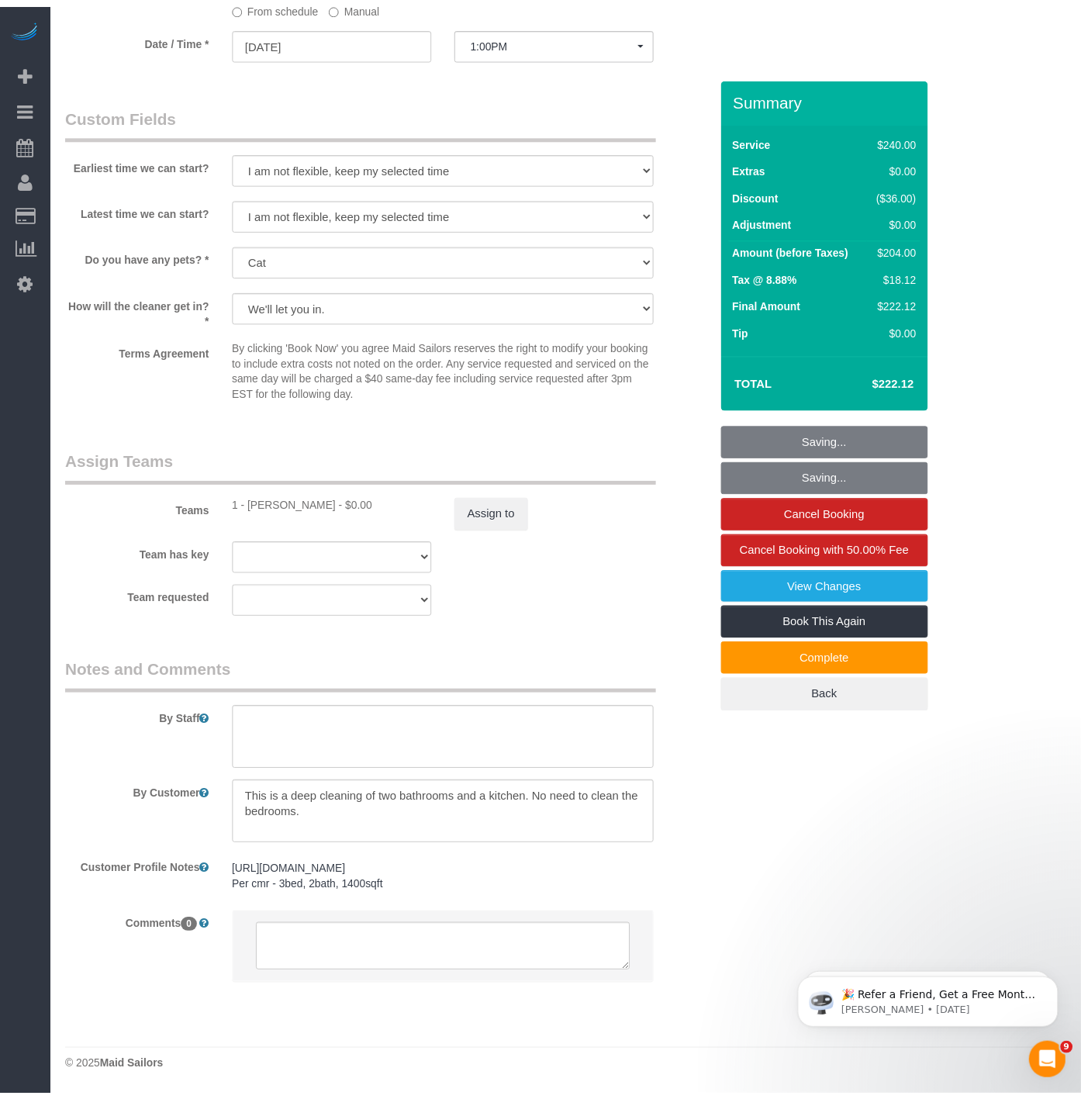
scroll to position [1417, 0]
